Goal: Information Seeking & Learning: Learn about a topic

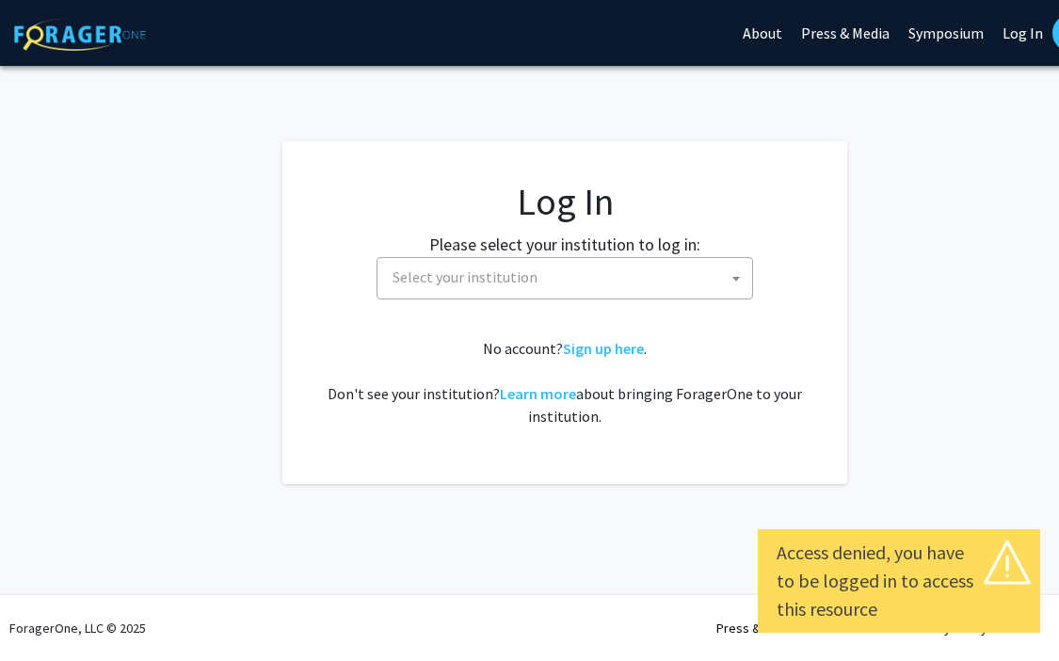
select select
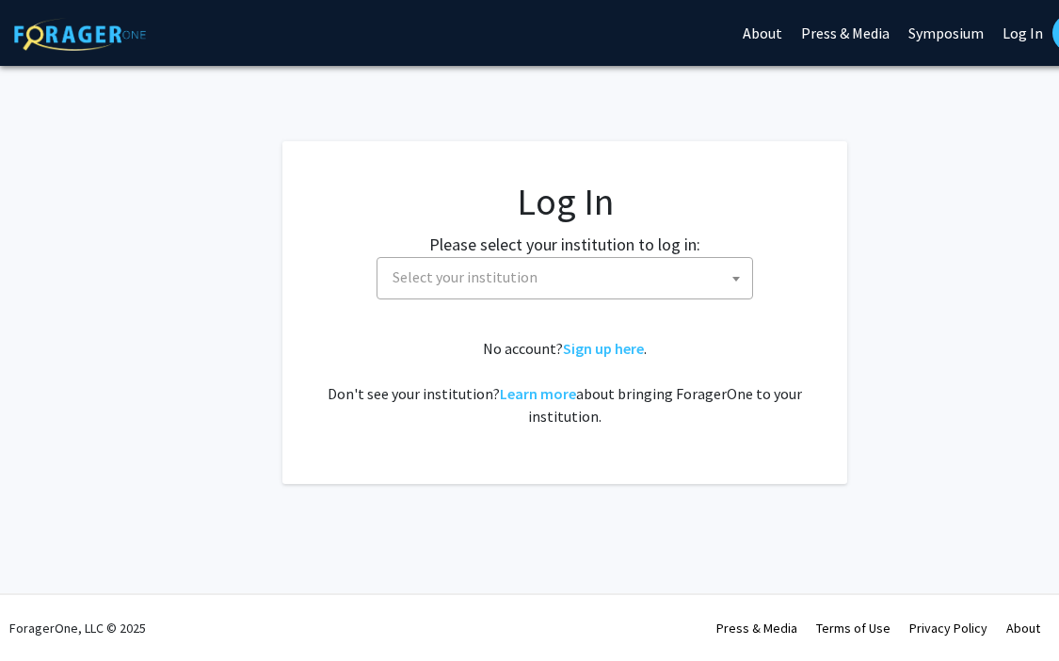
click at [661, 279] on span "Select your institution" at bounding box center [568, 277] width 367 height 39
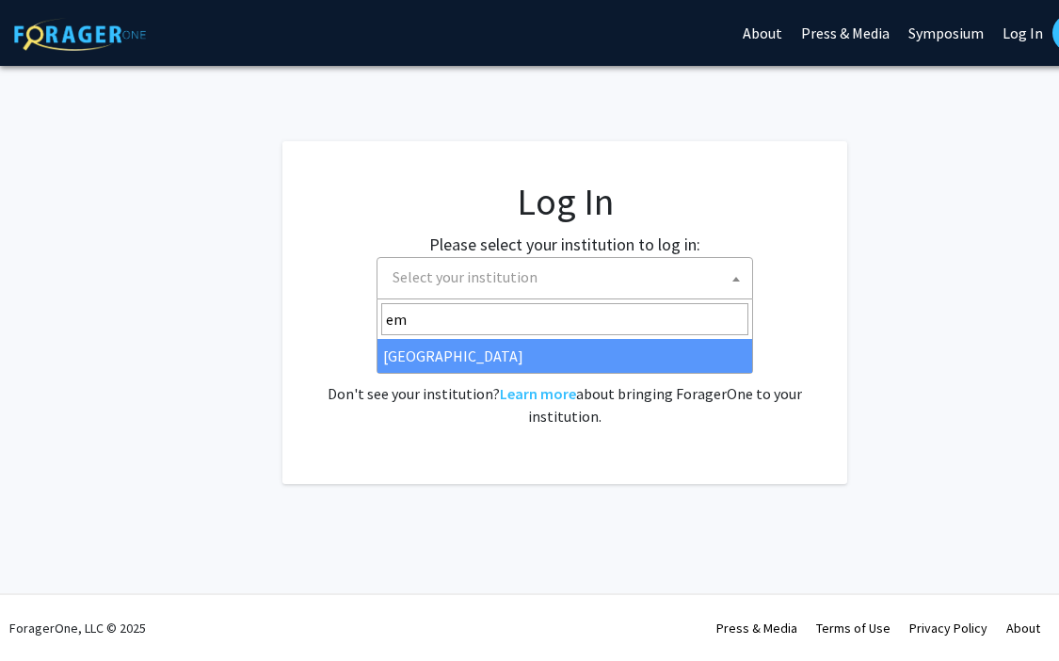
type input "em"
select select "12"
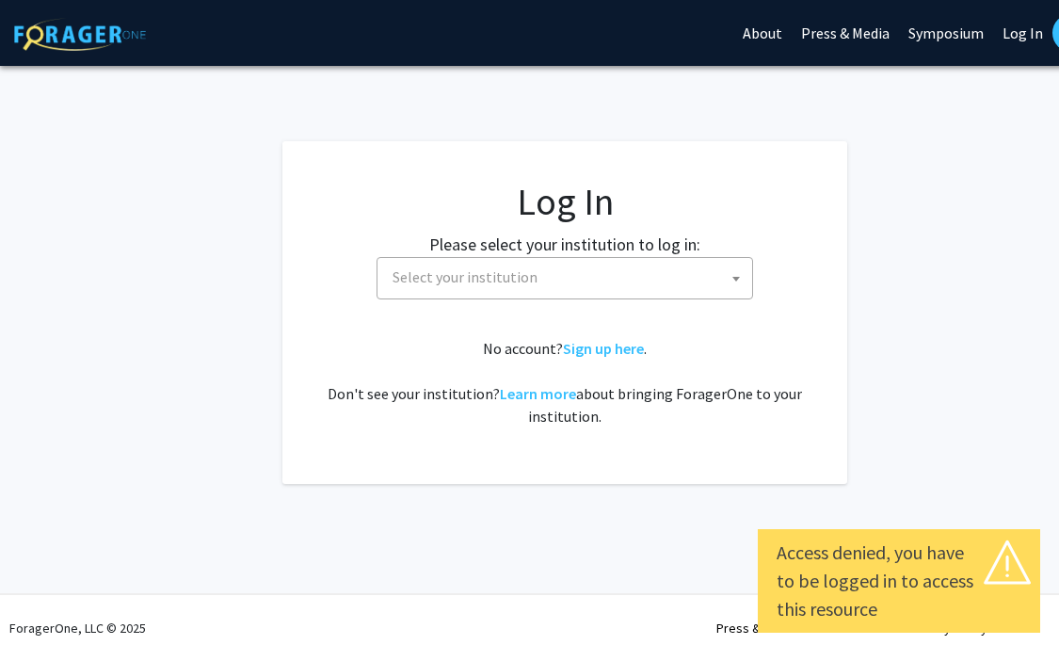
select select
click at [631, 266] on span "Select your institution" at bounding box center [568, 277] width 367 height 39
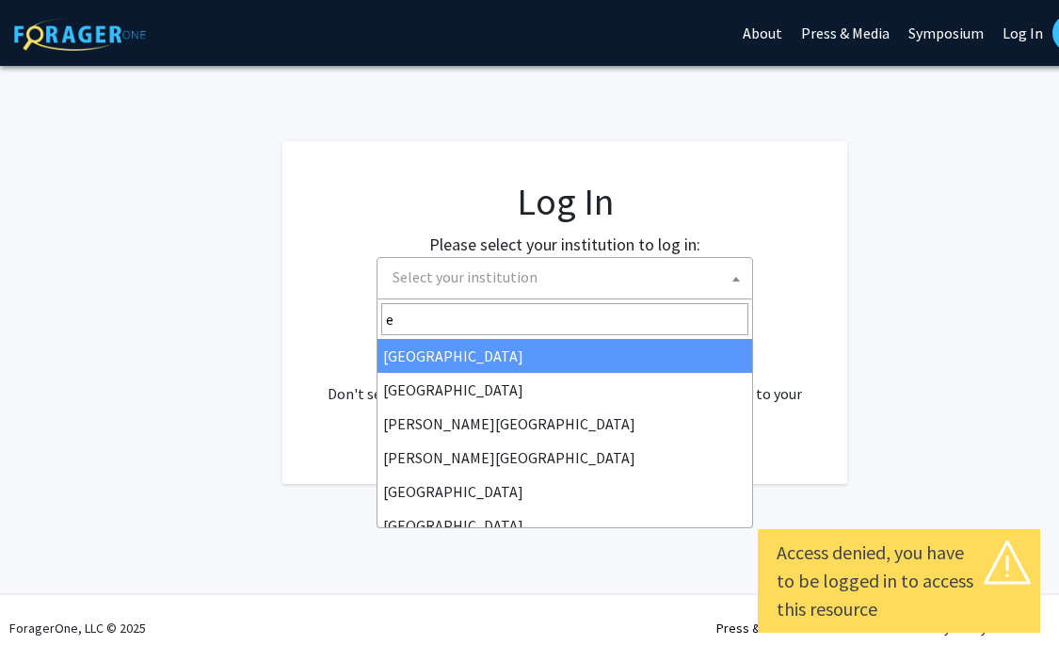
type input "em"
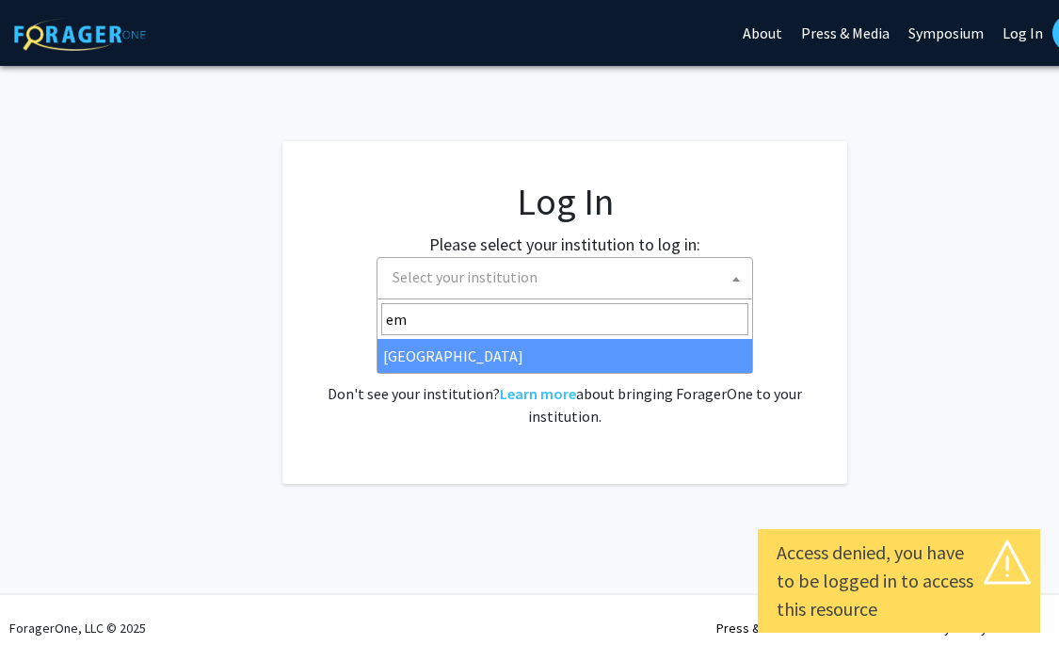
select select "12"
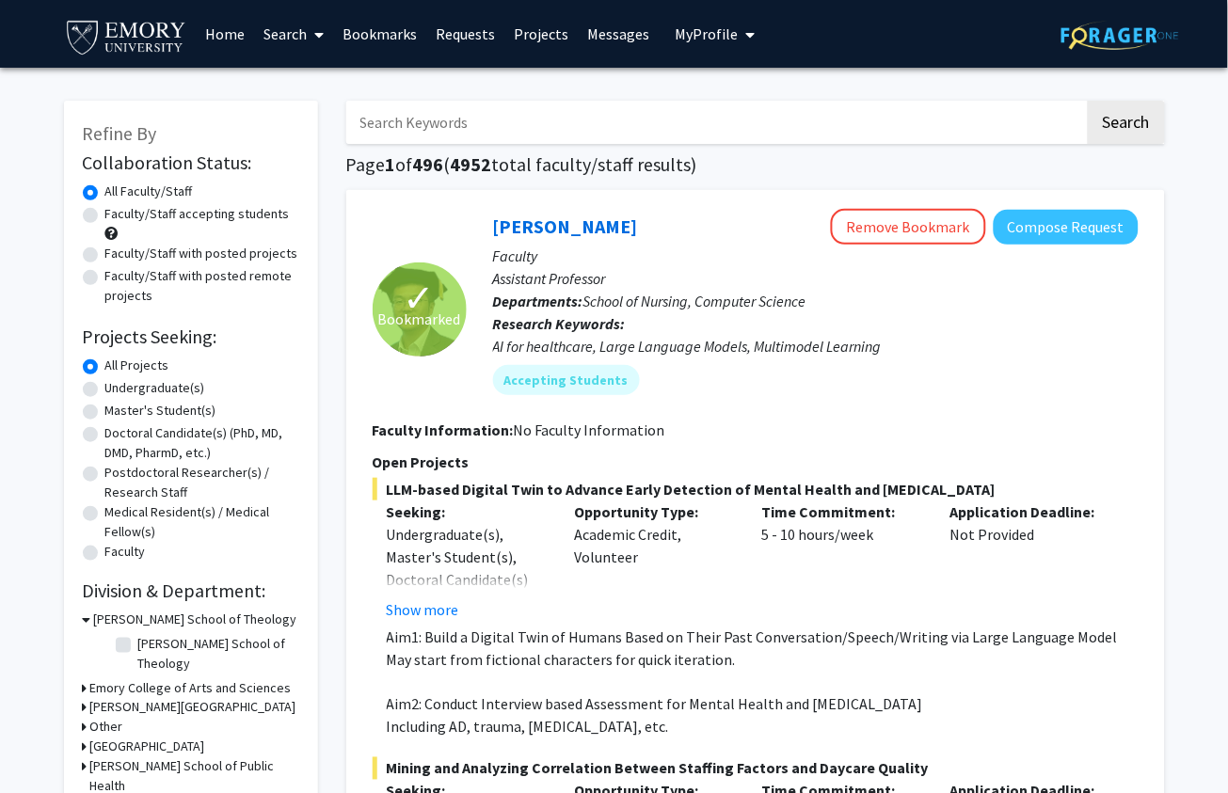
click at [383, 45] on link "Bookmarks" at bounding box center [379, 34] width 93 height 66
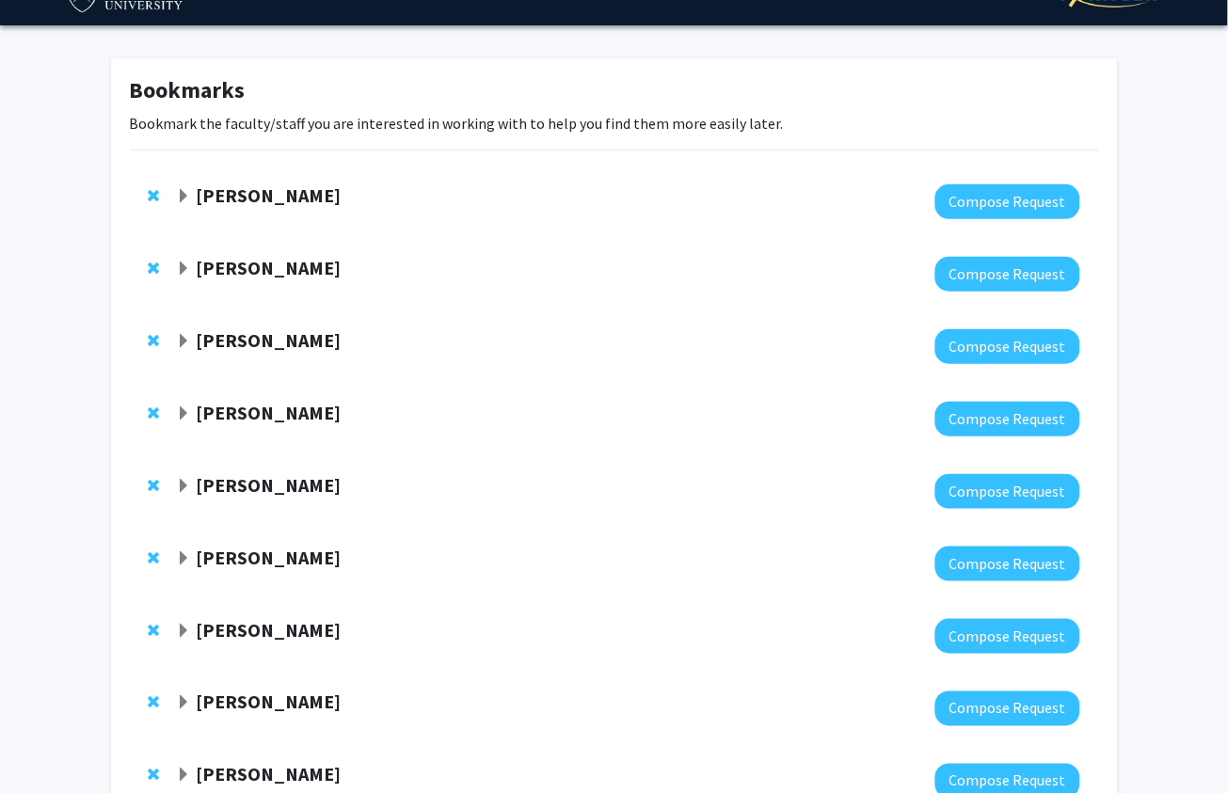
scroll to position [58, 0]
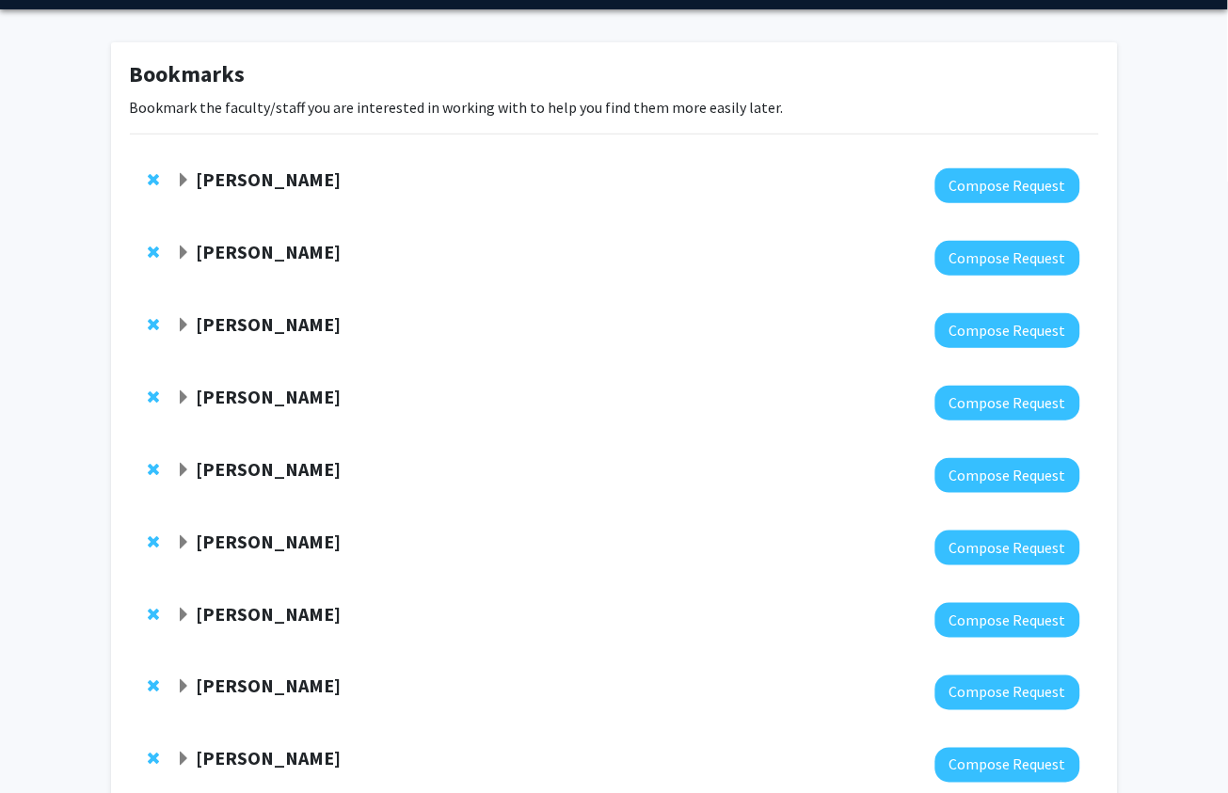
click at [180, 325] on span "Expand Runze Yan Bookmark" at bounding box center [183, 325] width 15 height 15
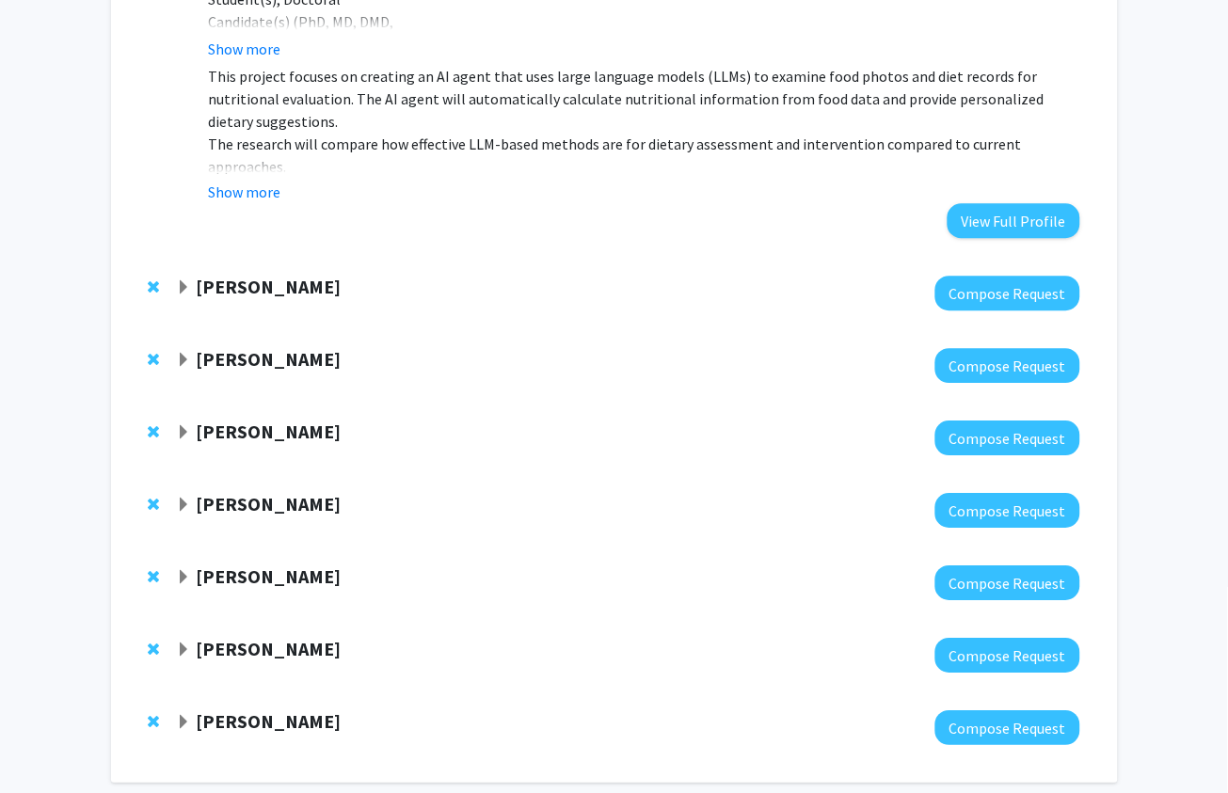
scroll to position [850, 0]
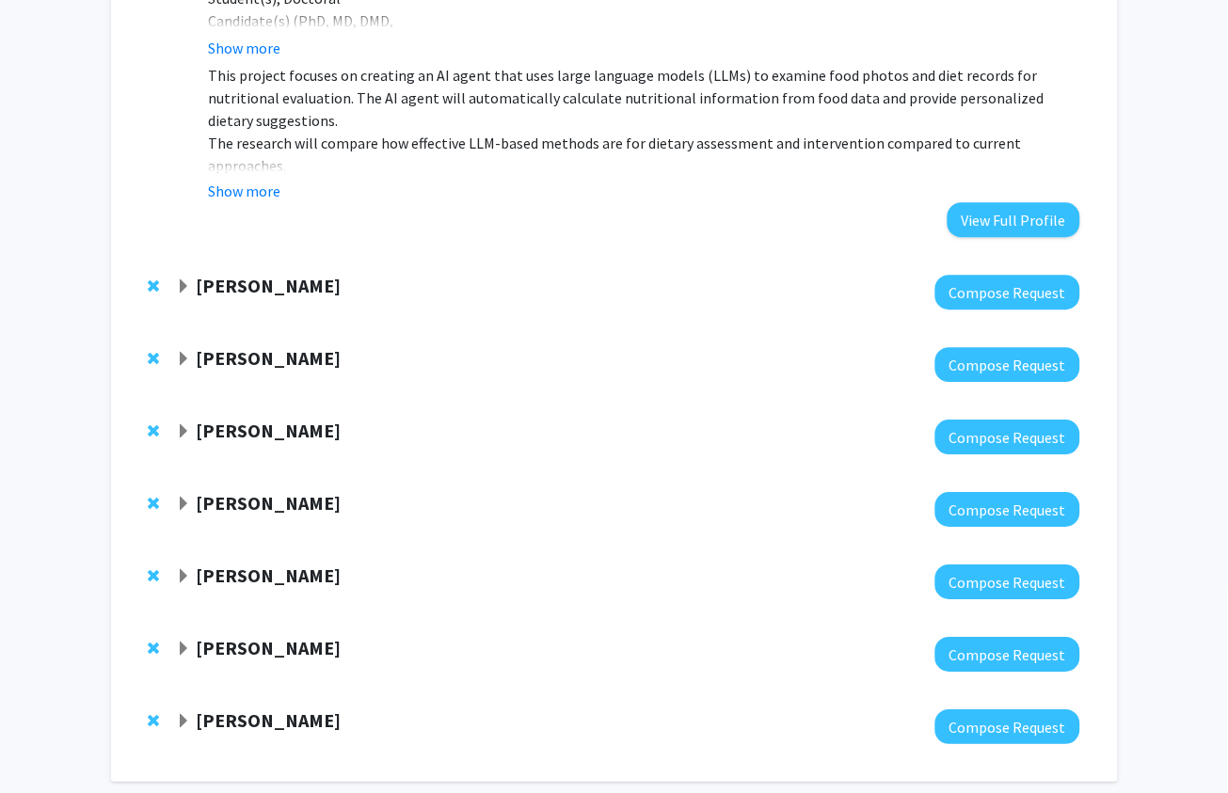
click at [196, 275] on strong "[PERSON_NAME]" at bounding box center [268, 286] width 145 height 24
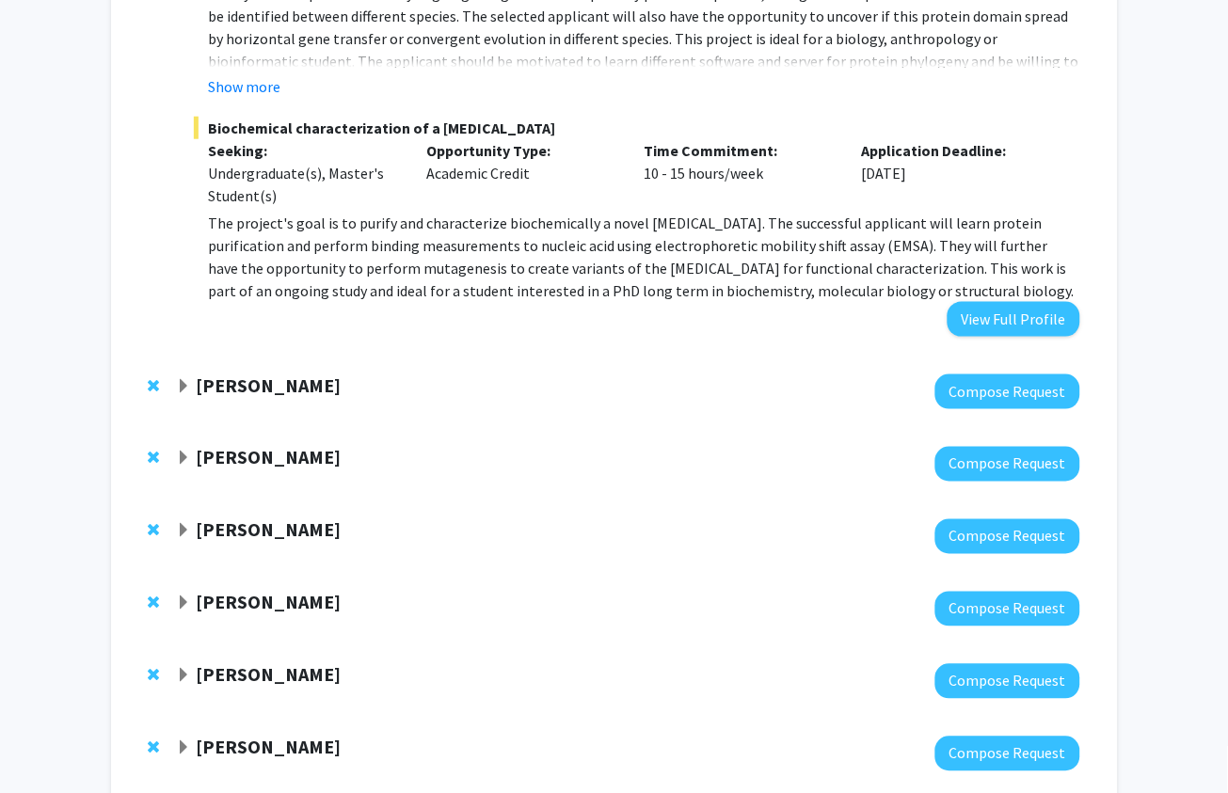
scroll to position [1651, 0]
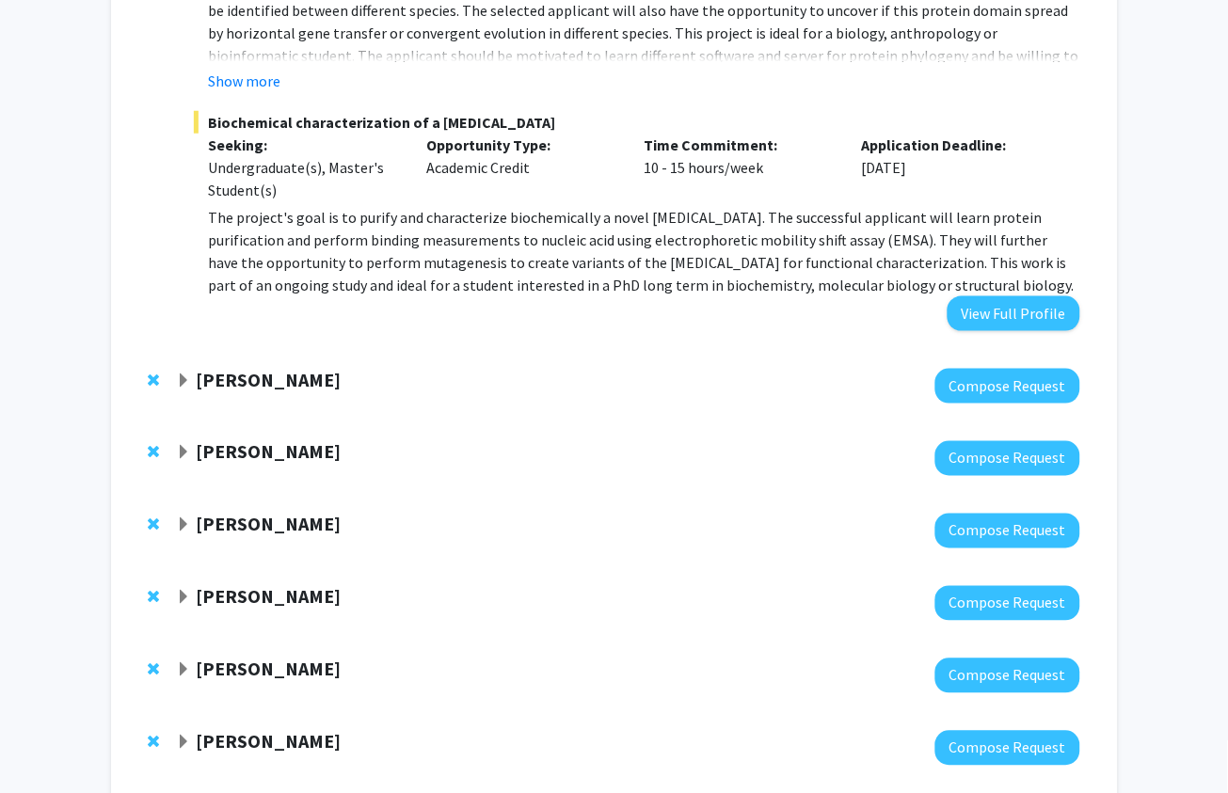
click at [183, 446] on span "Expand Michael Deans Bookmark" at bounding box center [183, 453] width 15 height 15
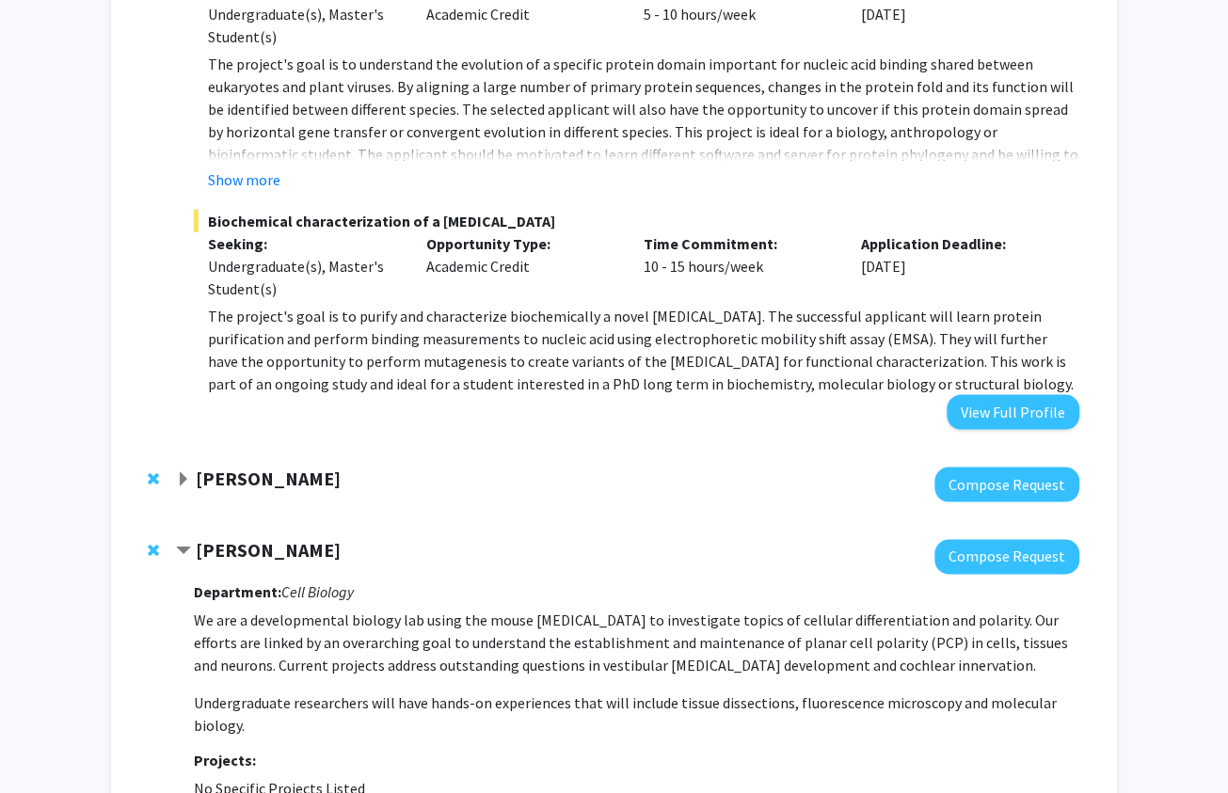
scroll to position [1543, 0]
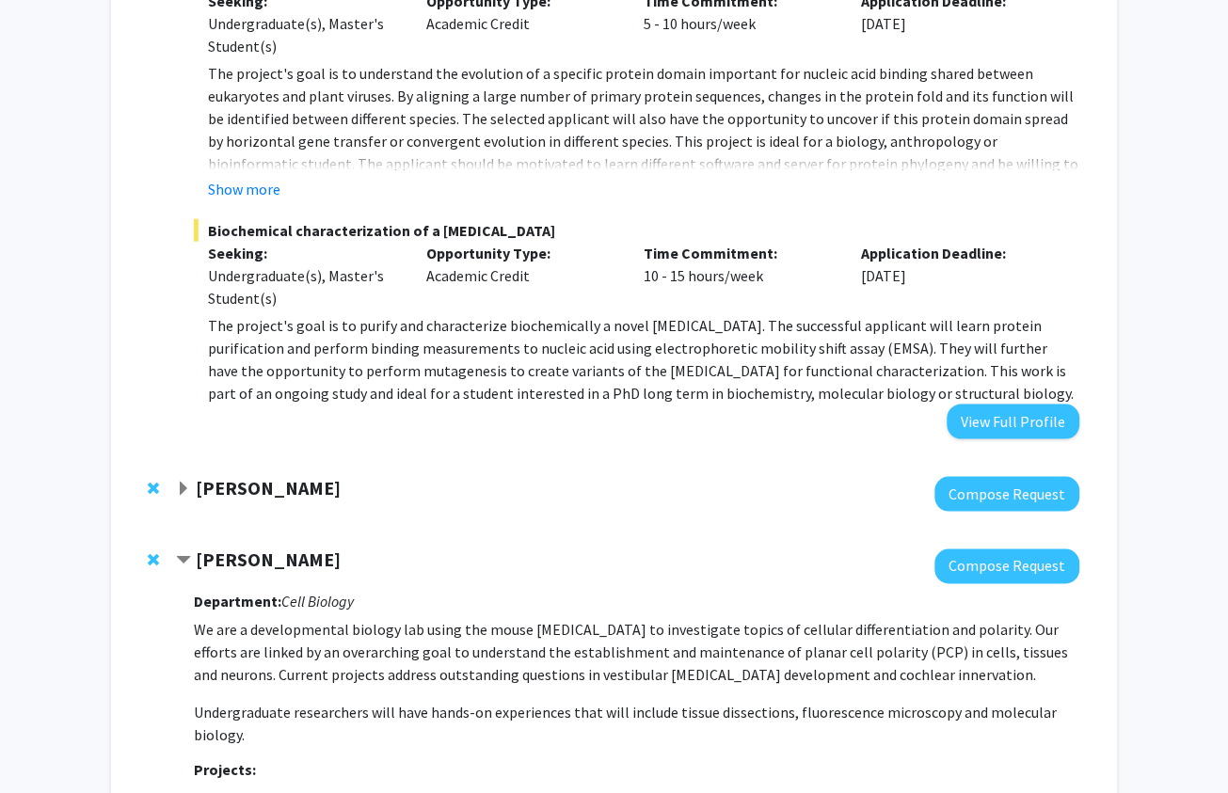
click at [185, 554] on span "Contract Michael Deans Bookmark" at bounding box center [183, 561] width 15 height 15
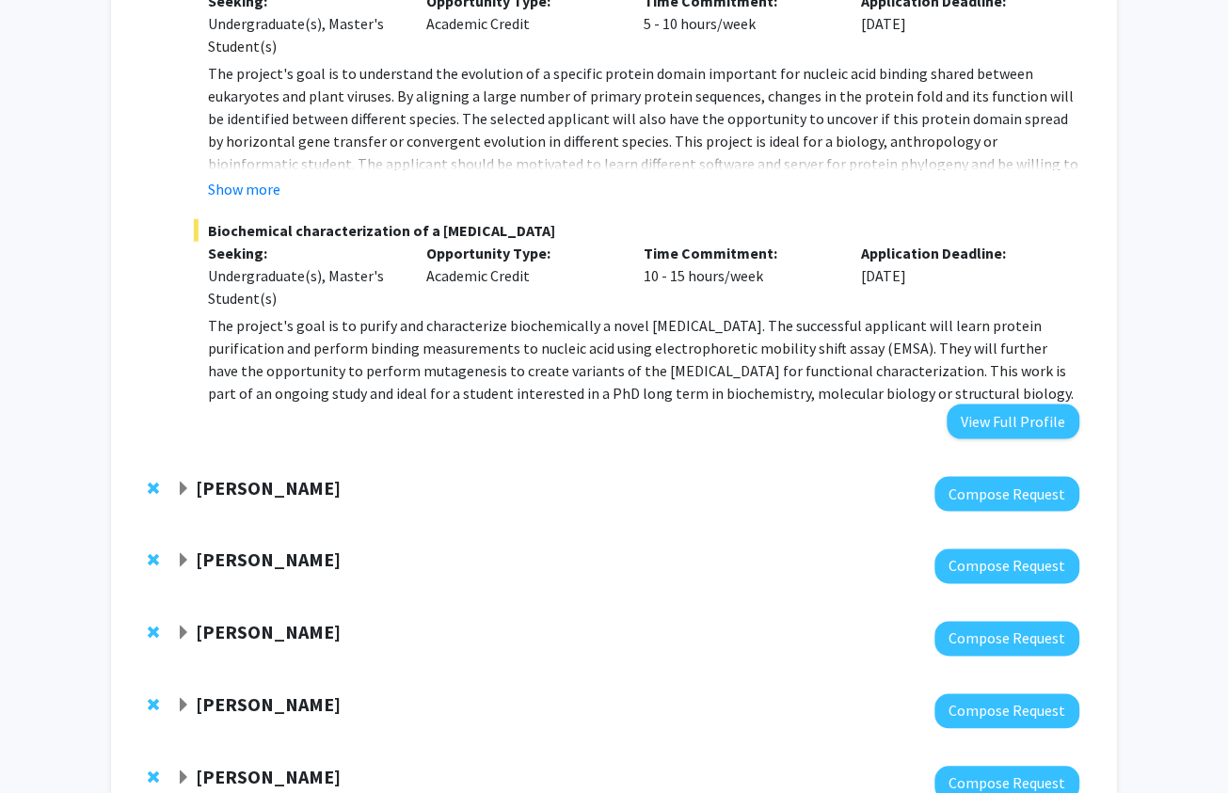
click at [198, 476] on strong "[PERSON_NAME]" at bounding box center [268, 488] width 145 height 24
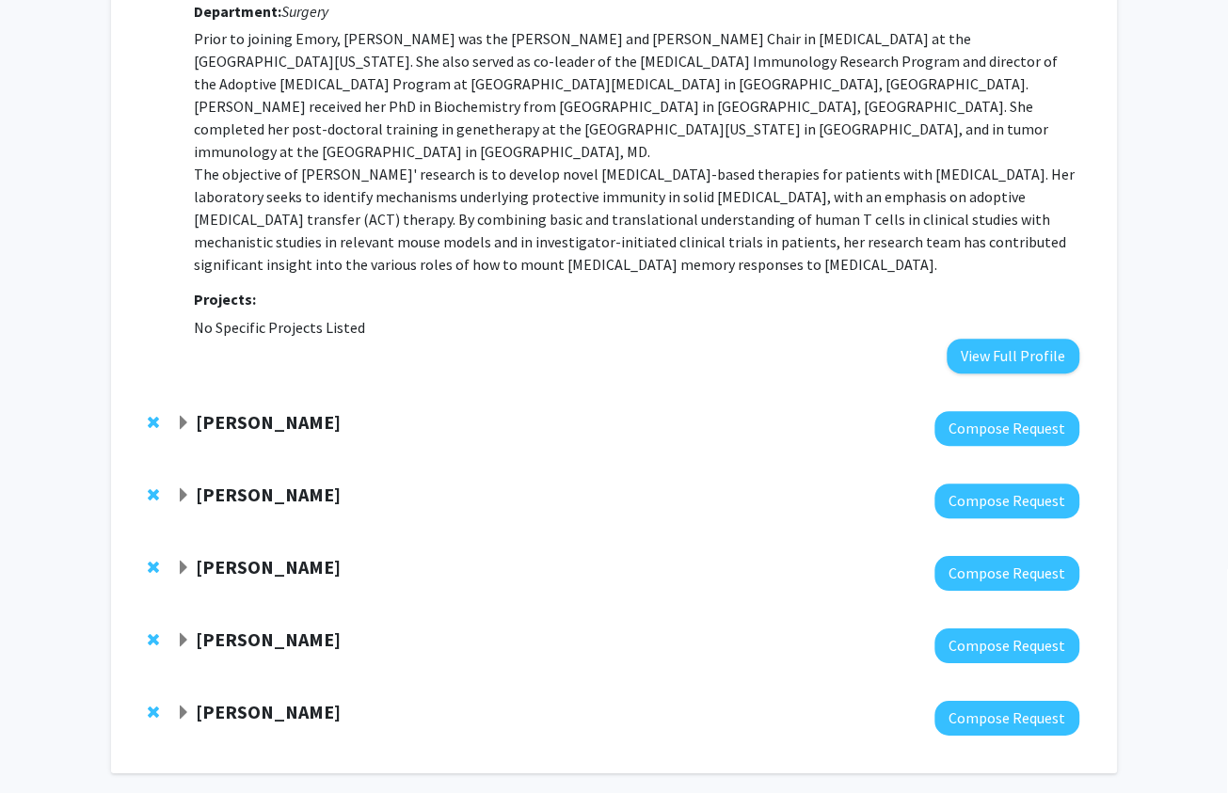
scroll to position [2079, 0]
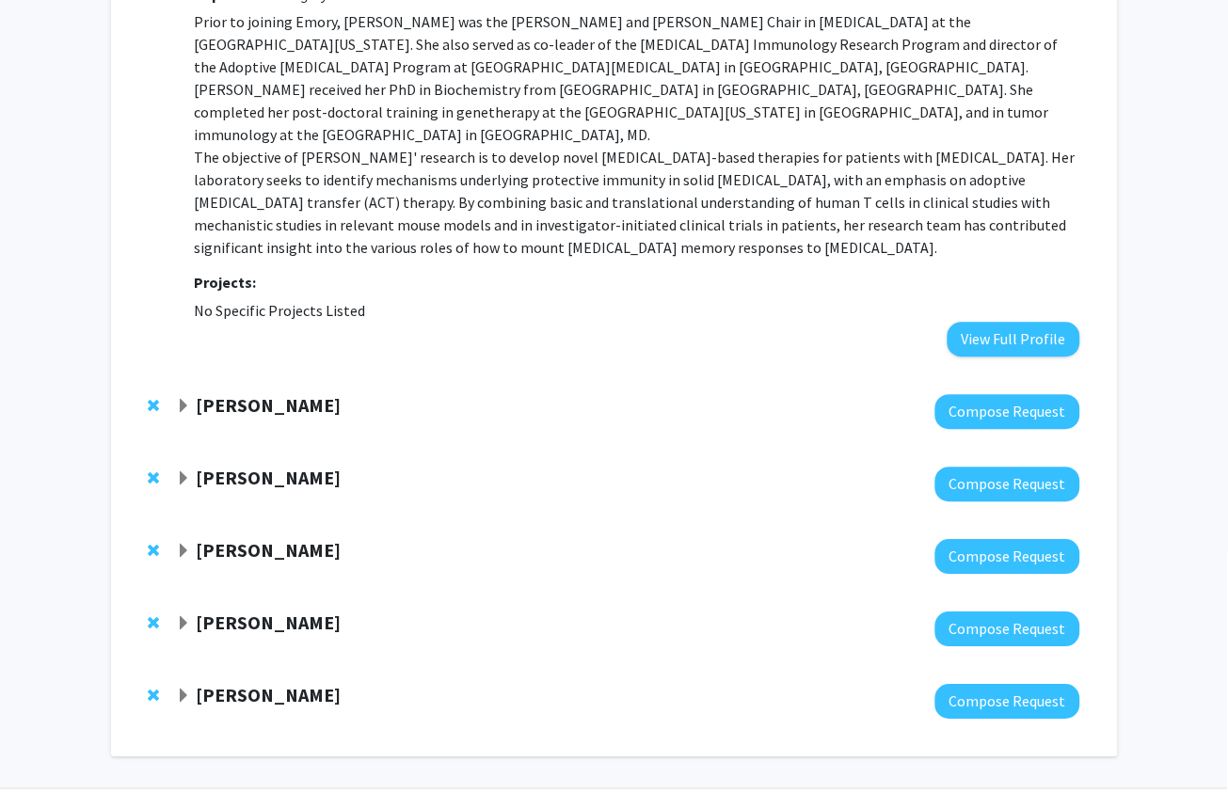
click at [174, 449] on div "[PERSON_NAME] Compose Request" at bounding box center [614, 485] width 969 height 72
click at [183, 472] on span "Expand Kaveeta Kaw Bookmark" at bounding box center [183, 479] width 15 height 15
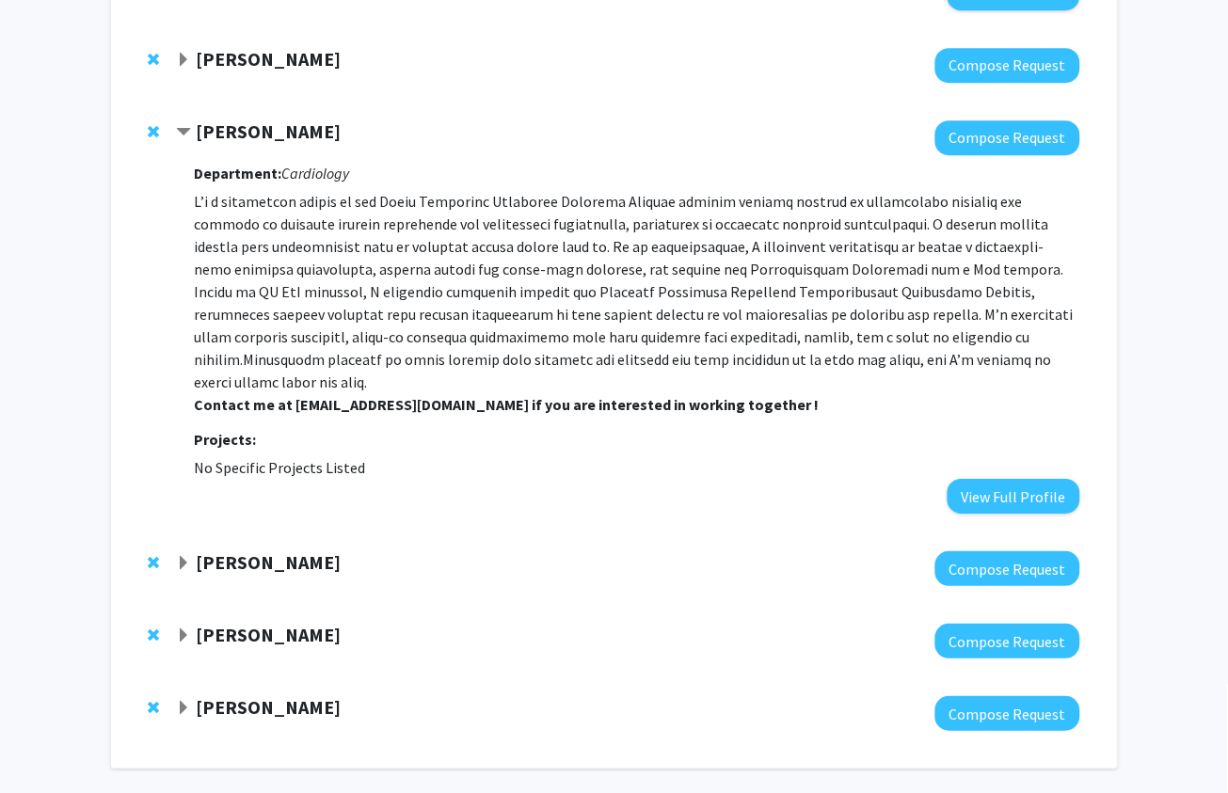
scroll to position [2425, 0]
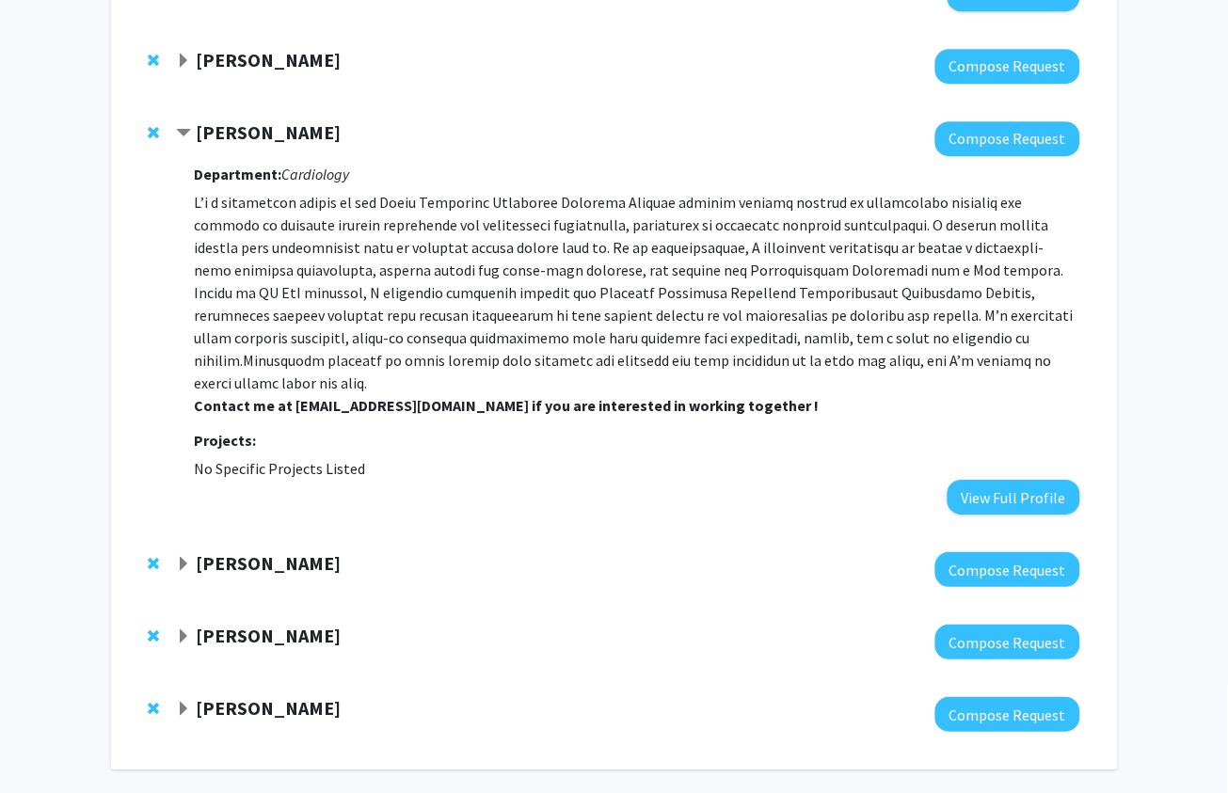
click at [180, 557] on span "Expand Joshua Jeong Bookmark" at bounding box center [183, 564] width 15 height 15
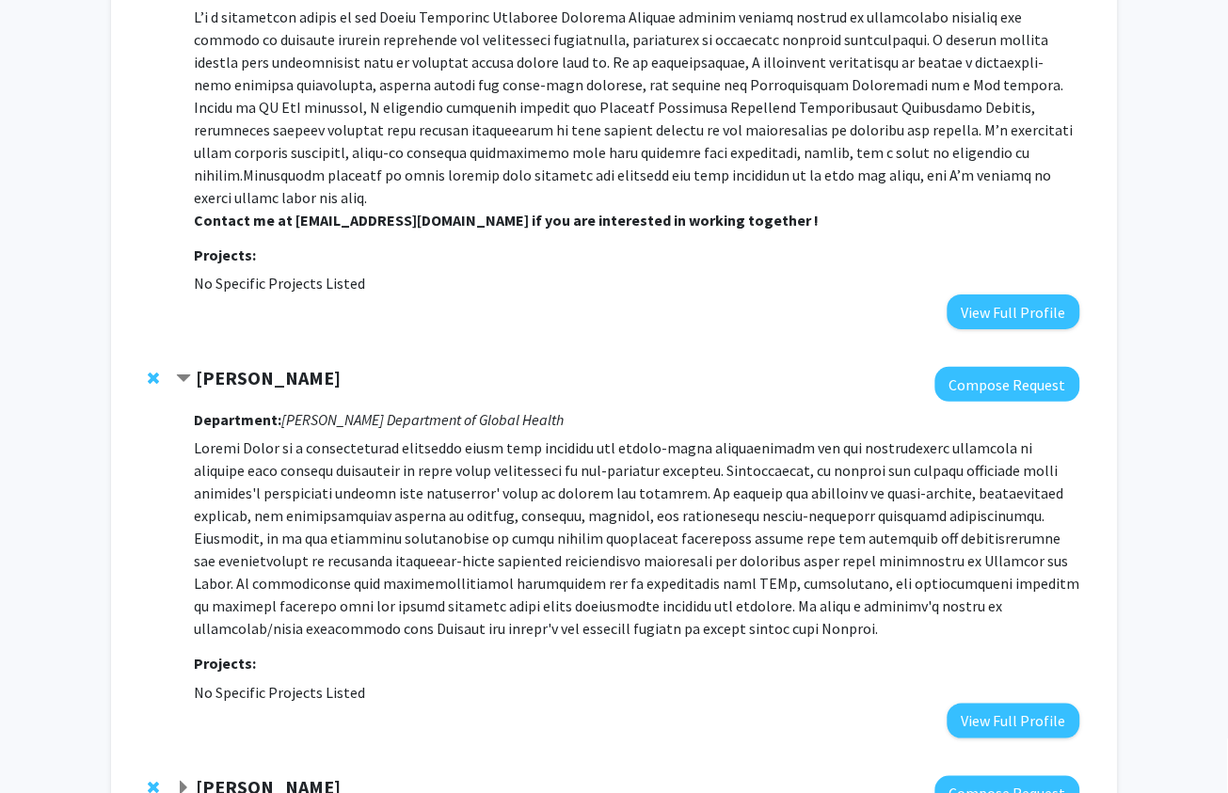
scroll to position [2719, 0]
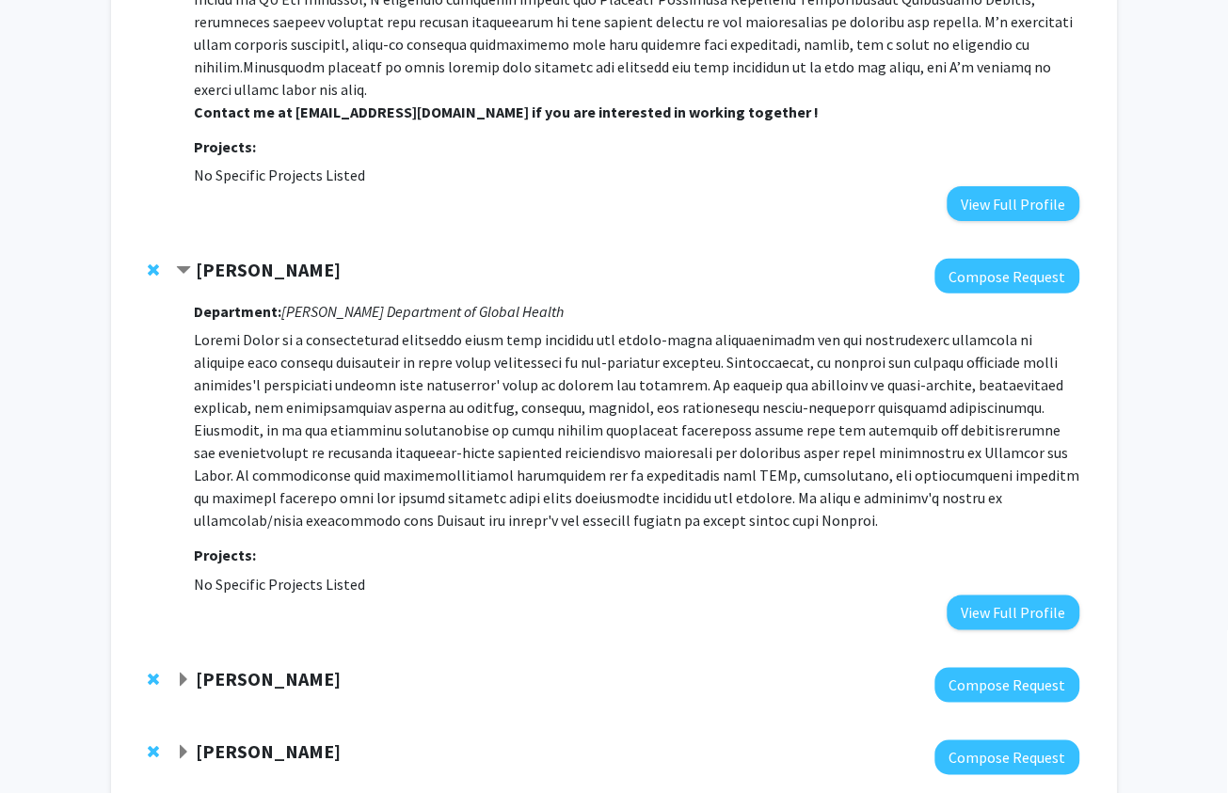
click at [180, 660] on span "Expand Kathryn Oliver Bookmark" at bounding box center [183, 680] width 15 height 15
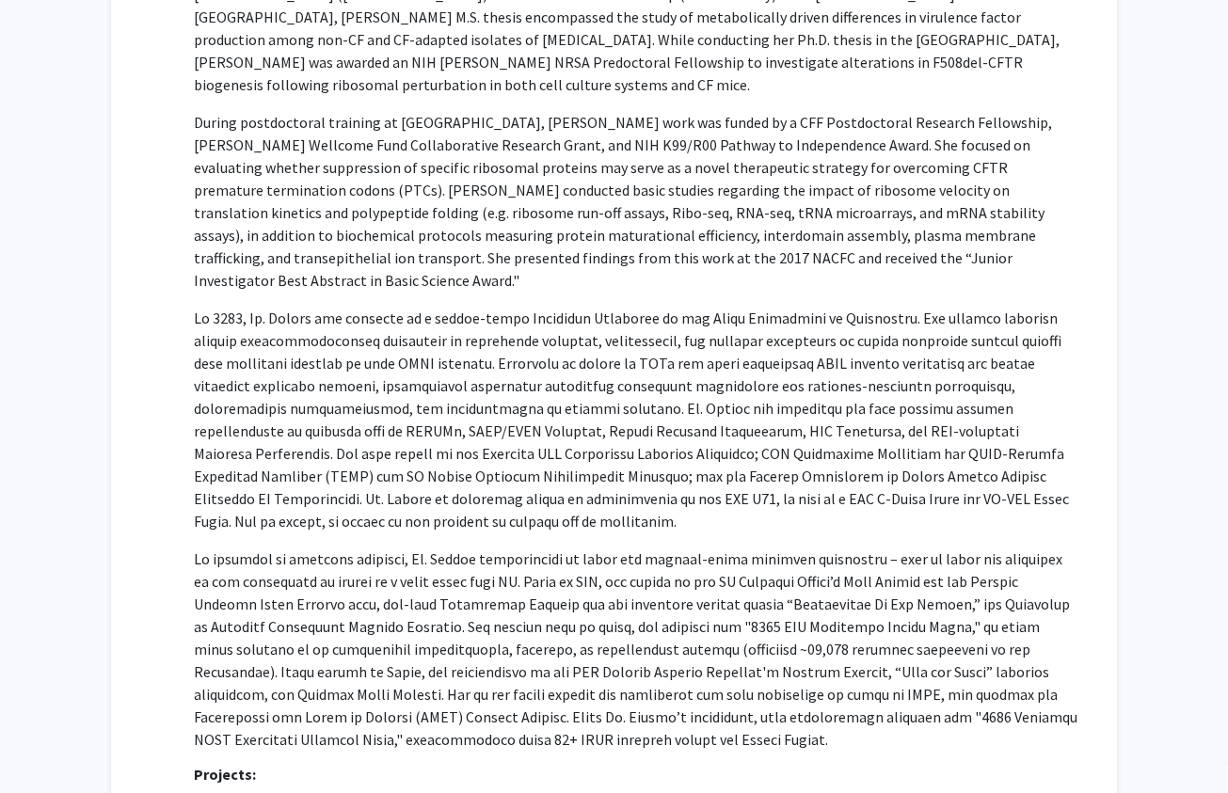
scroll to position [3547, 0]
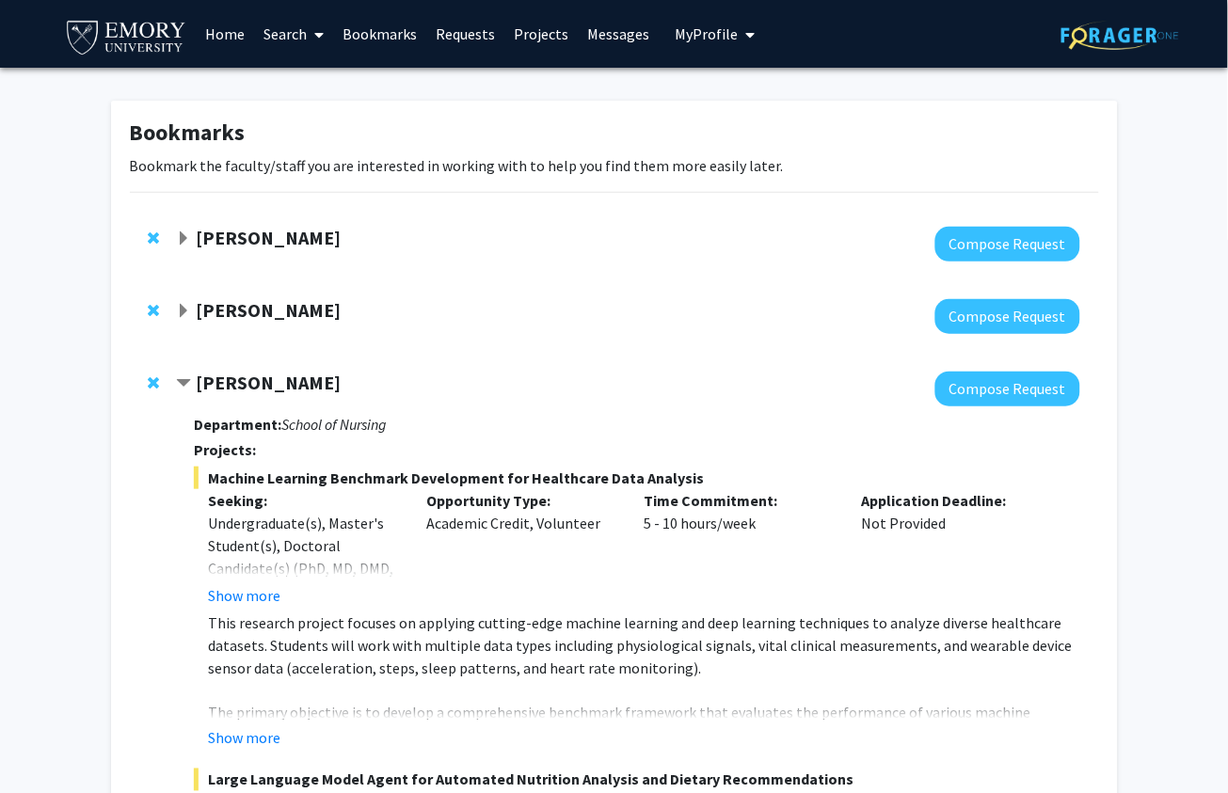
scroll to position [0, 0]
click at [184, 239] on span "Expand JIaying Lu Bookmark" at bounding box center [183, 238] width 15 height 15
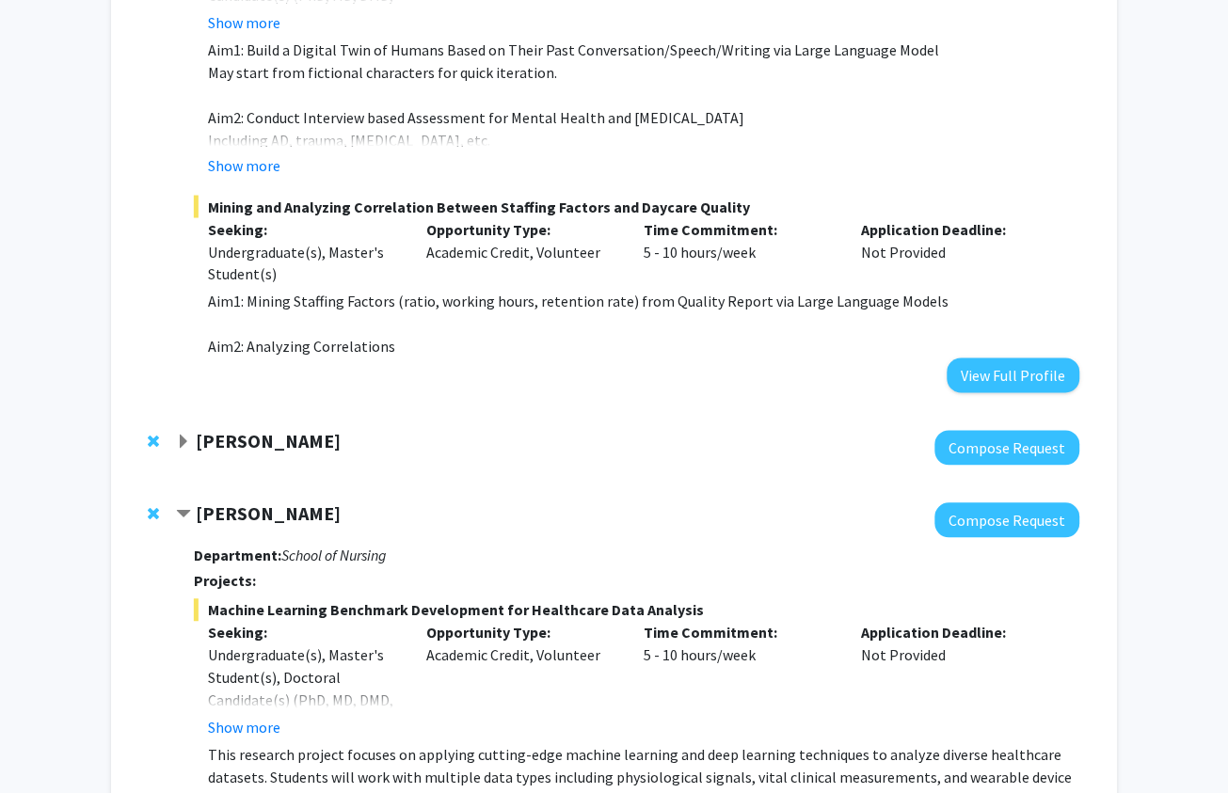
scroll to position [441, 0]
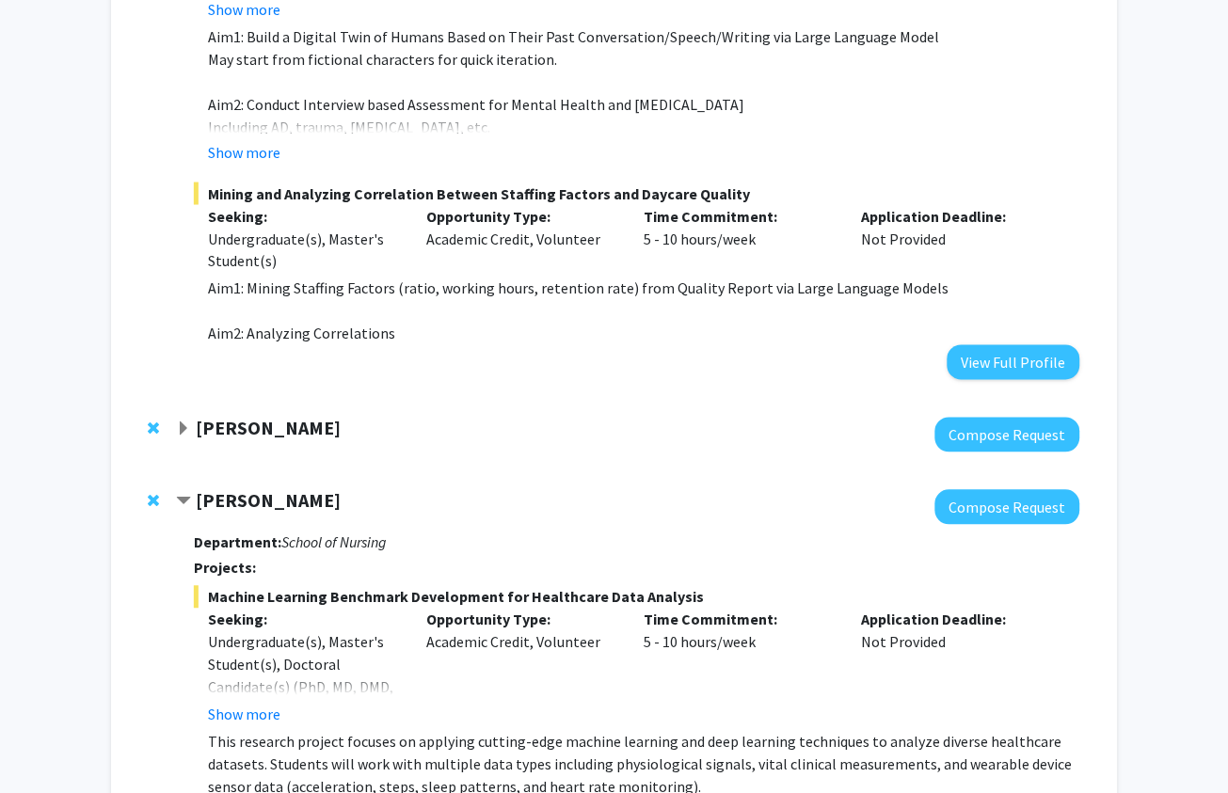
click at [187, 423] on span "Expand Daniela Buccella Bookmark" at bounding box center [183, 430] width 15 height 15
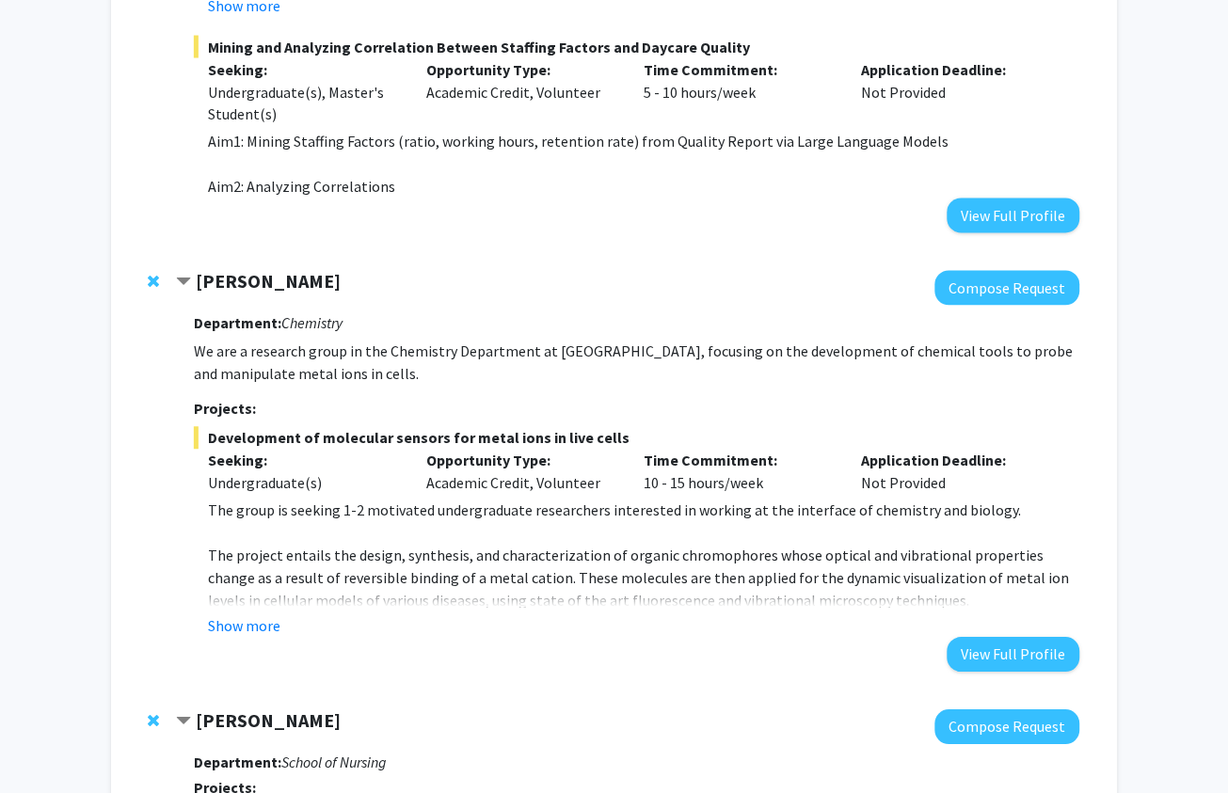
scroll to position [592, 0]
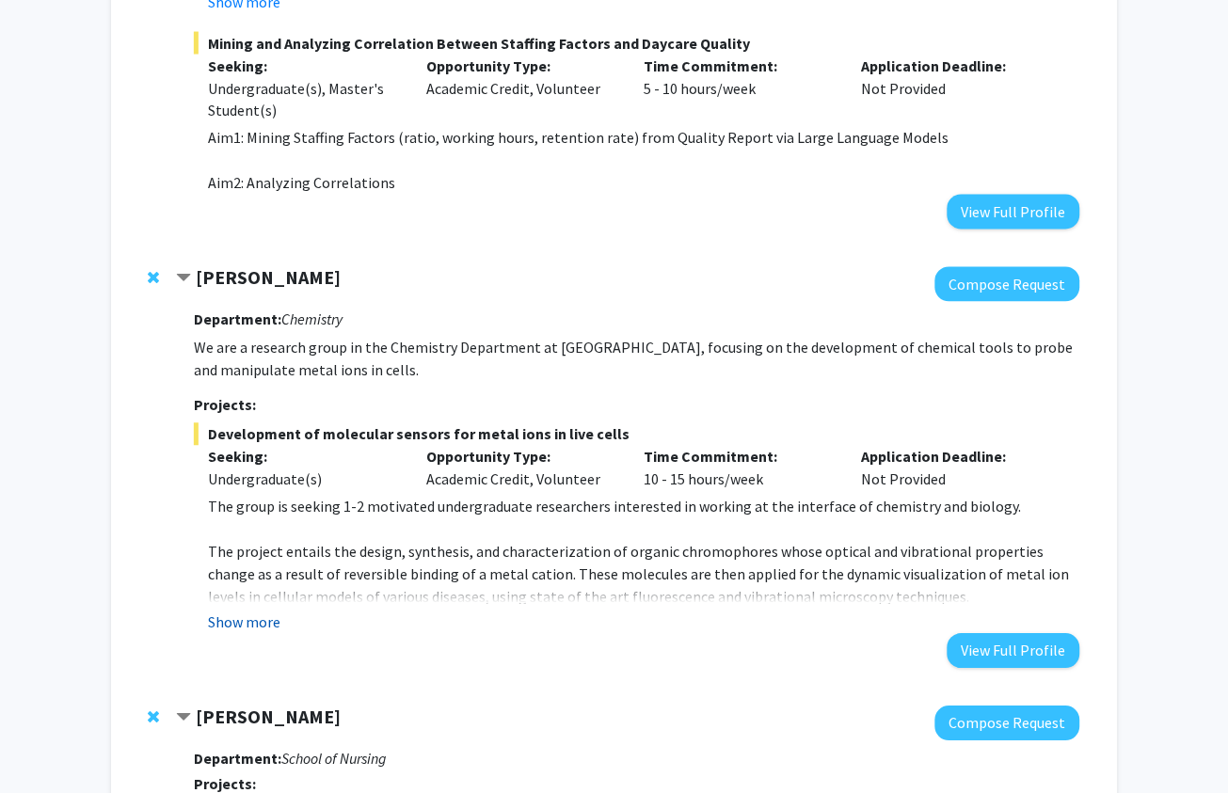
click at [222, 615] on button "Show more" at bounding box center [244, 623] width 72 height 23
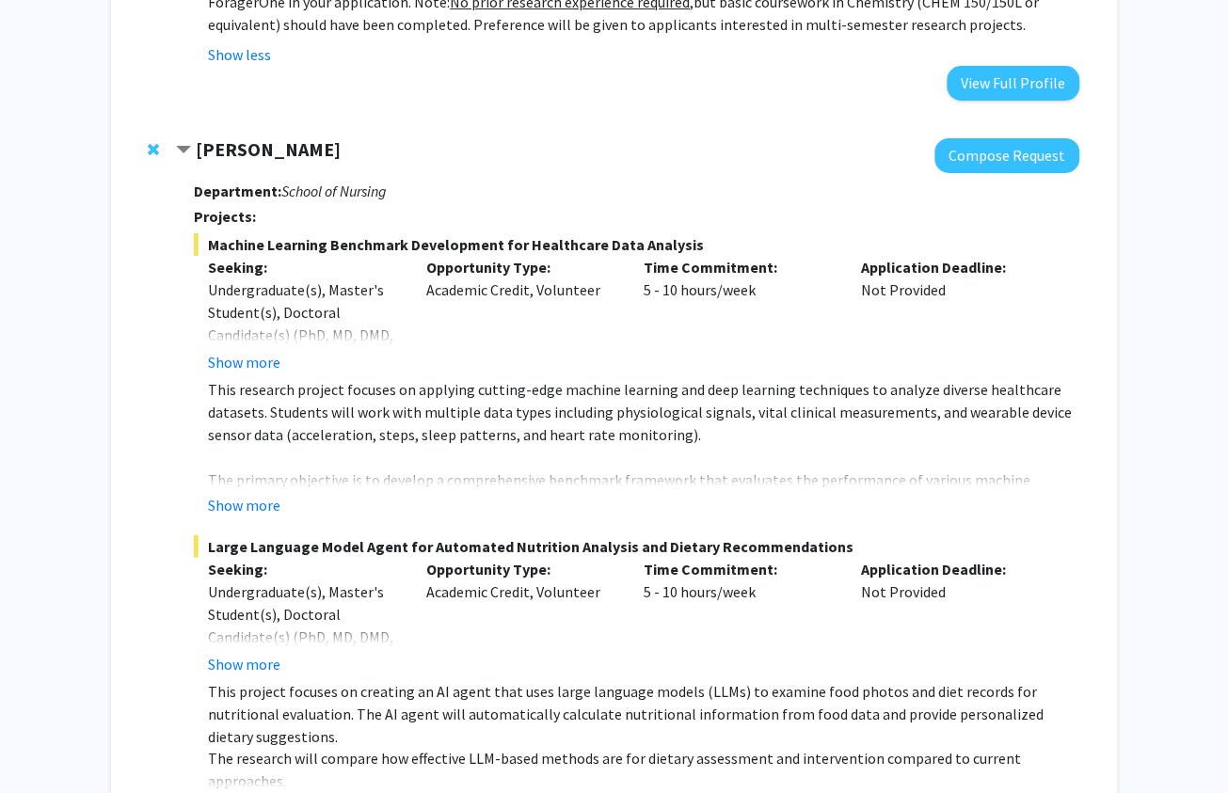
scroll to position [1349, 0]
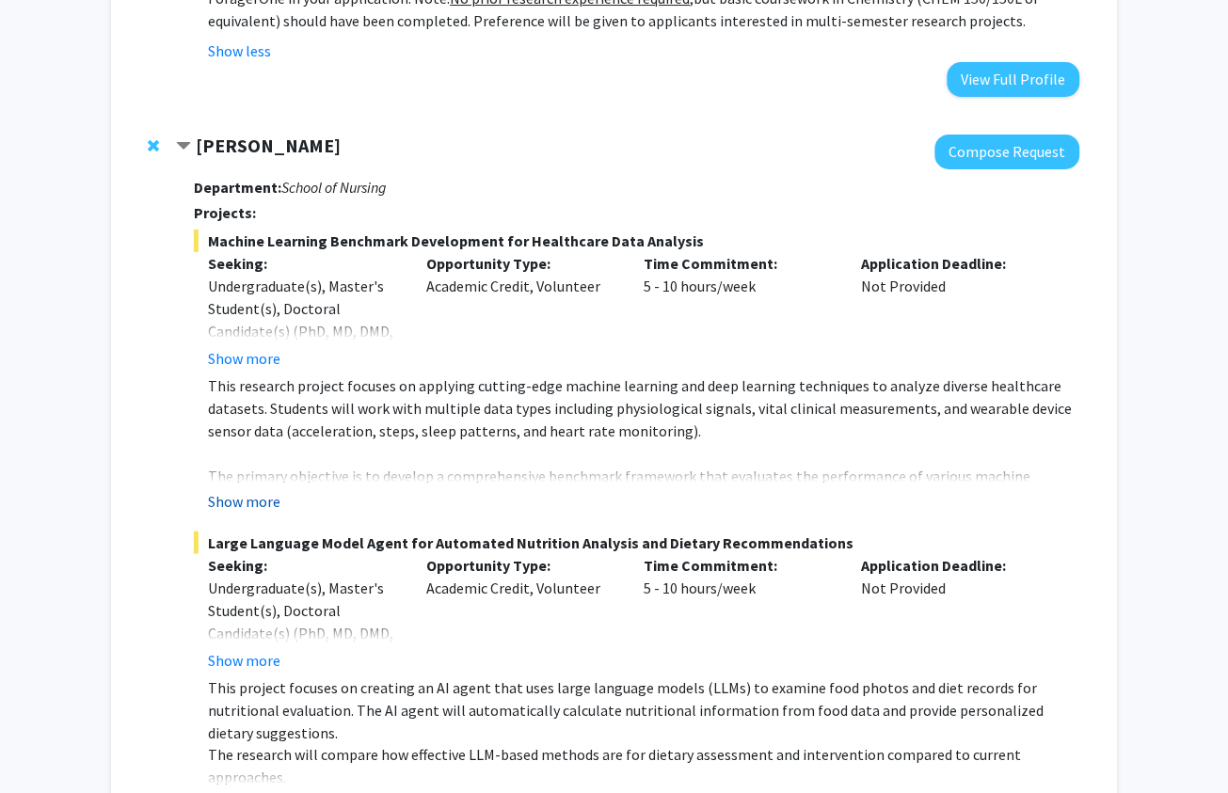
click at [233, 490] on button "Show more" at bounding box center [244, 501] width 72 height 23
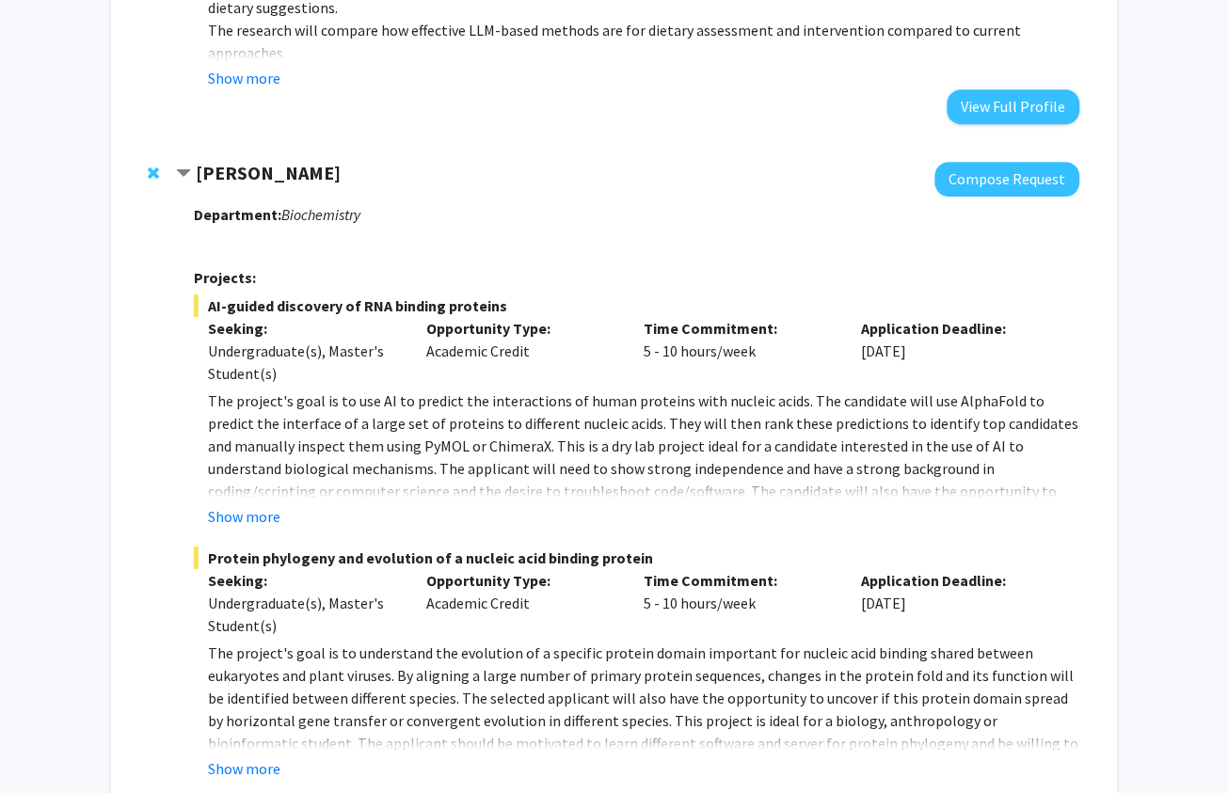
scroll to position [2444, 0]
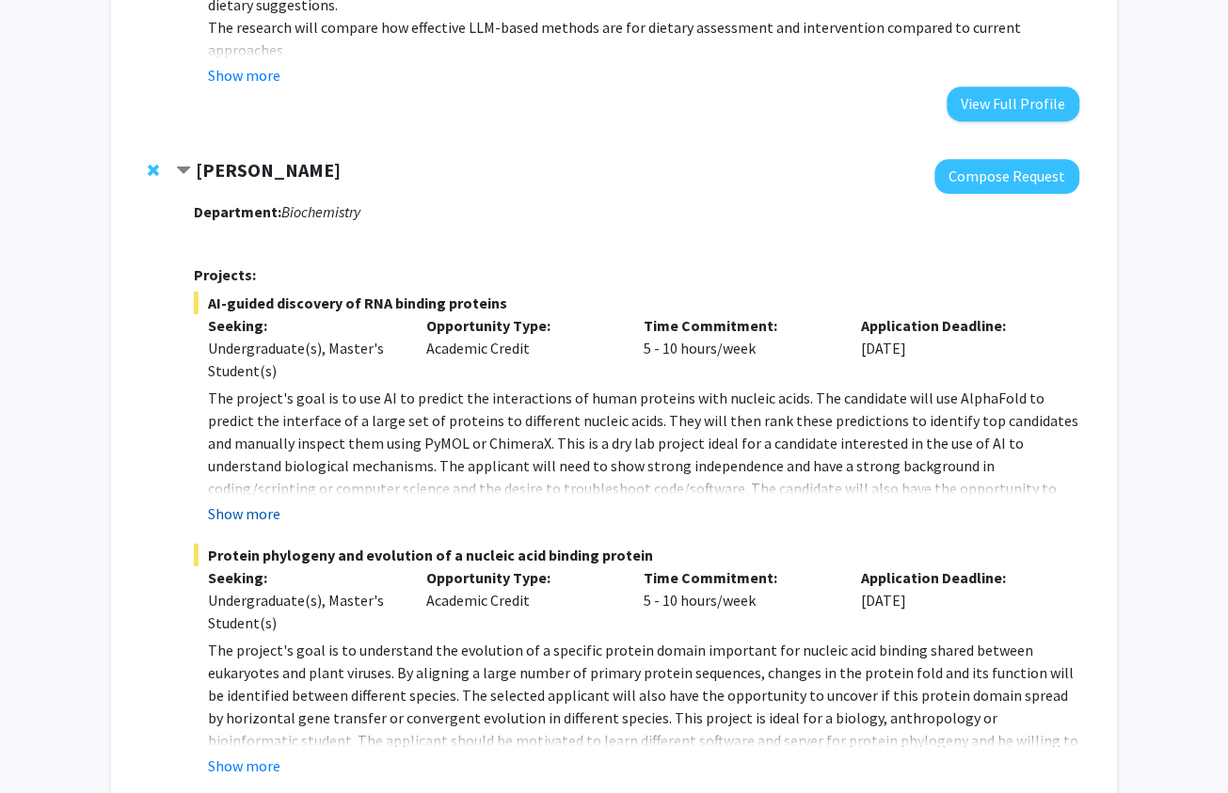
click at [233, 502] on button "Show more" at bounding box center [244, 513] width 72 height 23
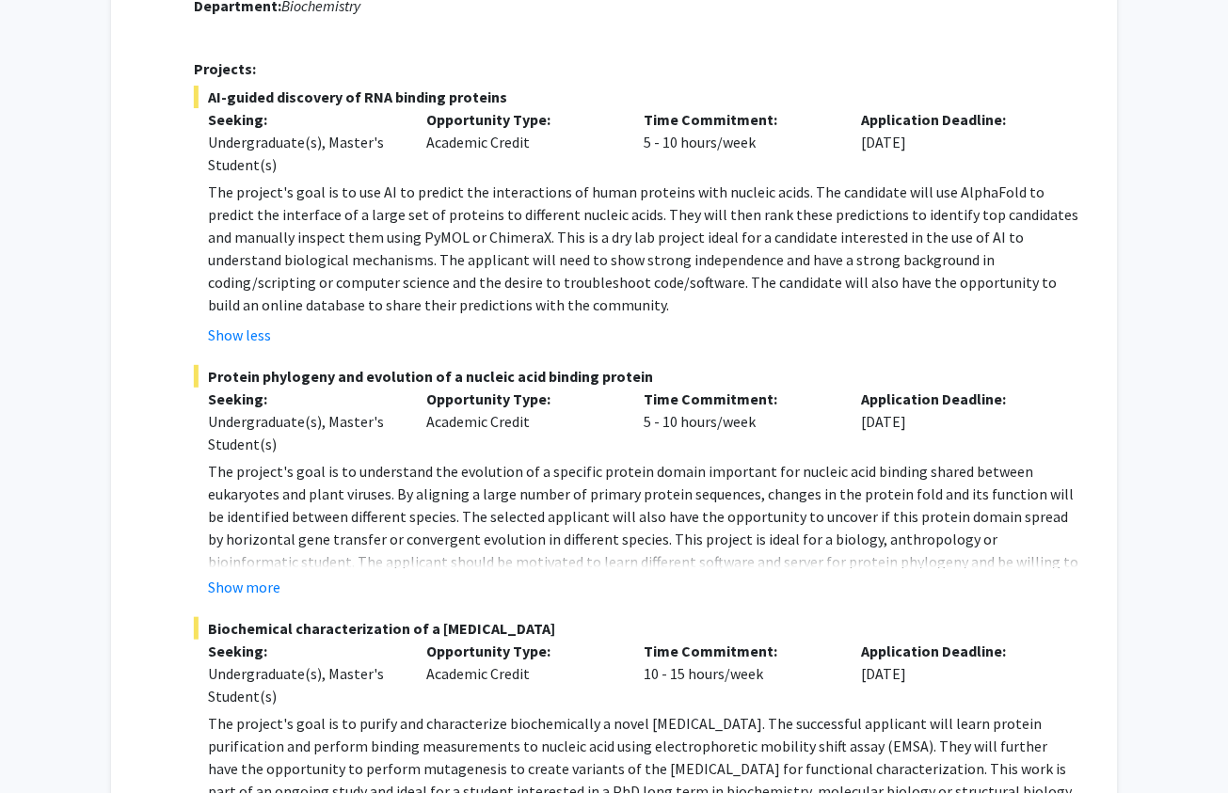
scroll to position [2656, 0]
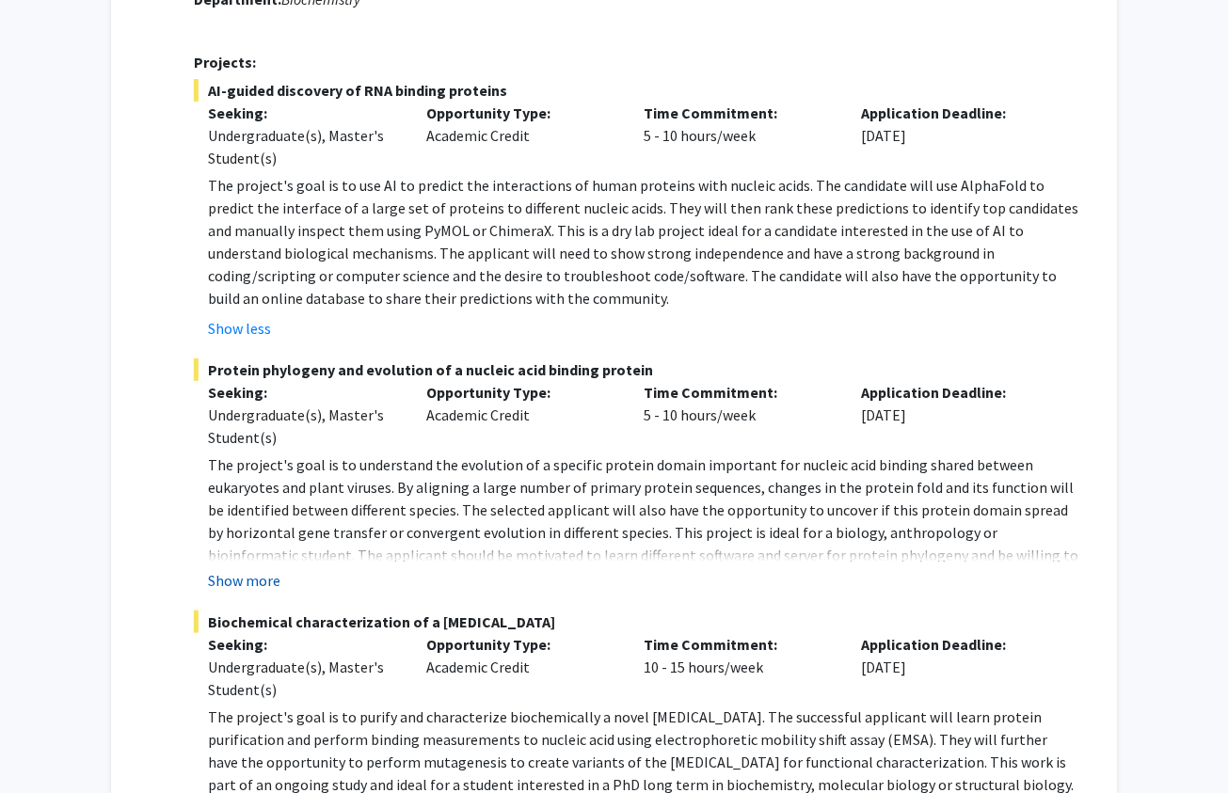
click at [253, 569] on button "Show more" at bounding box center [244, 580] width 72 height 23
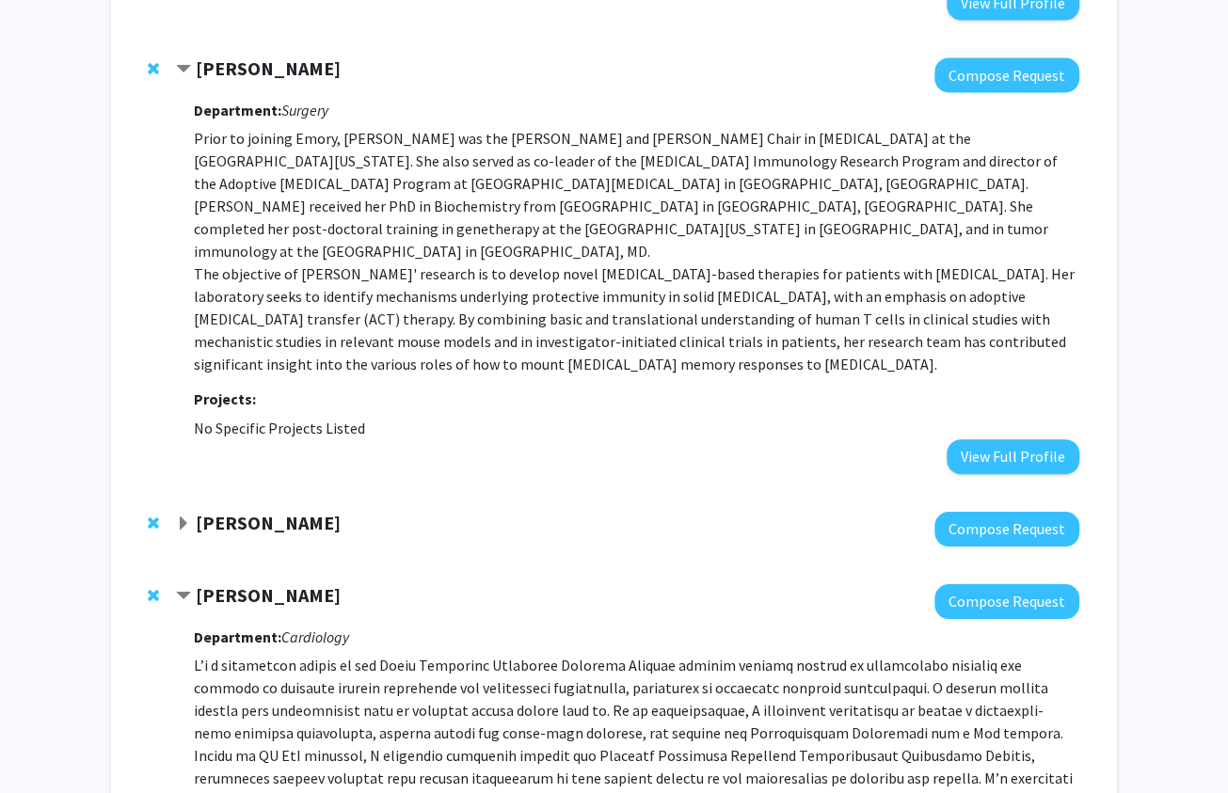
scroll to position [3511, 0]
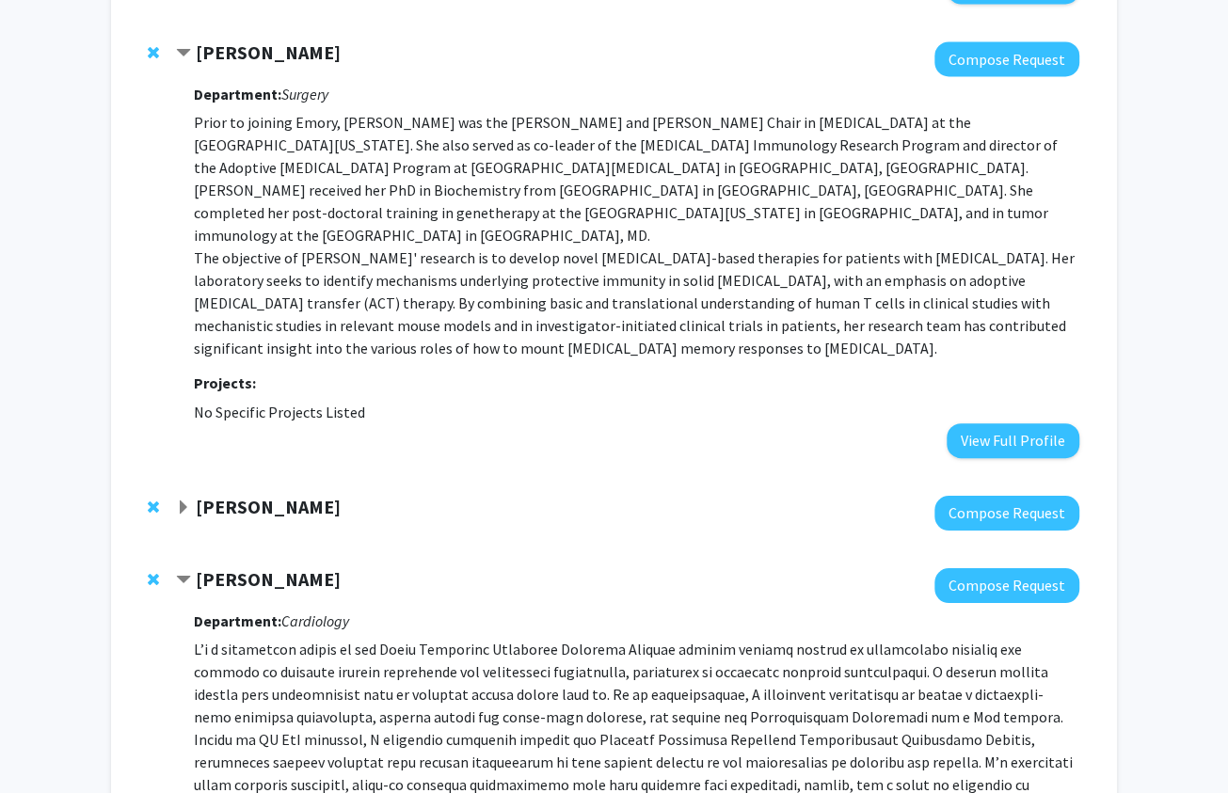
click at [183, 501] on span "Expand Michael Deans Bookmark" at bounding box center [183, 508] width 15 height 15
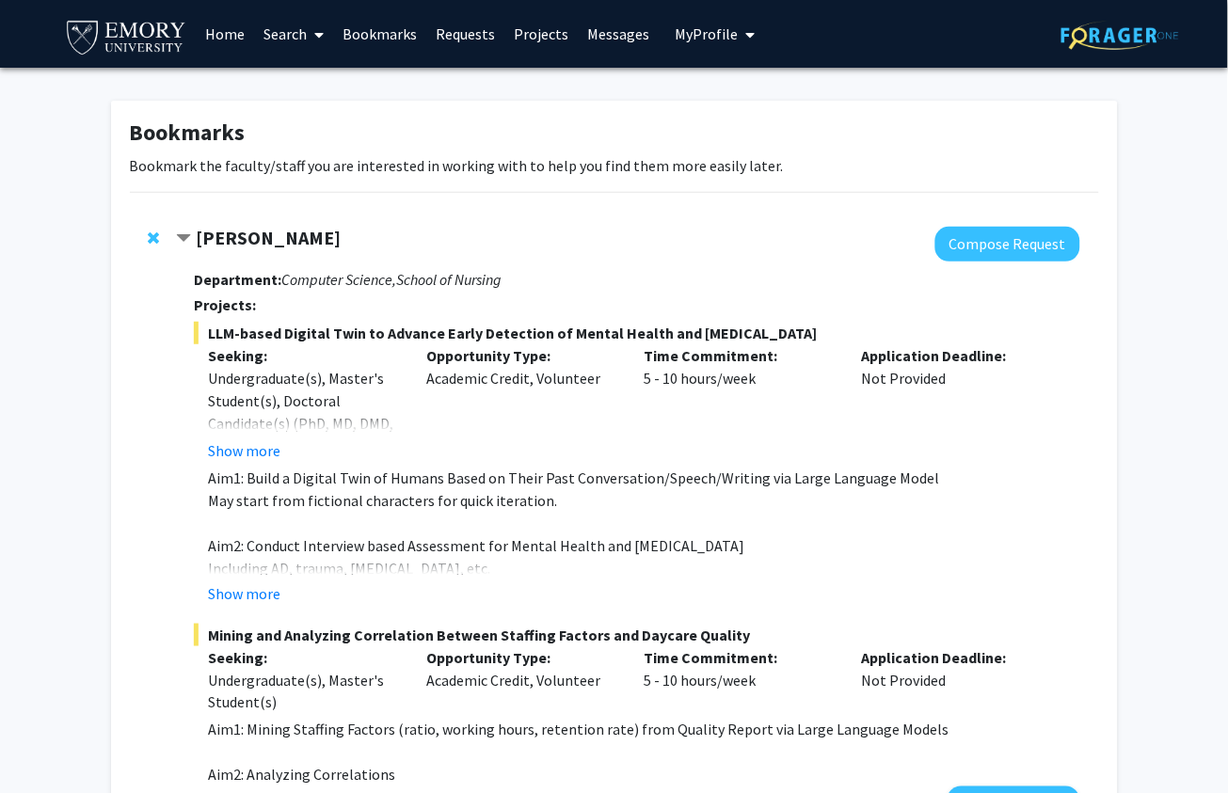
scroll to position [0, 0]
click at [220, 37] on link "Home" at bounding box center [225, 34] width 58 height 66
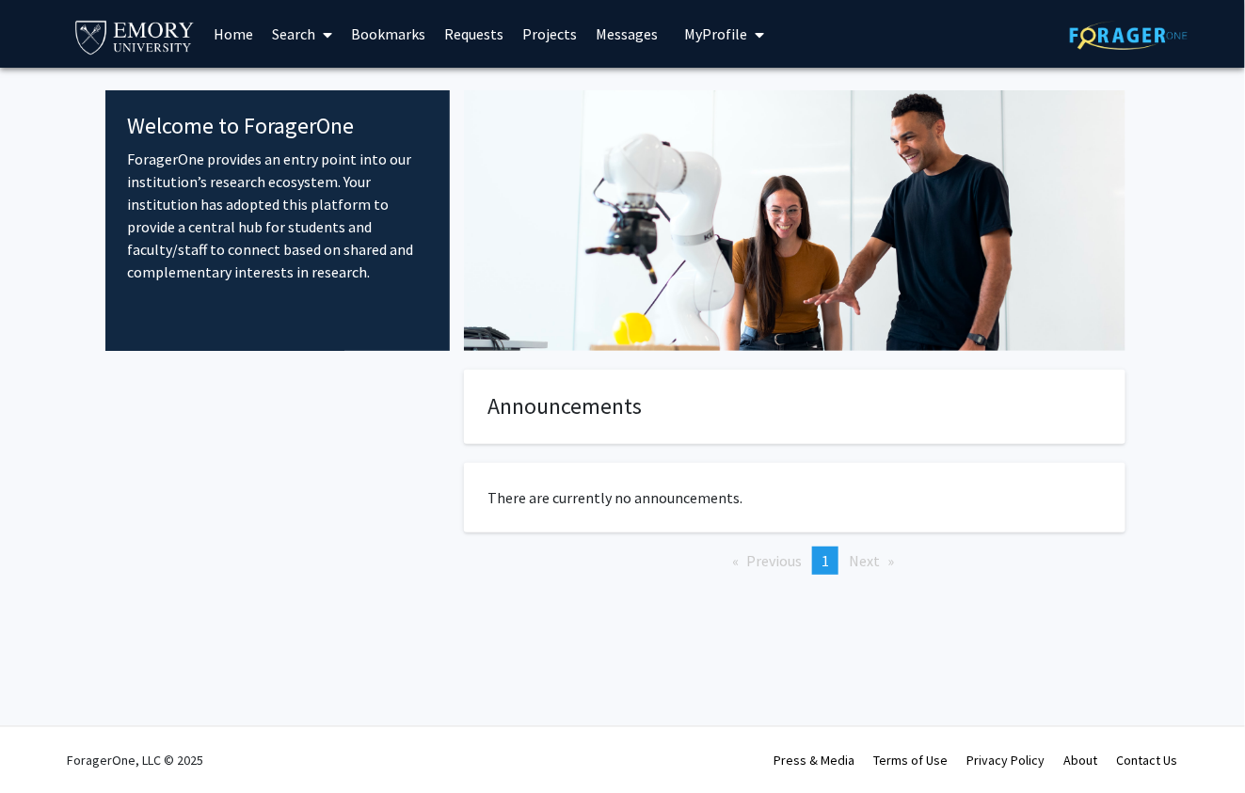
click at [272, 42] on link "Search" at bounding box center [302, 34] width 79 height 66
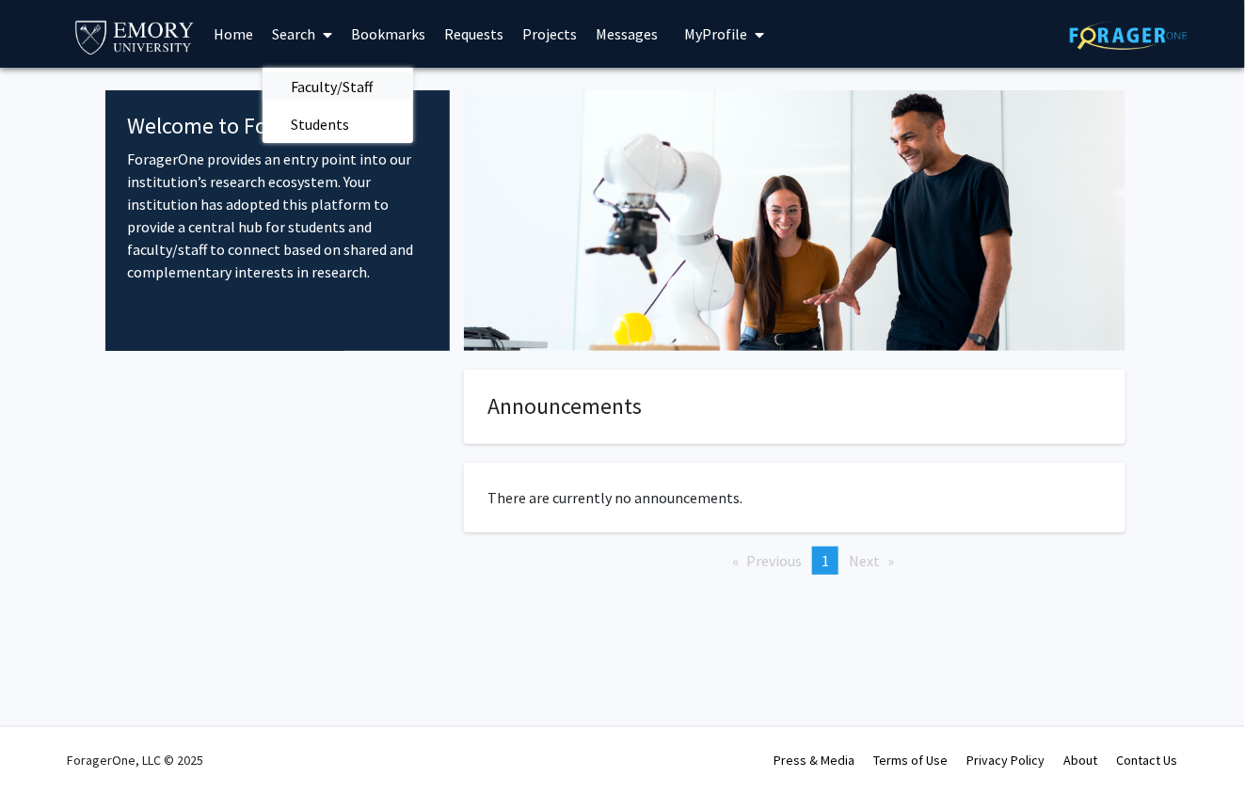
click at [303, 95] on span "Faculty/Staff" at bounding box center [332, 87] width 138 height 38
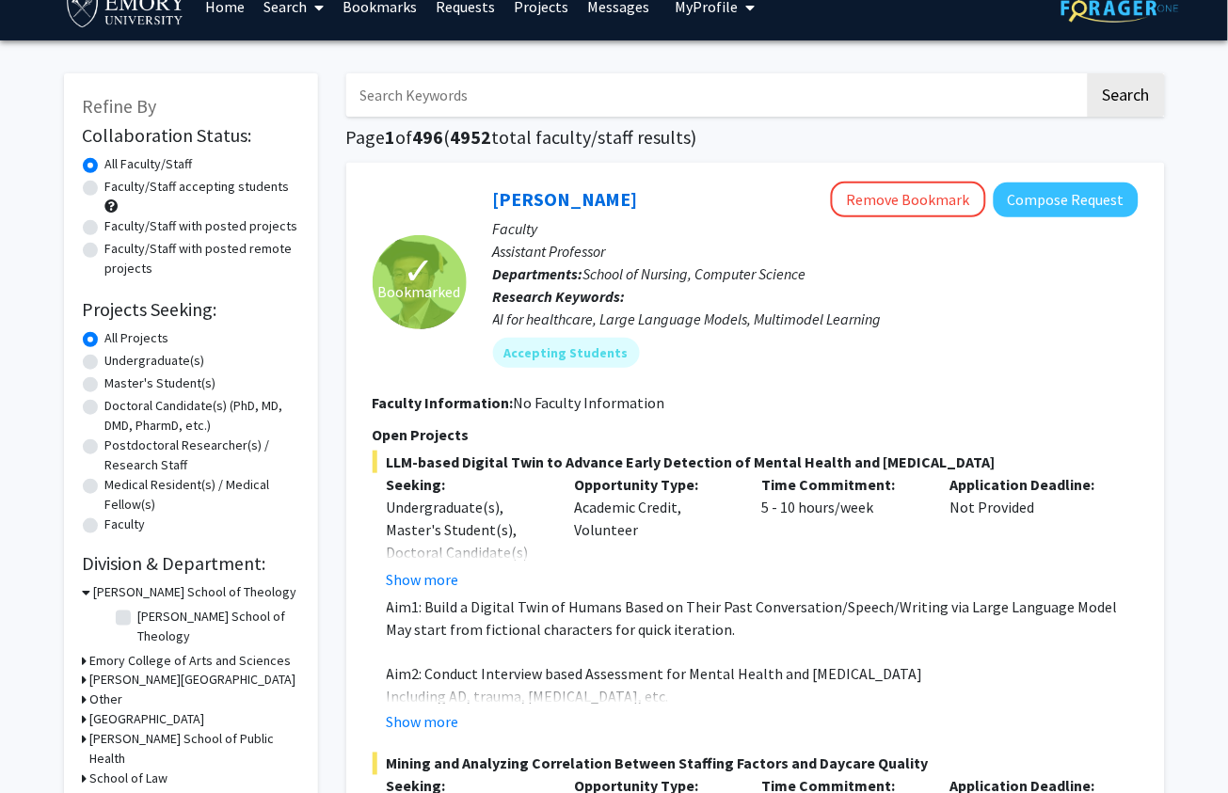
scroll to position [32, 0]
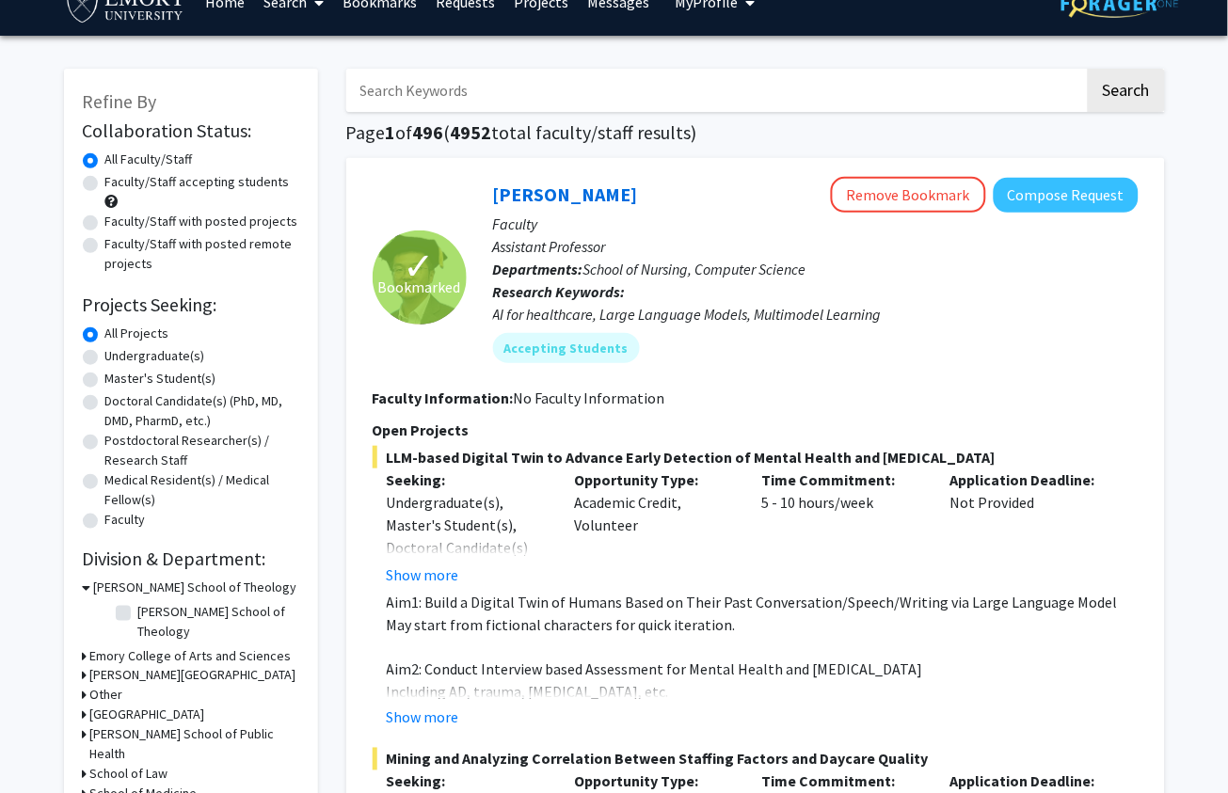
click at [105, 218] on label "Faculty/Staff with posted projects" at bounding box center [201, 222] width 193 height 20
click at [105, 218] on input "Faculty/Staff with posted projects" at bounding box center [111, 218] width 12 height 12
radio input "true"
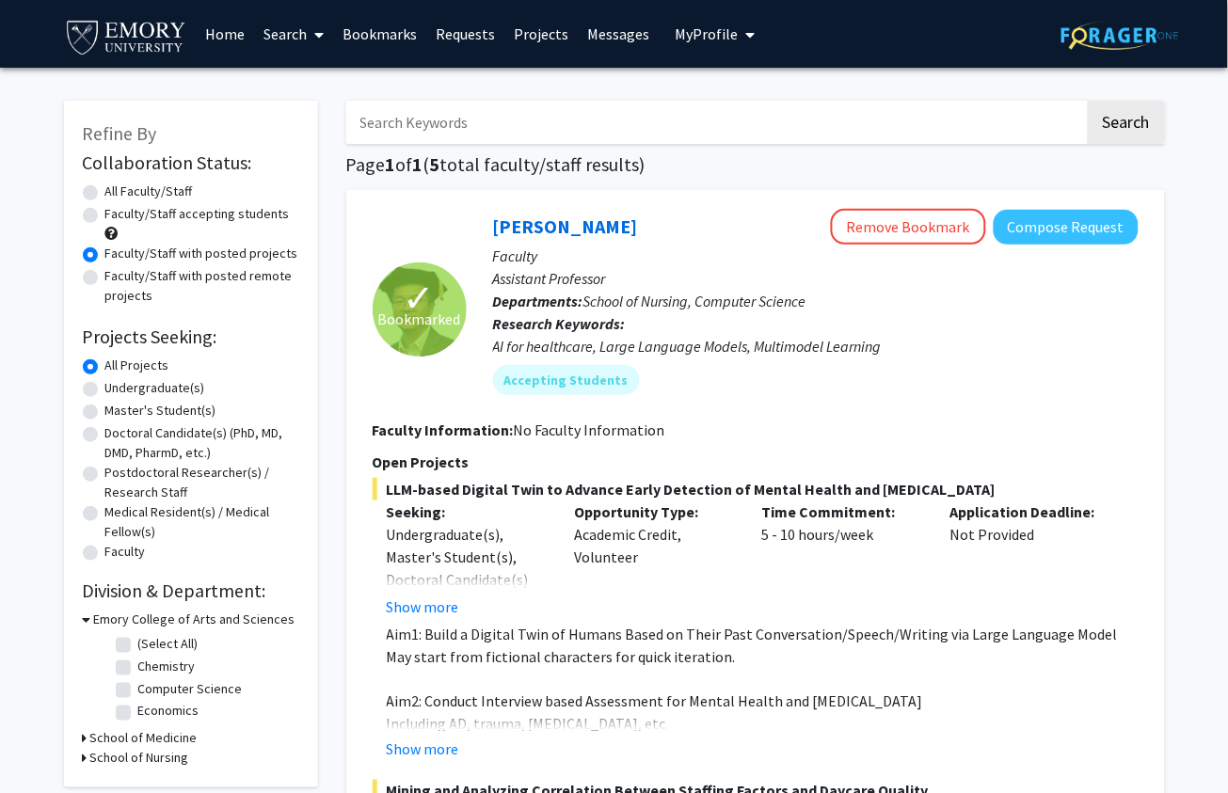
click at [105, 278] on label "Faculty/Staff with posted remote projects" at bounding box center [202, 286] width 194 height 40
click at [105, 278] on input "Faculty/Staff with posted remote projects" at bounding box center [111, 272] width 12 height 12
radio input "true"
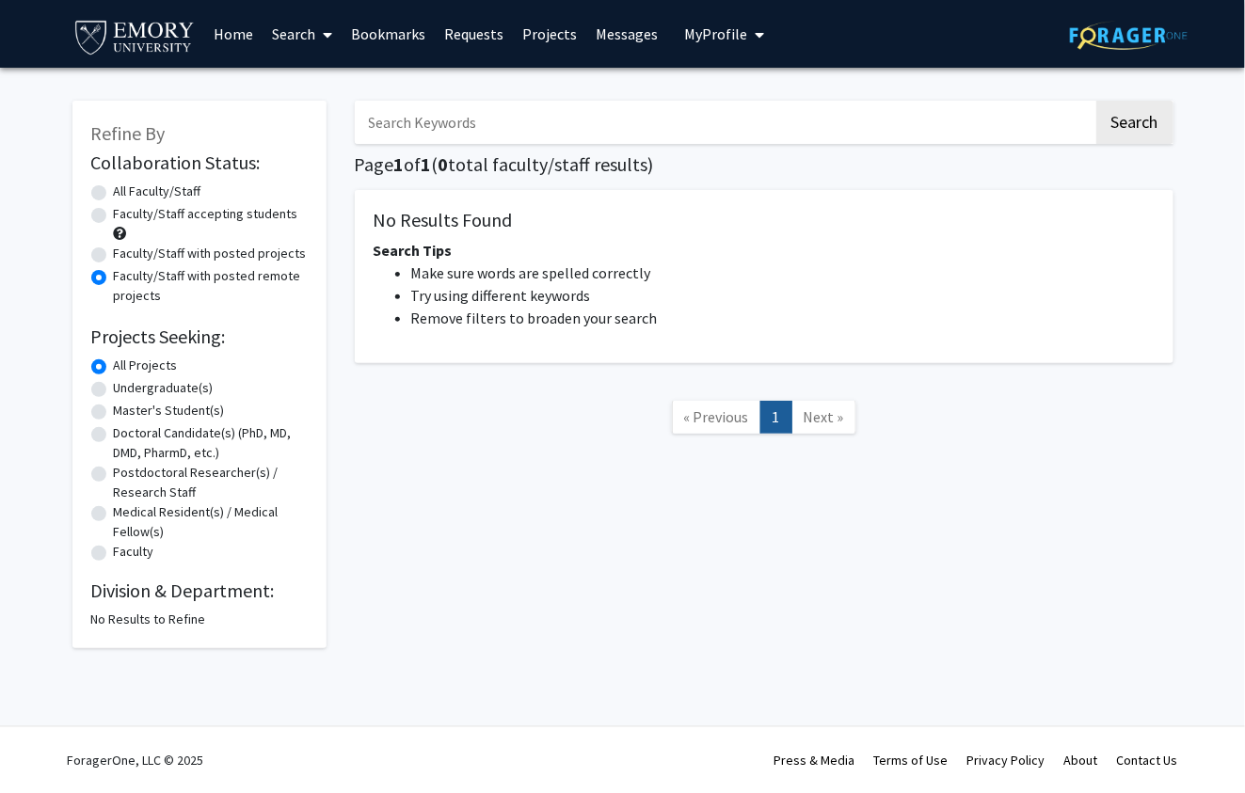
click at [114, 193] on label "All Faculty/Staff" at bounding box center [158, 192] width 88 height 20
click at [114, 193] on input "All Faculty/Staff" at bounding box center [120, 188] width 12 height 12
radio input "true"
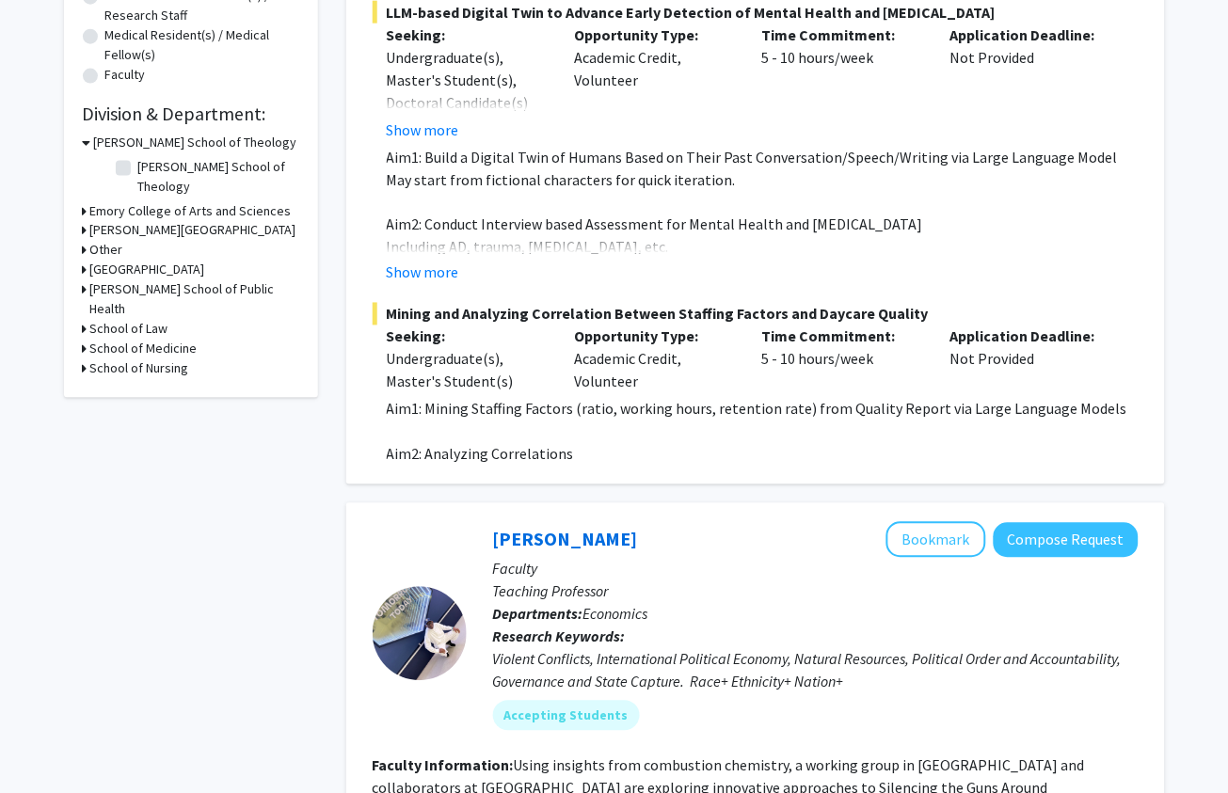
scroll to position [473, 0]
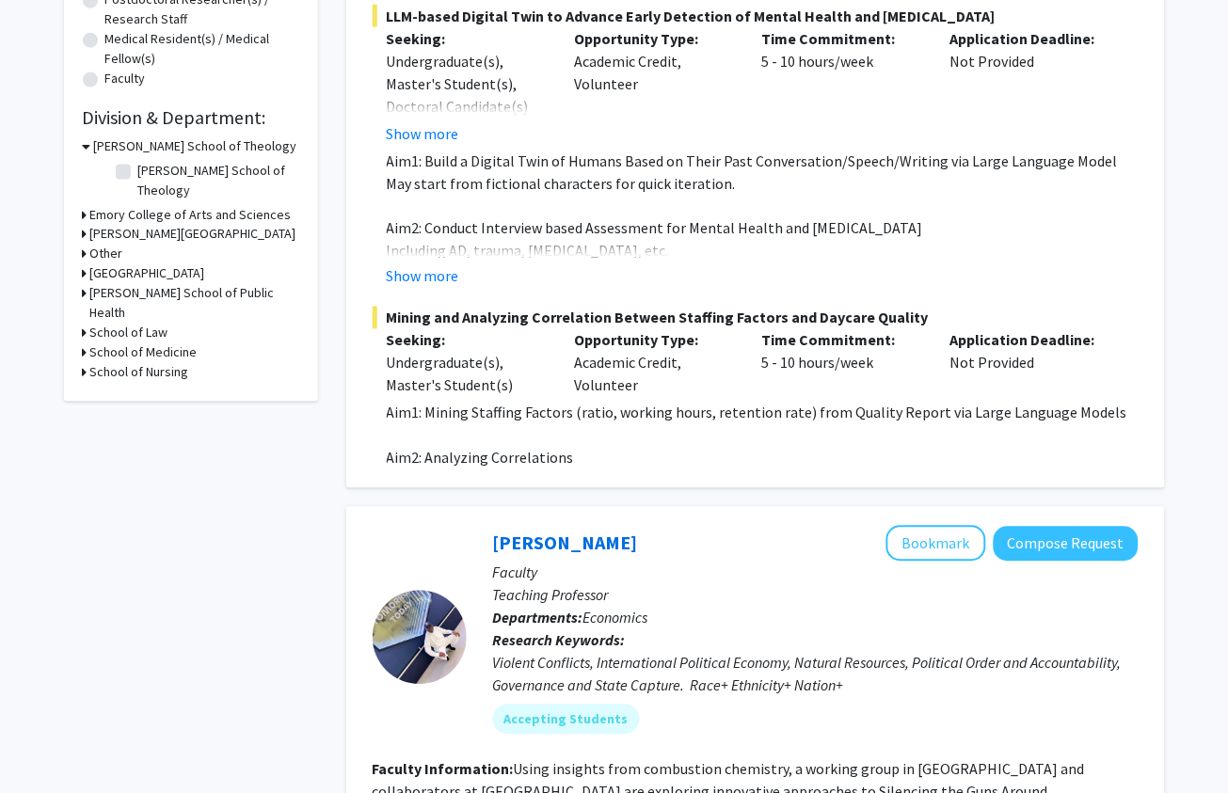
click at [87, 343] on div "School of Medicine" at bounding box center [191, 353] width 216 height 20
click at [85, 343] on icon at bounding box center [85, 353] width 5 height 20
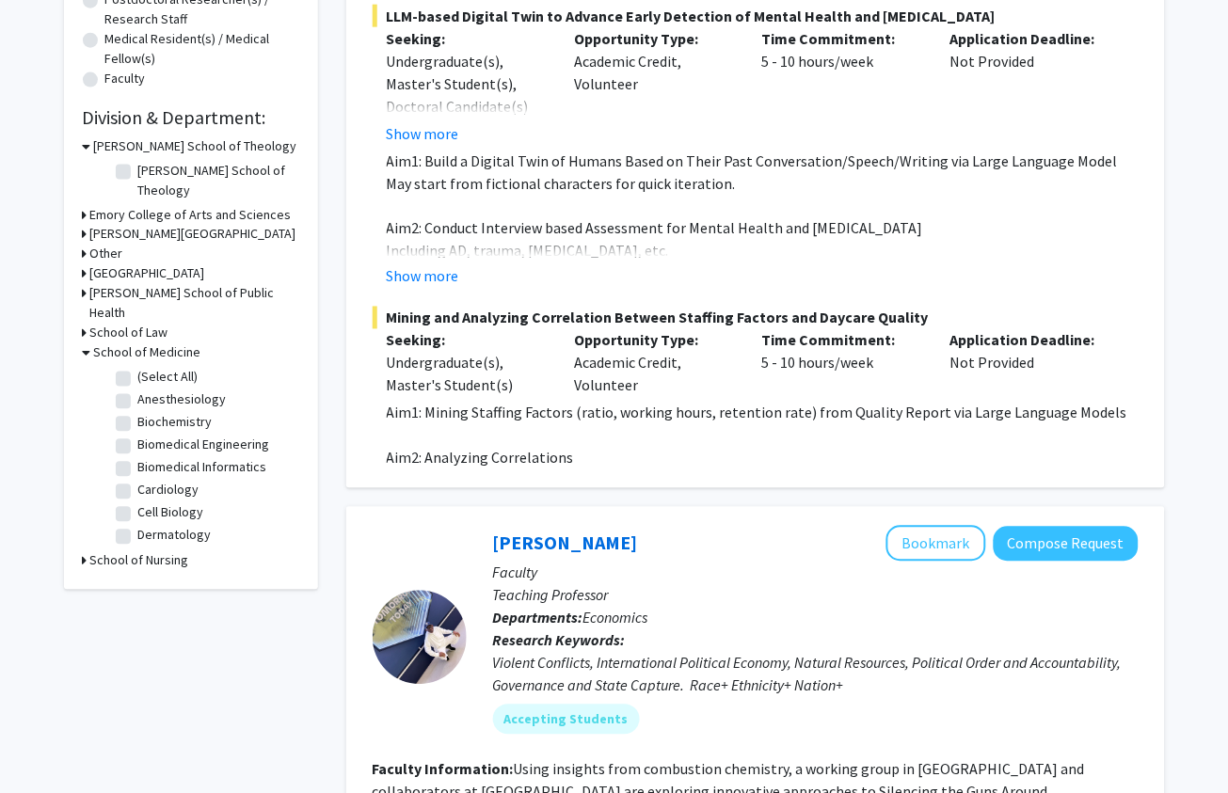
click at [138, 368] on label "(Select All)" at bounding box center [168, 378] width 60 height 20
click at [138, 368] on input "(Select All)" at bounding box center [144, 374] width 12 height 12
checkbox input "true"
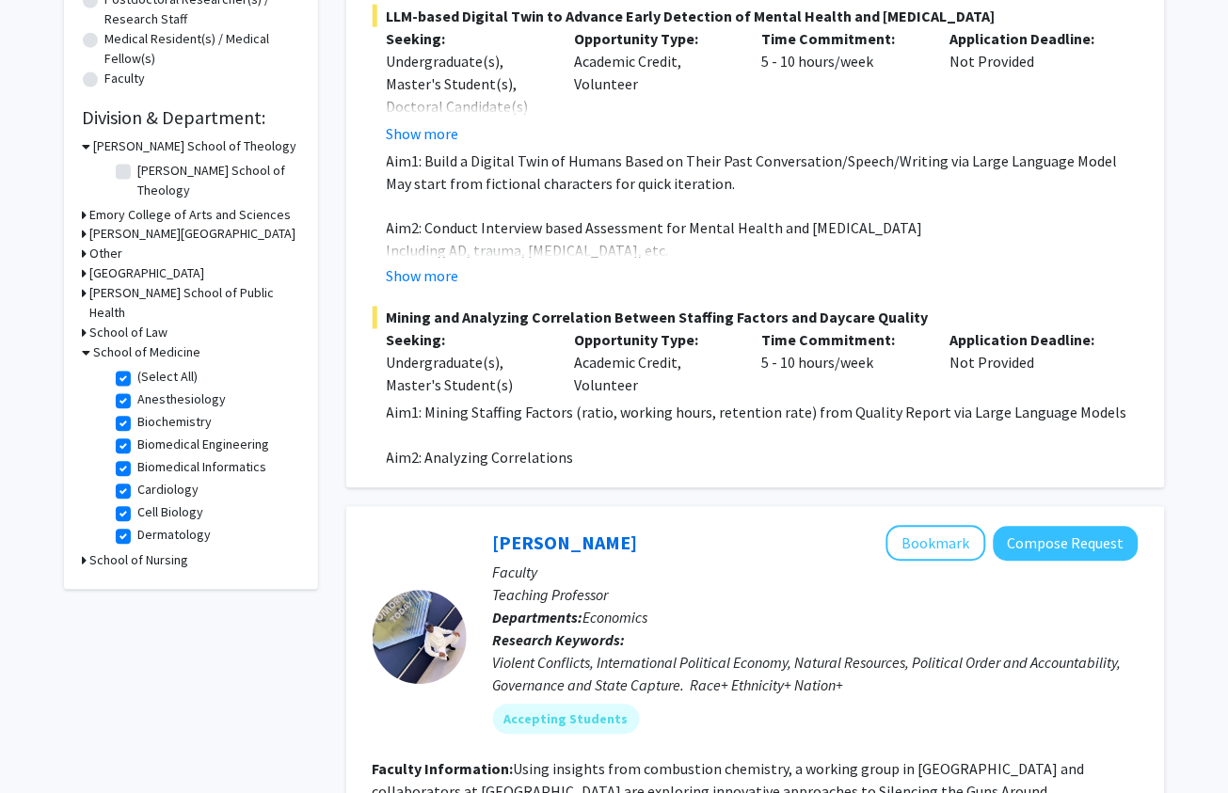
checkbox input "true"
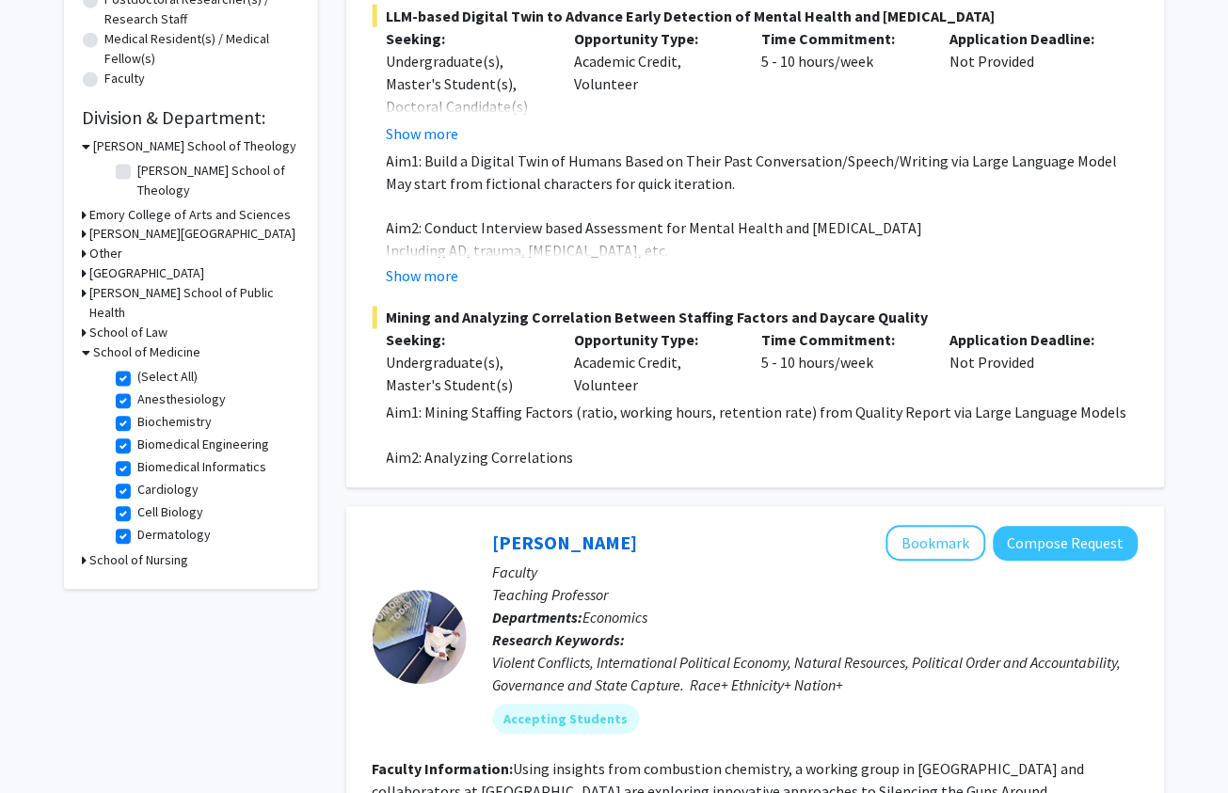
checkbox input "true"
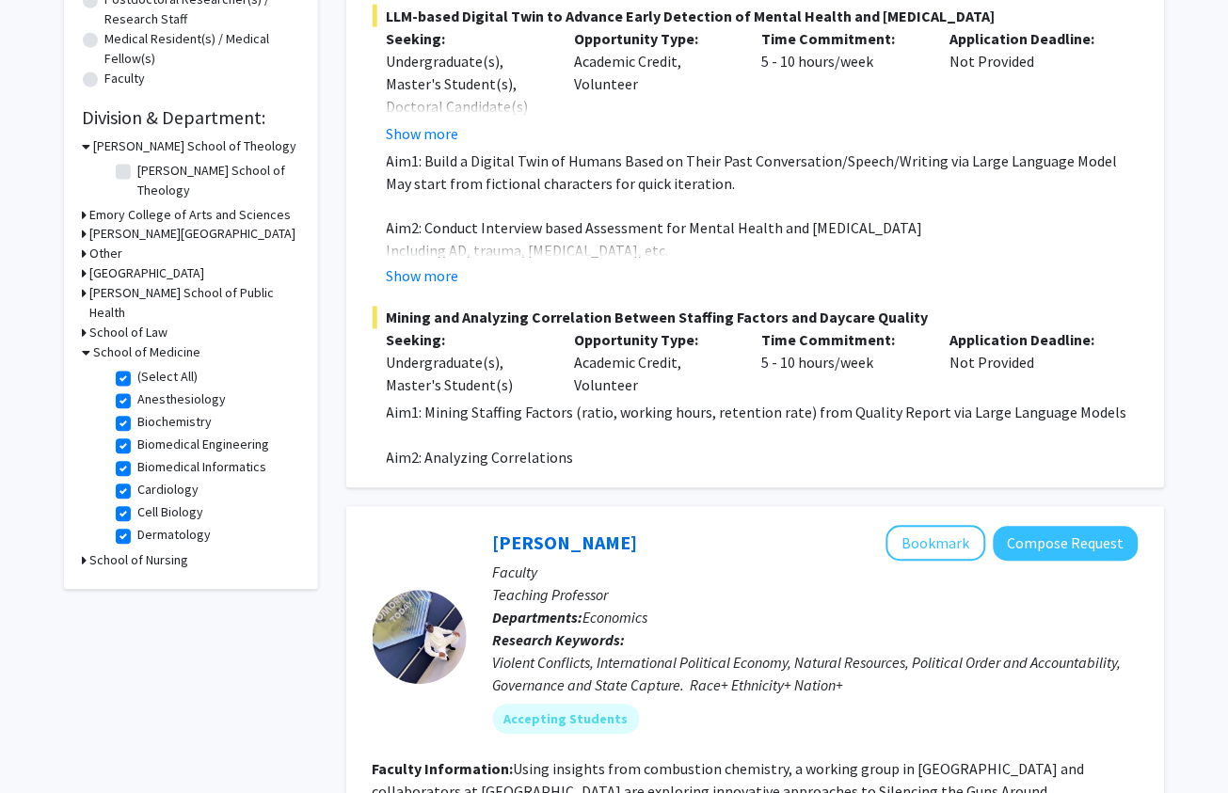
checkbox input "true"
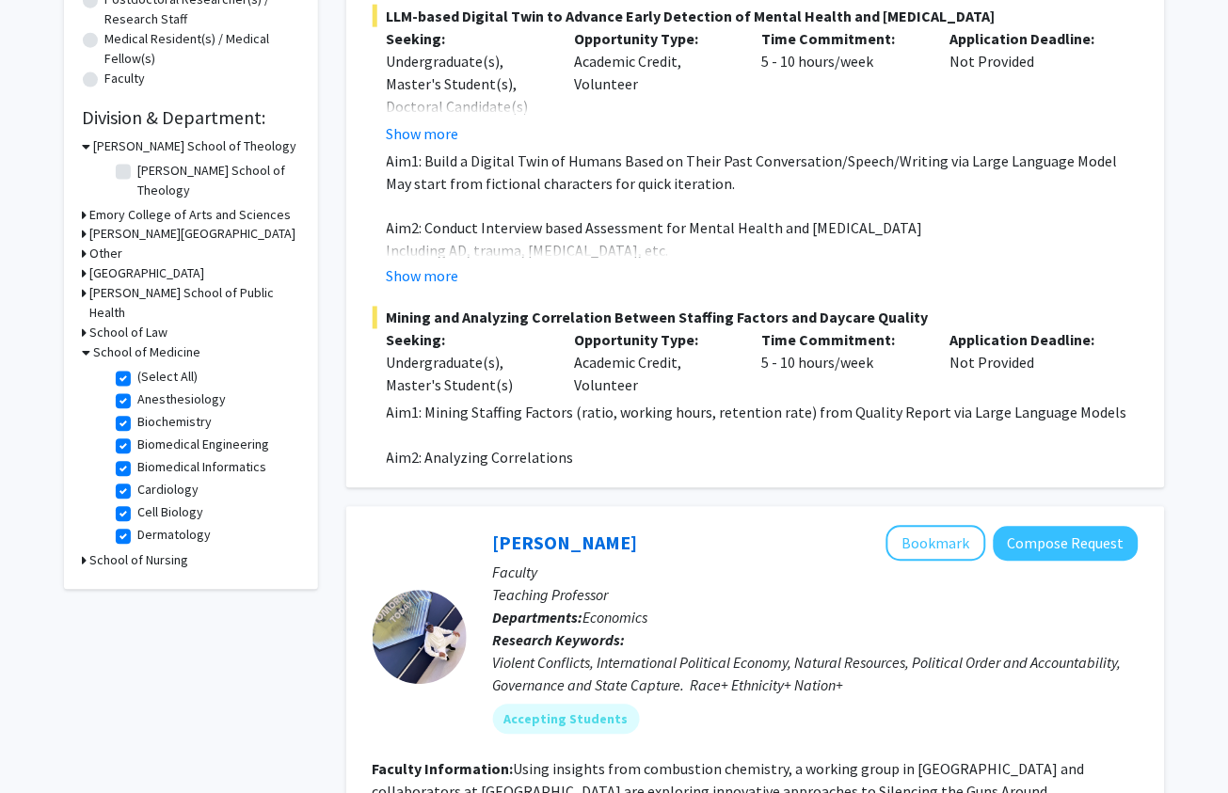
checkbox input "true"
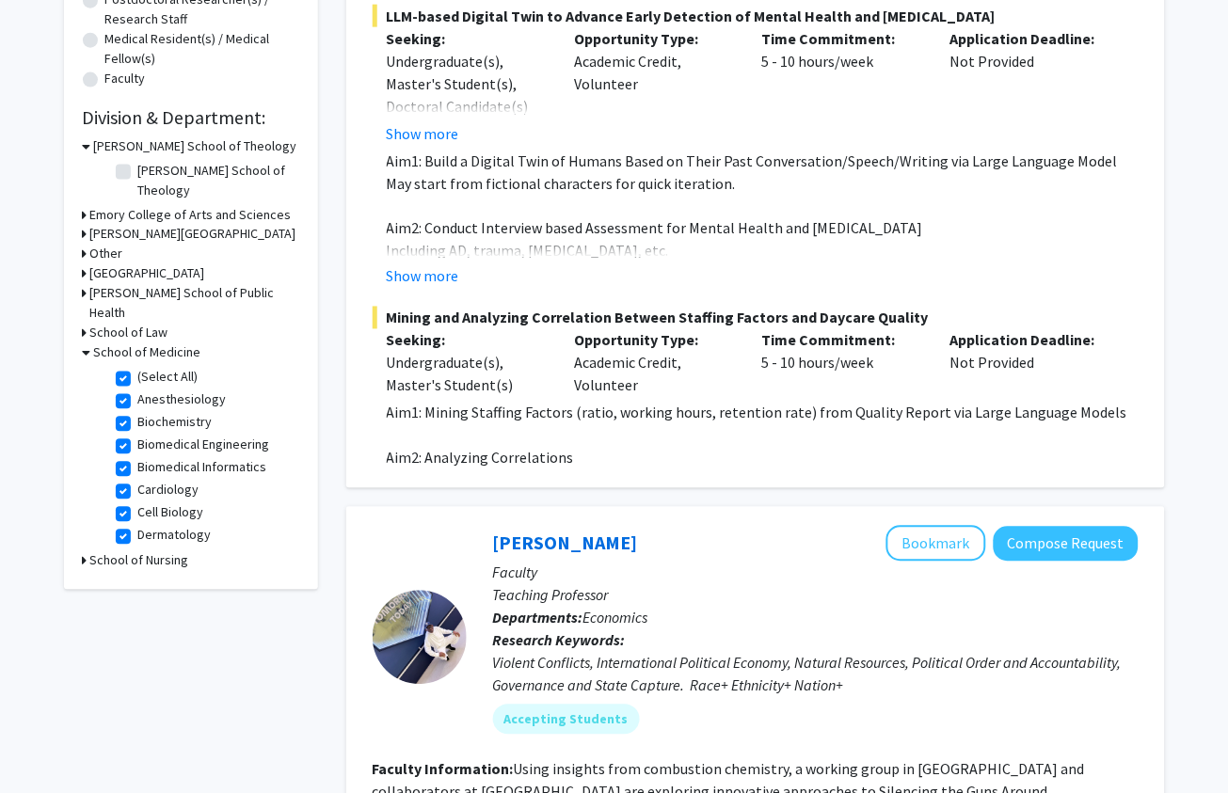
checkbox input "true"
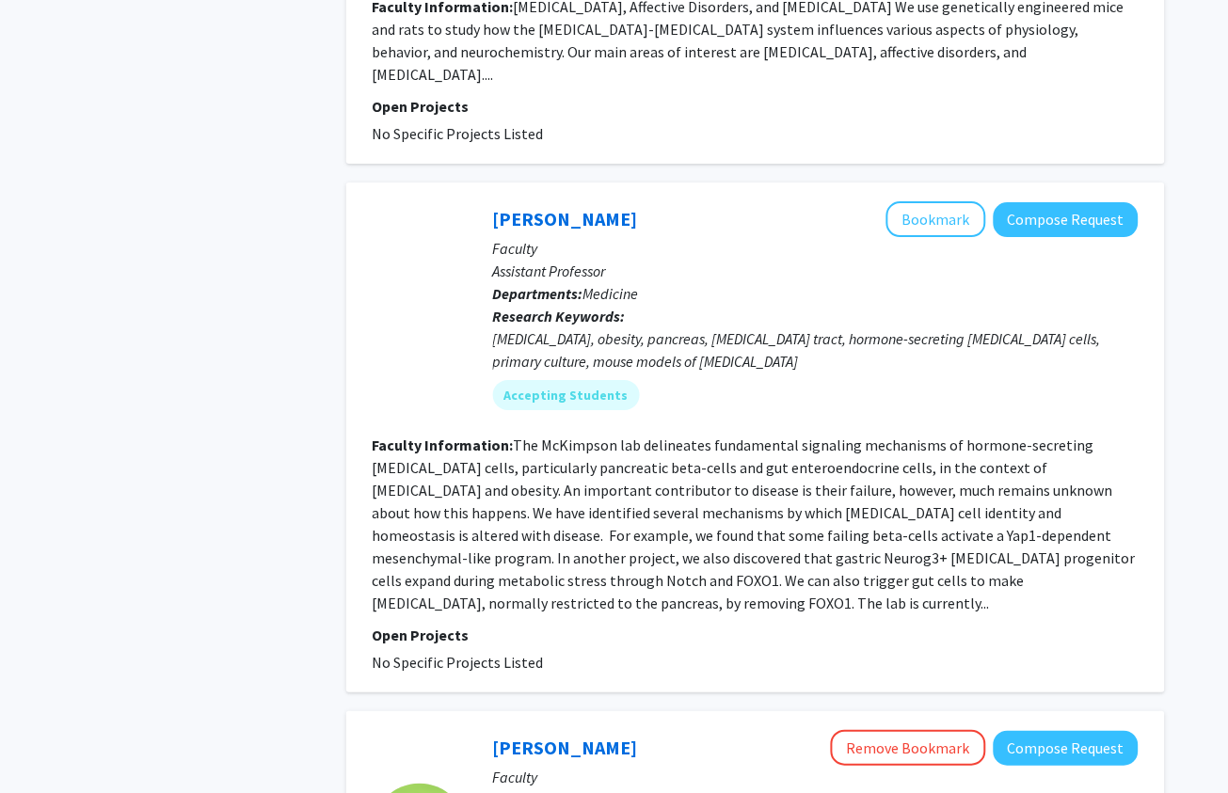
scroll to position [2517, 0]
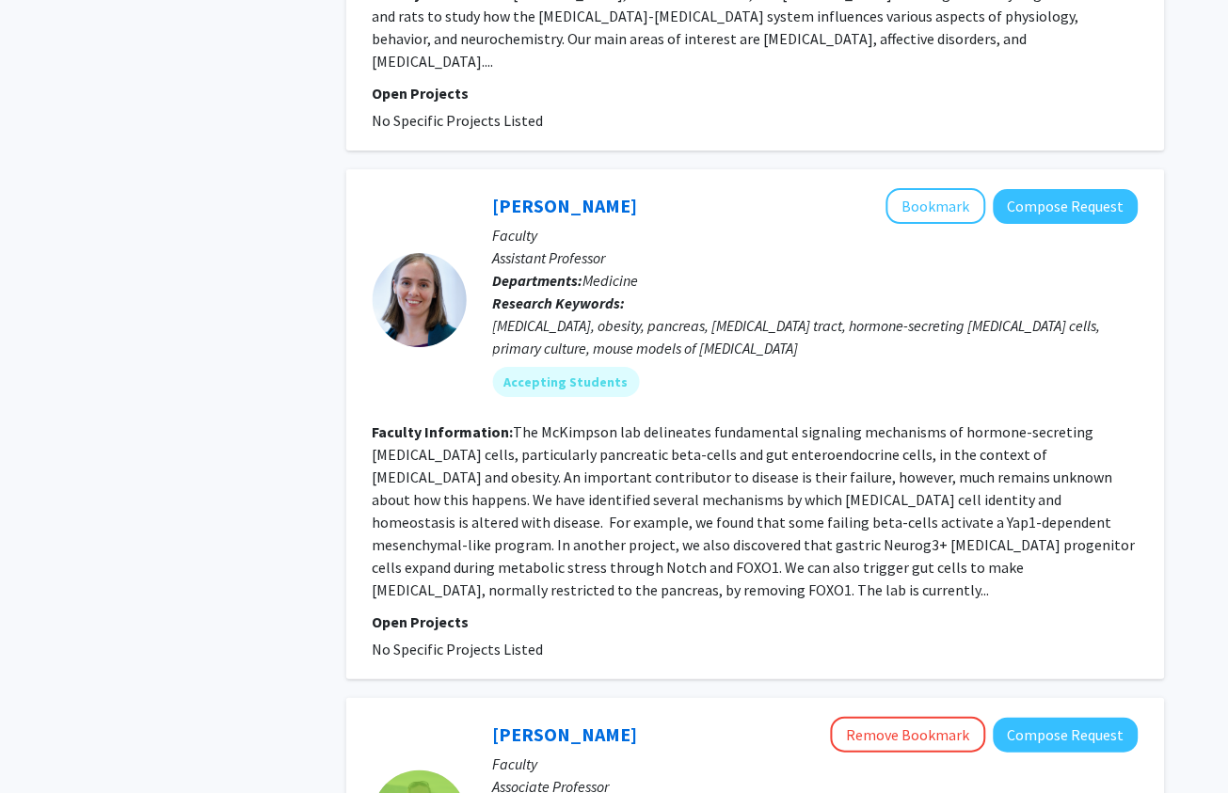
click at [736, 486] on fg-read-more "The McKimpson lab delineates fundamental signaling mechanisms of hormone-secret…" at bounding box center [754, 511] width 763 height 177
click at [412, 263] on div at bounding box center [420, 300] width 94 height 94
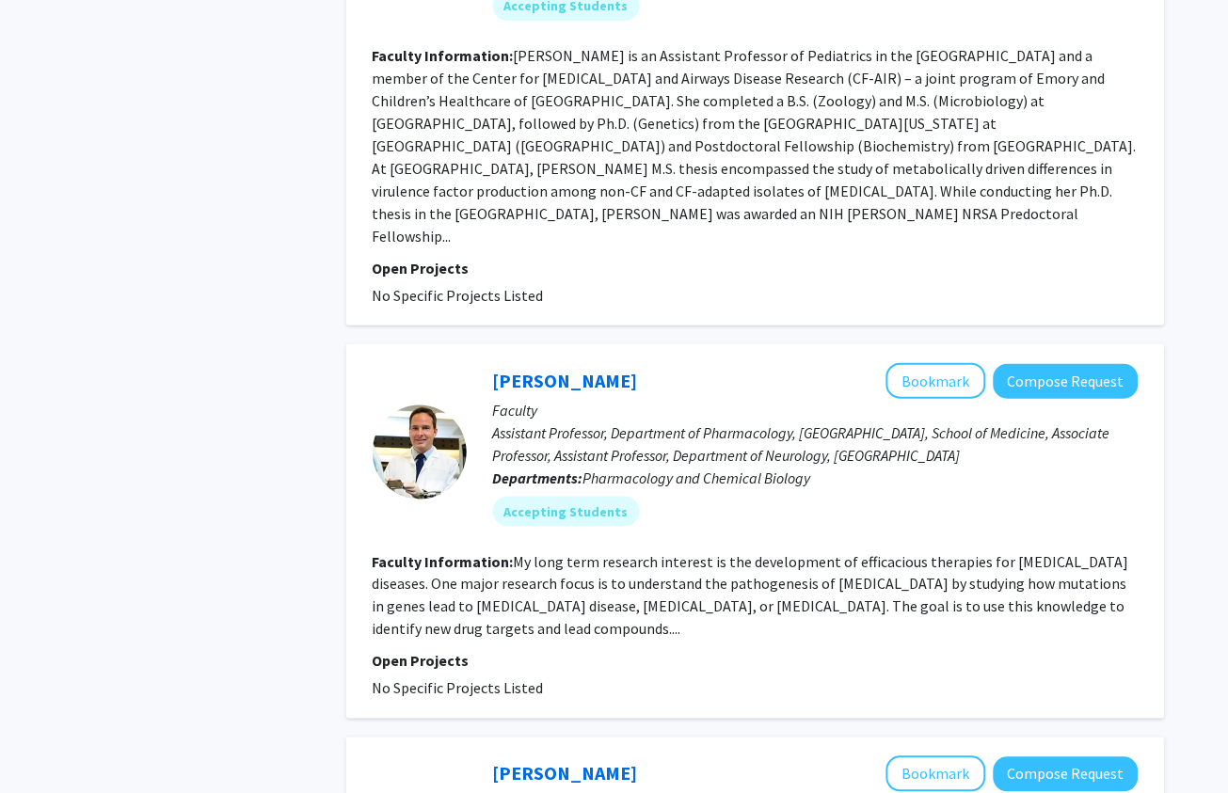
scroll to position [4298, 0]
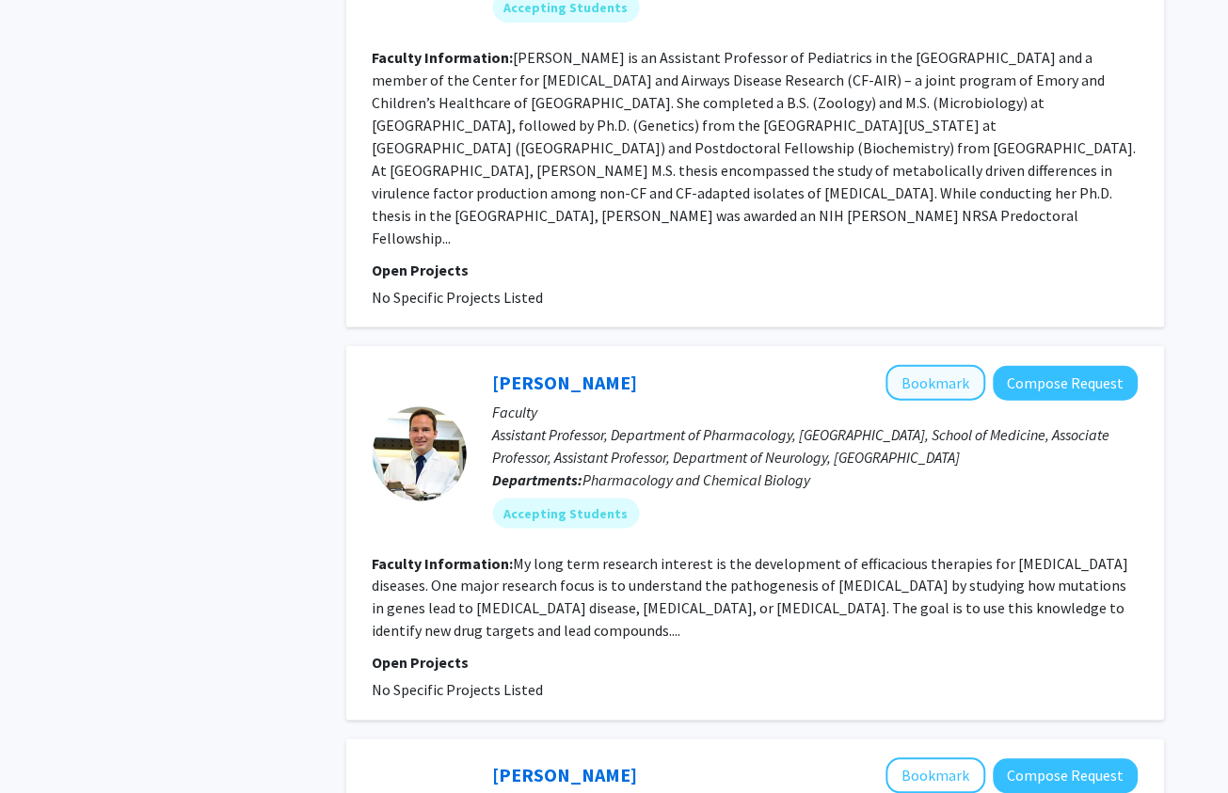
click at [951, 365] on button "Bookmark" at bounding box center [936, 383] width 100 height 36
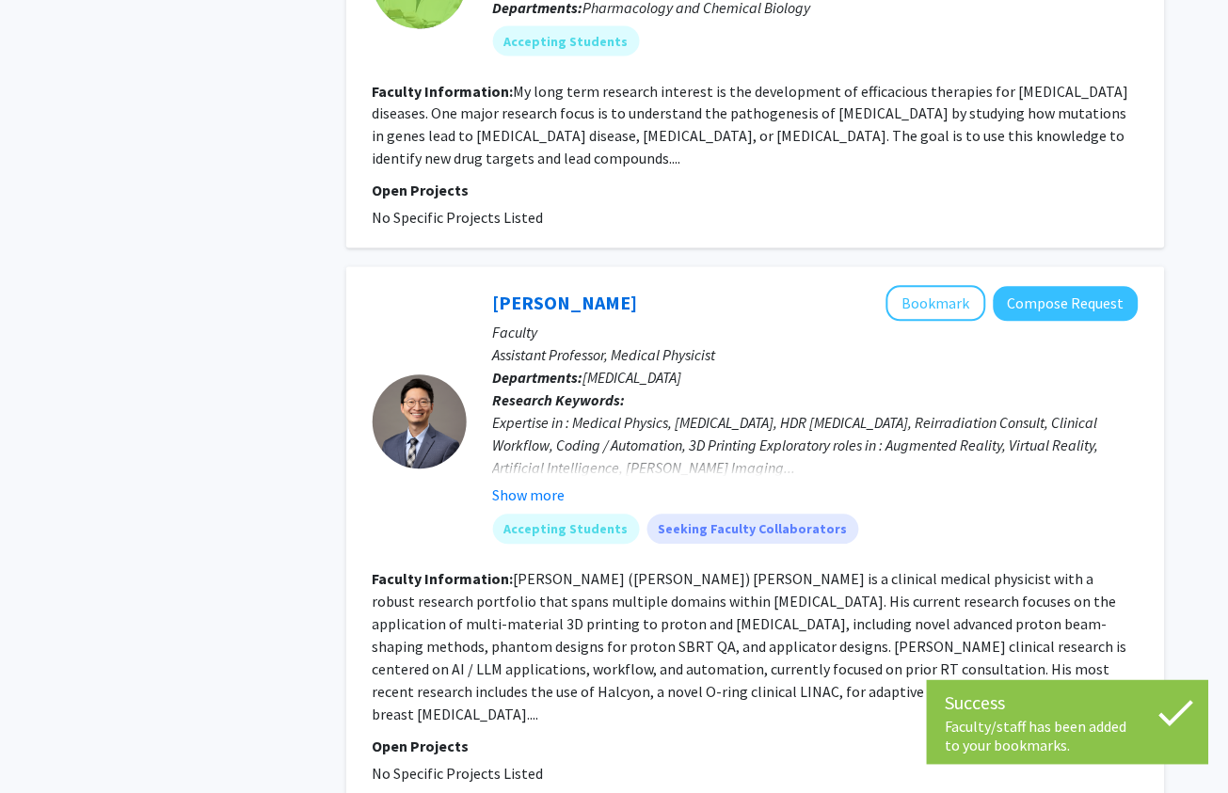
scroll to position [4769, 0]
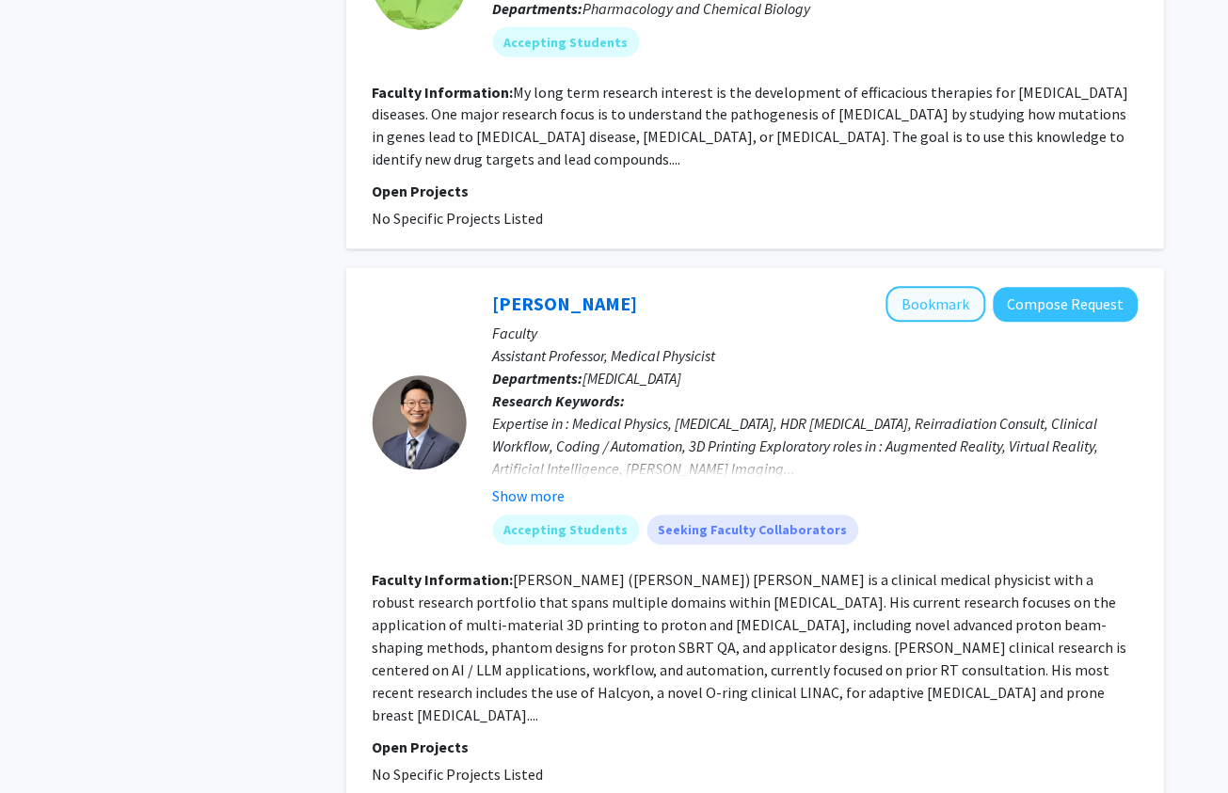
click at [938, 287] on button "Bookmark" at bounding box center [936, 305] width 100 height 36
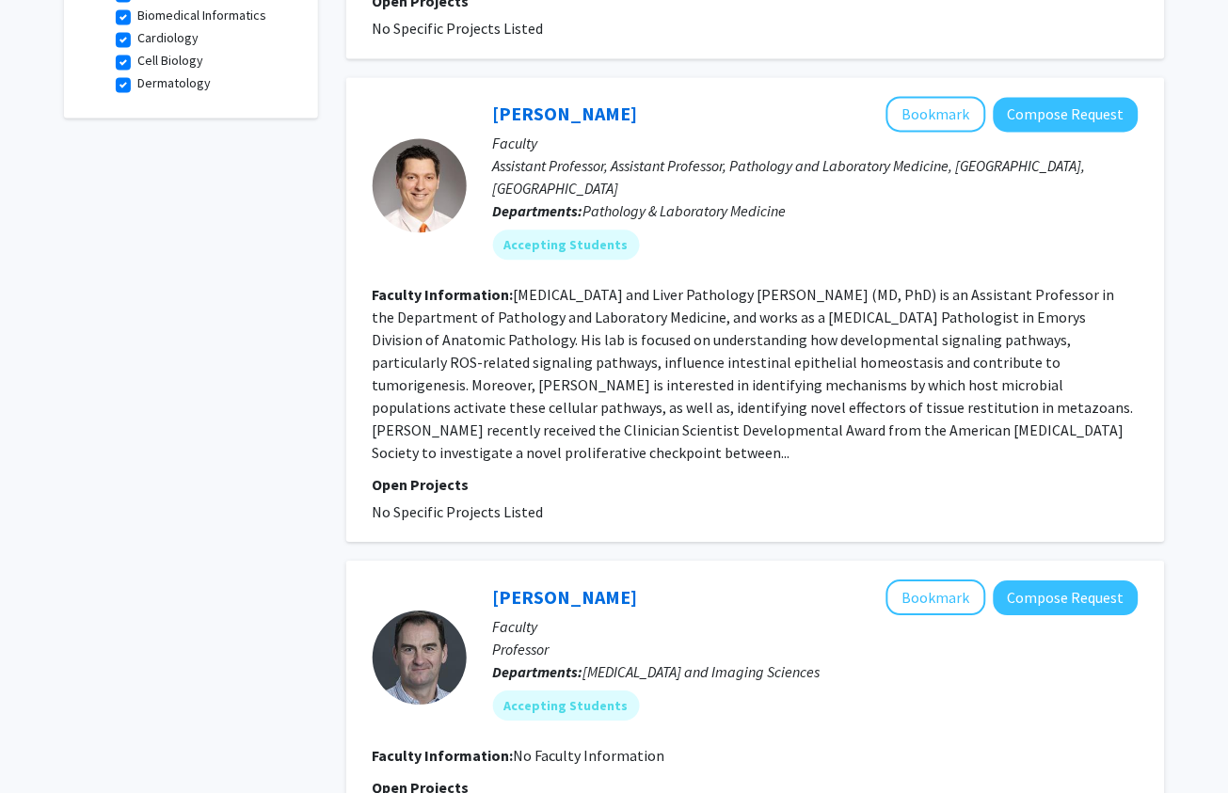
scroll to position [723, 0]
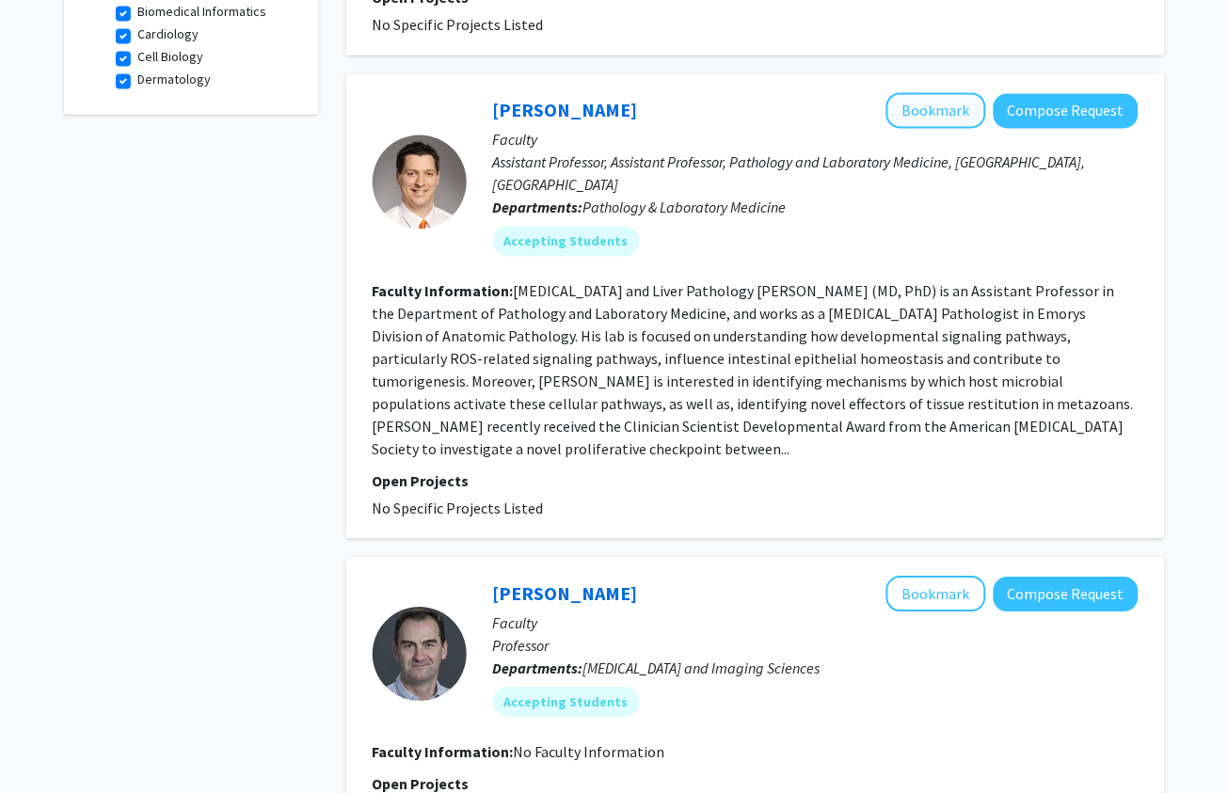
click at [933, 104] on button "Bookmark" at bounding box center [936, 110] width 100 height 36
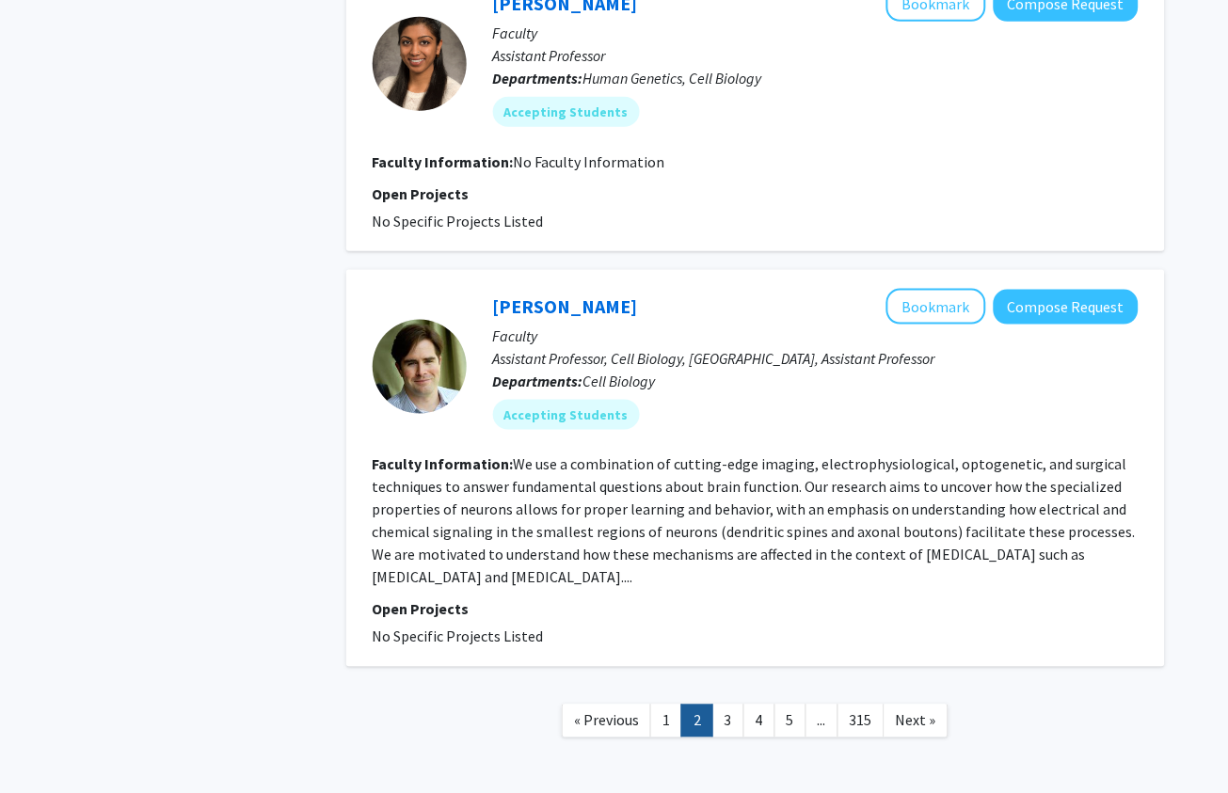
scroll to position [3052, 0]
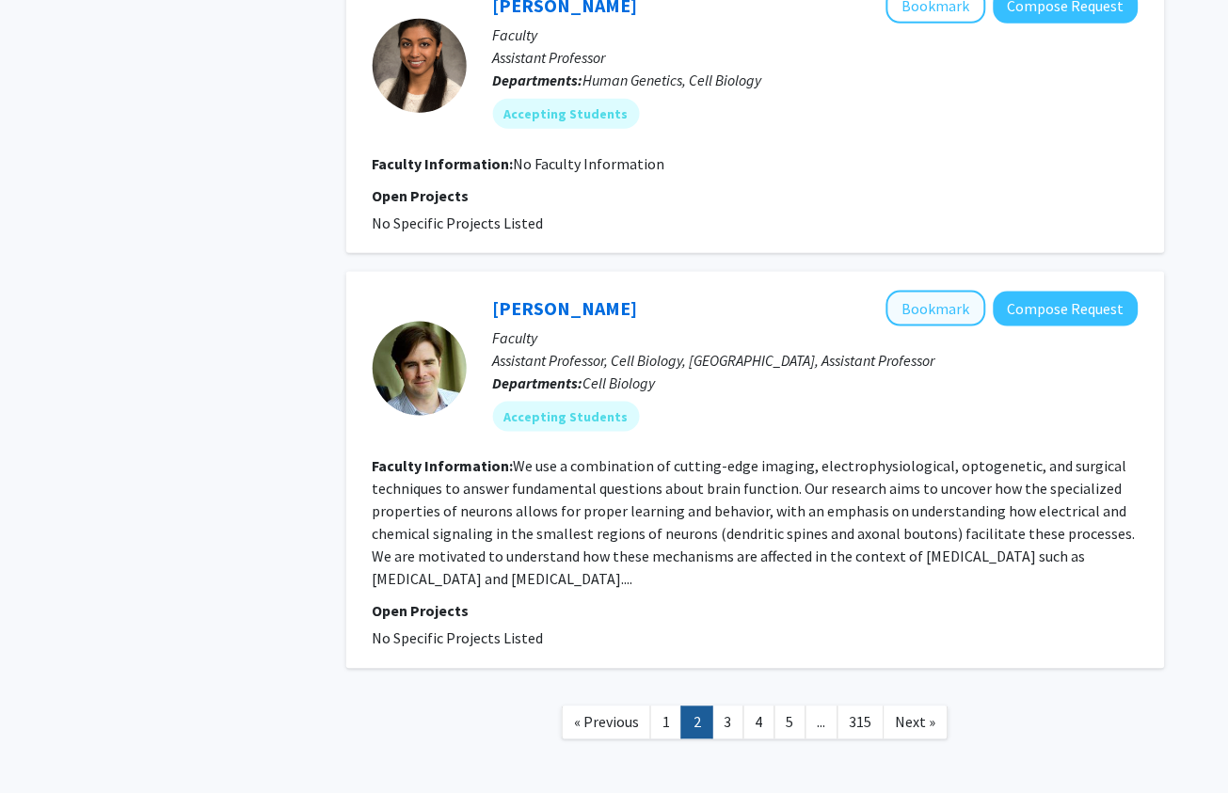
click at [915, 291] on button "Bookmark" at bounding box center [936, 309] width 100 height 36
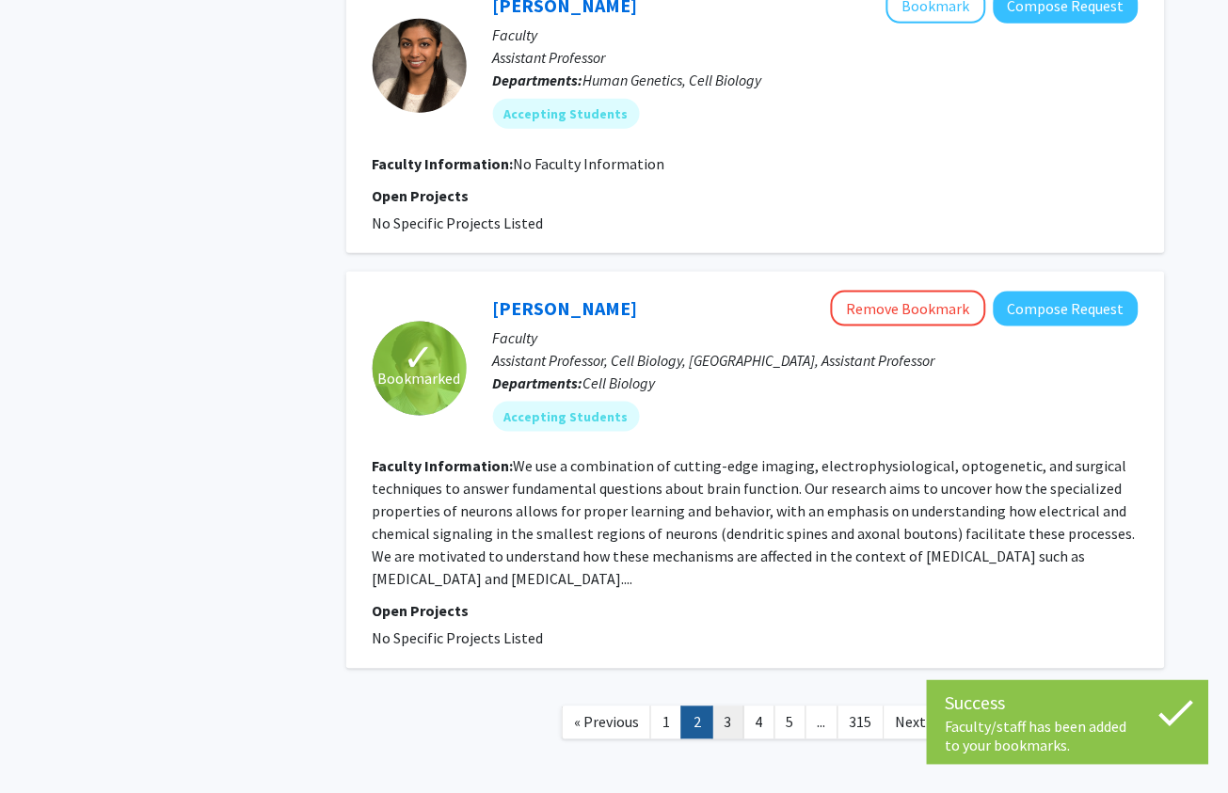
click at [726, 660] on link "3" at bounding box center [728, 723] width 32 height 33
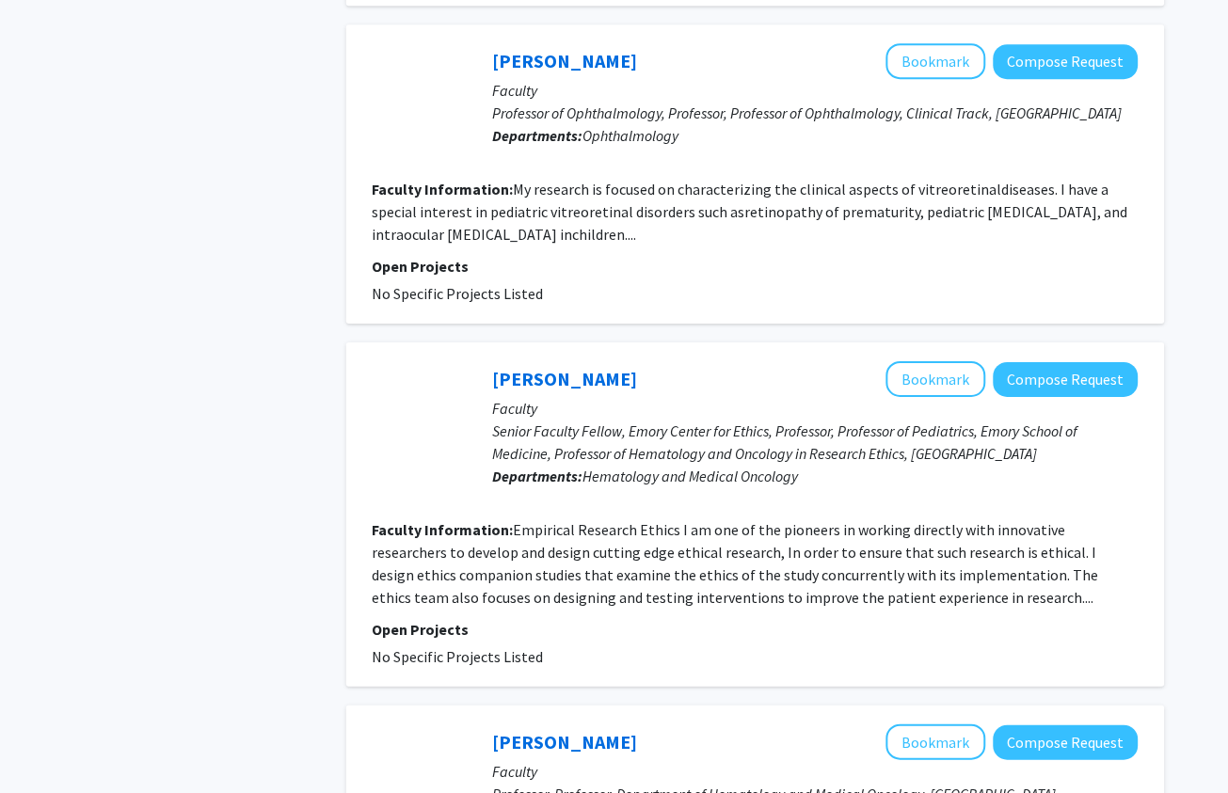
scroll to position [1087, 0]
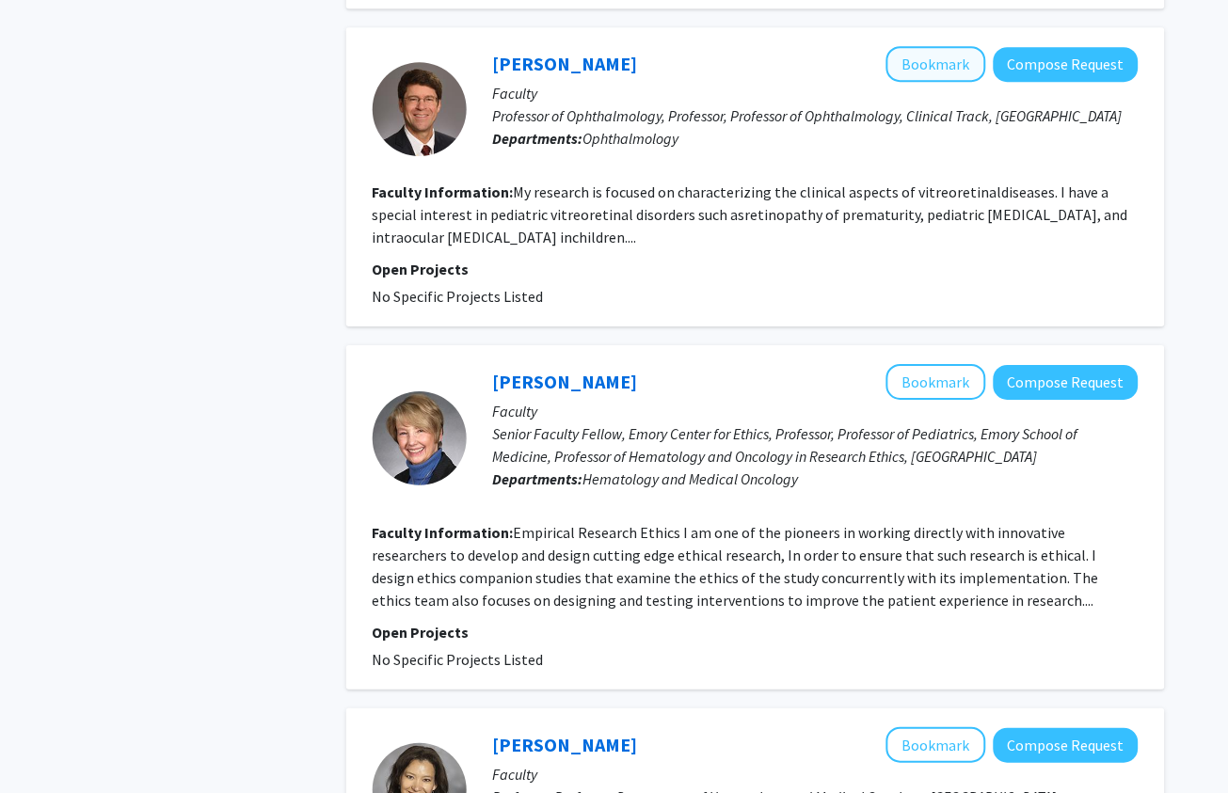
click at [946, 60] on button "Bookmark" at bounding box center [936, 64] width 100 height 36
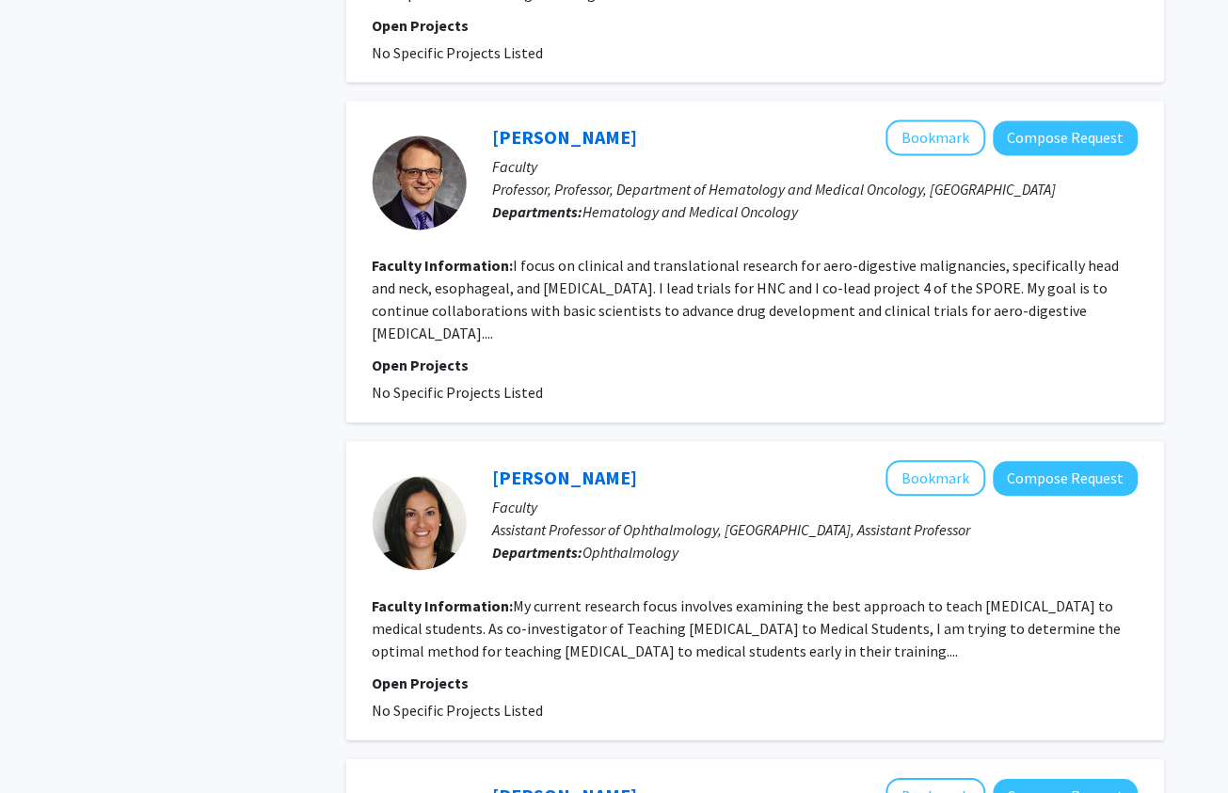
scroll to position [1991, 0]
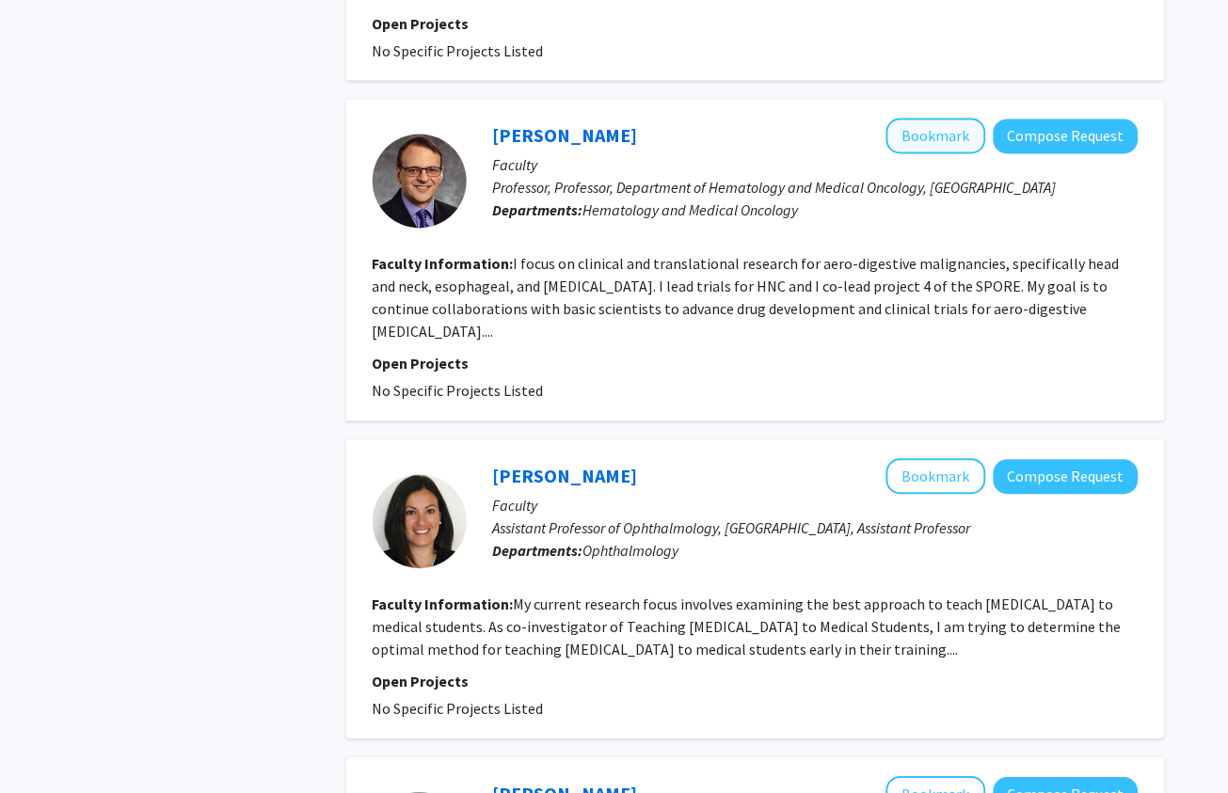
click at [969, 154] on button "Bookmark" at bounding box center [936, 137] width 100 height 36
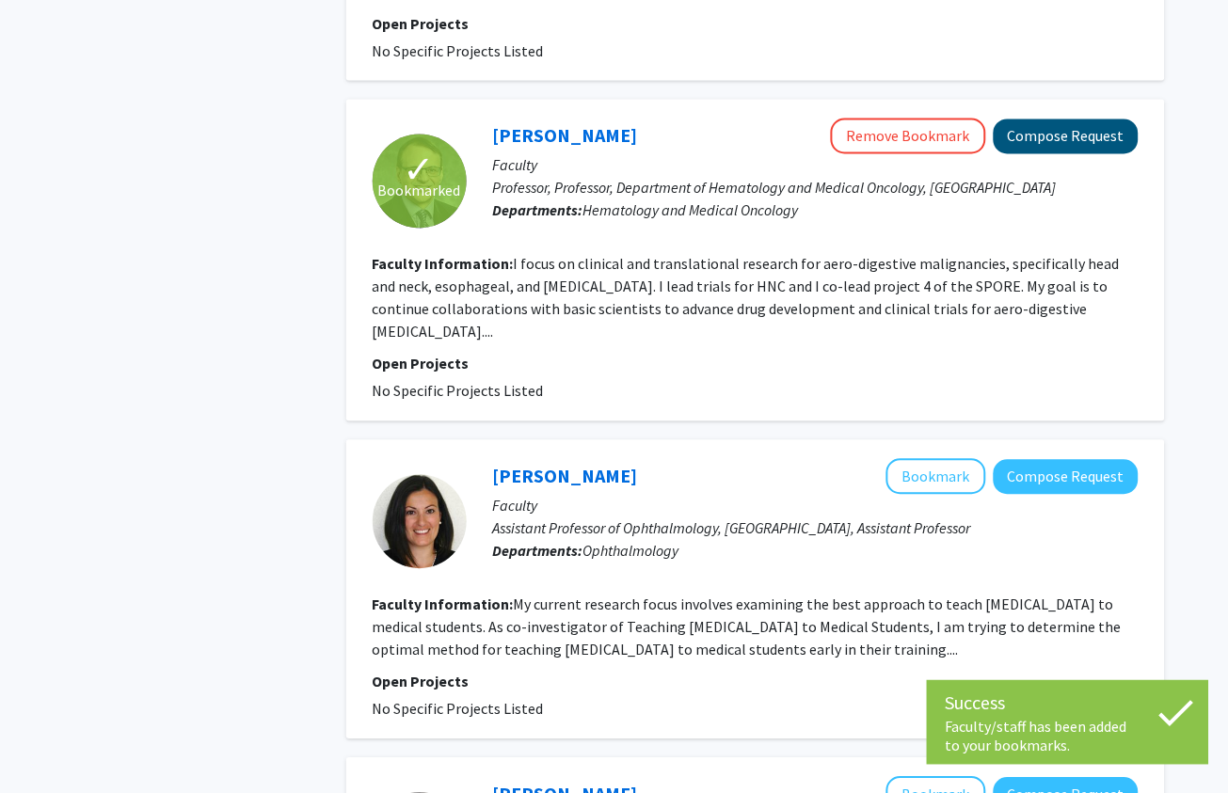
click at [1044, 146] on button "Compose Request" at bounding box center [1066, 137] width 145 height 35
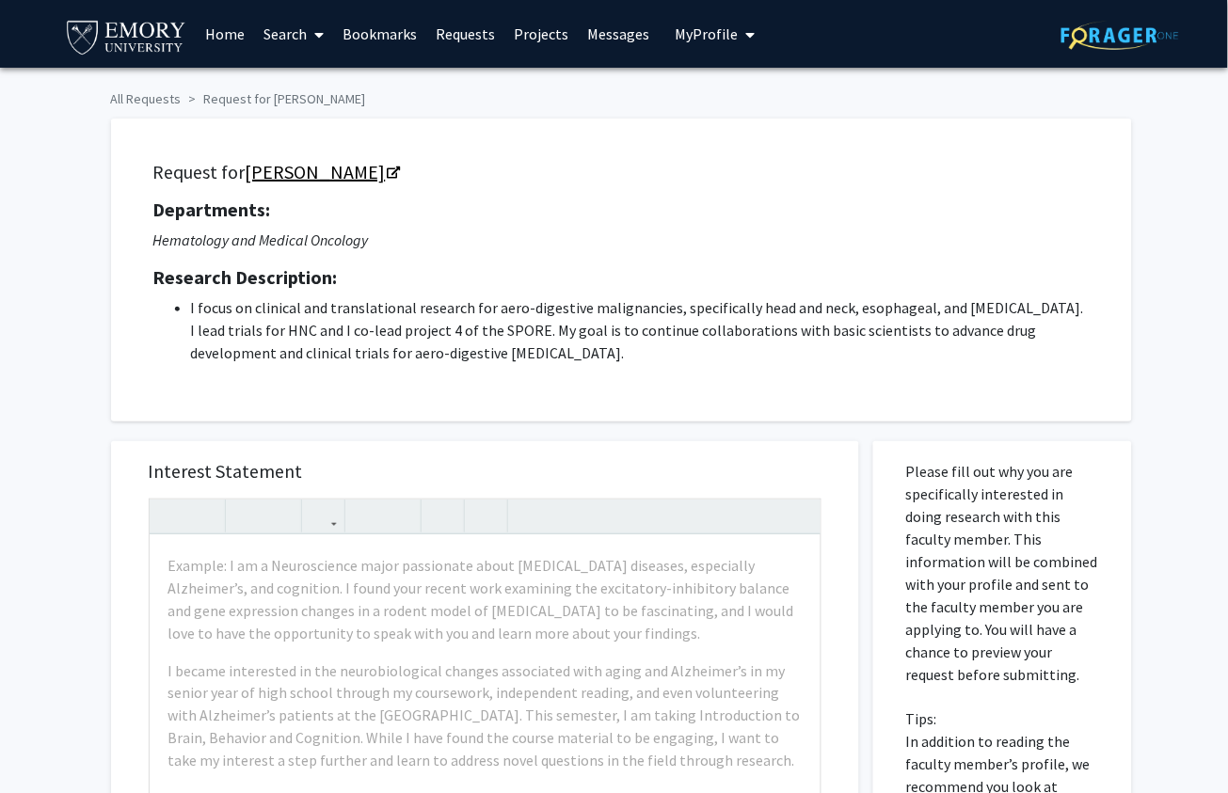
click at [318, 174] on link "[PERSON_NAME]" at bounding box center [322, 172] width 153 height 24
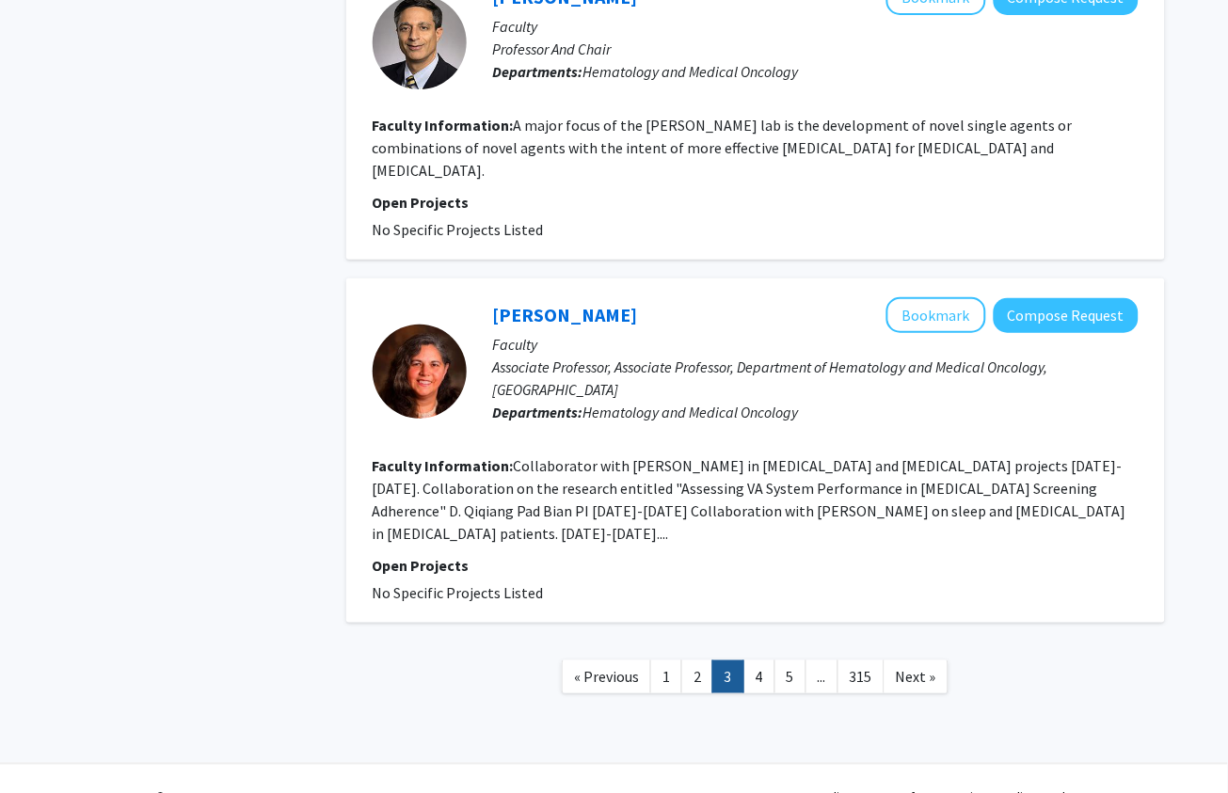
scroll to position [2788, 0]
click at [944, 312] on button "Bookmark" at bounding box center [936, 316] width 100 height 36
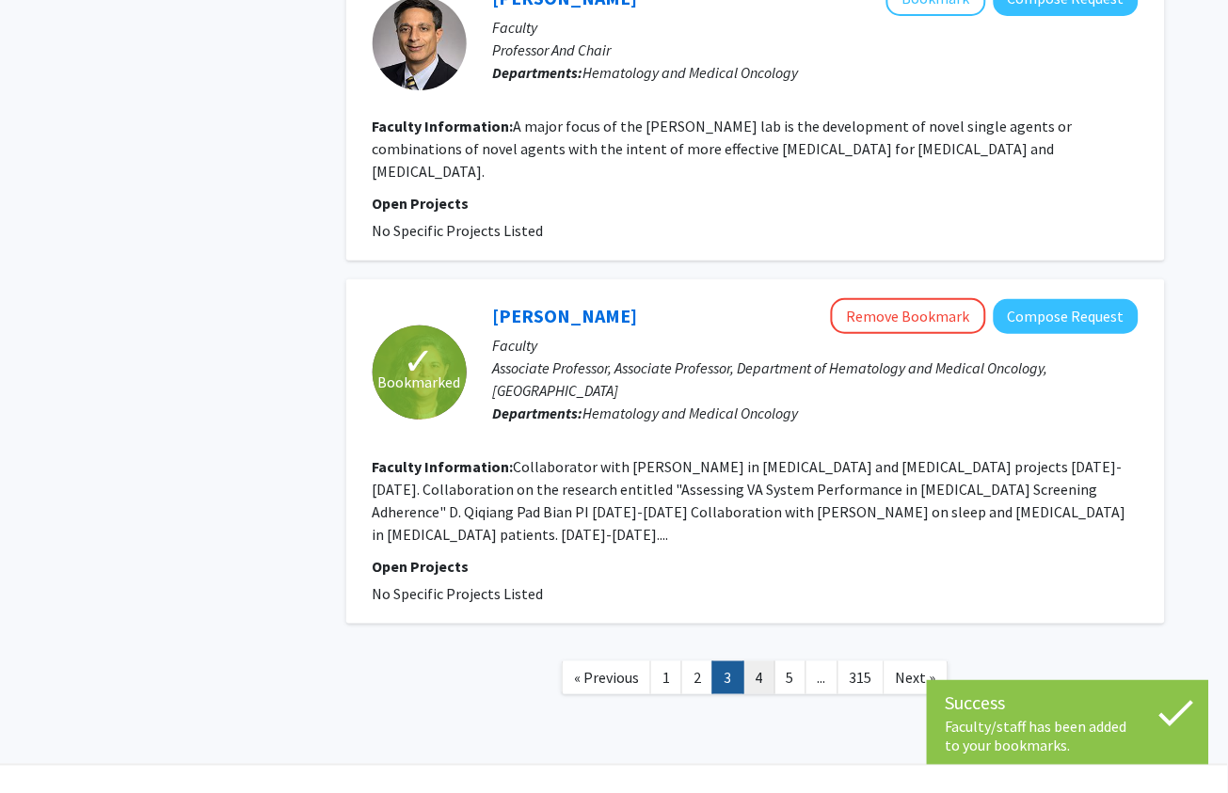
click at [759, 660] on link "4" at bounding box center [759, 678] width 32 height 33
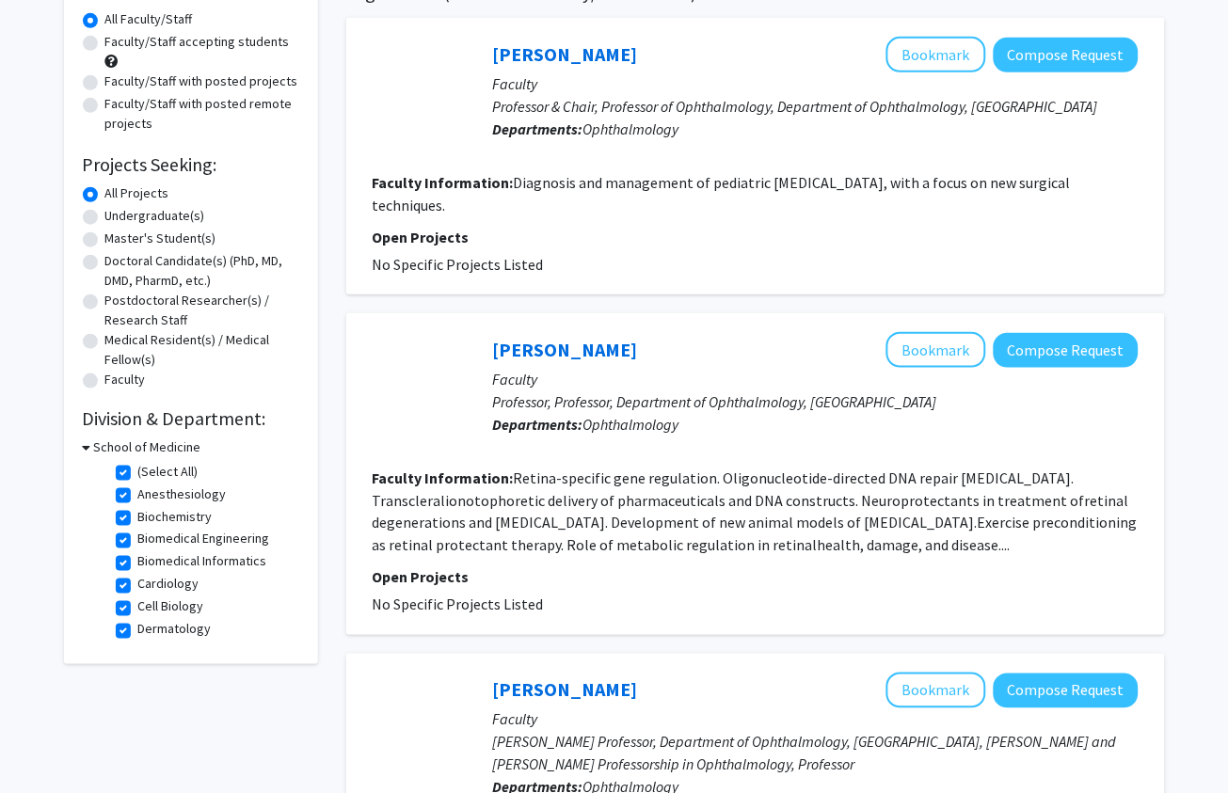
scroll to position [164, 0]
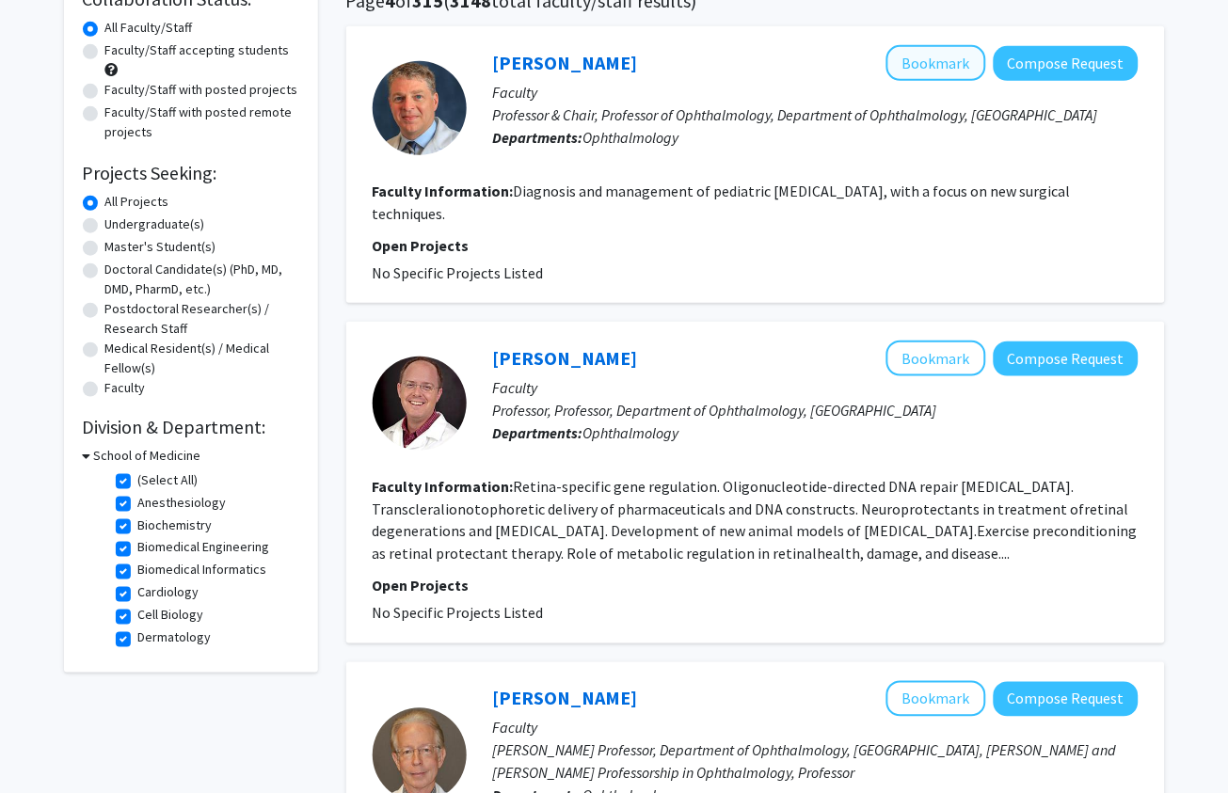
click at [931, 71] on button "Bookmark" at bounding box center [936, 63] width 100 height 36
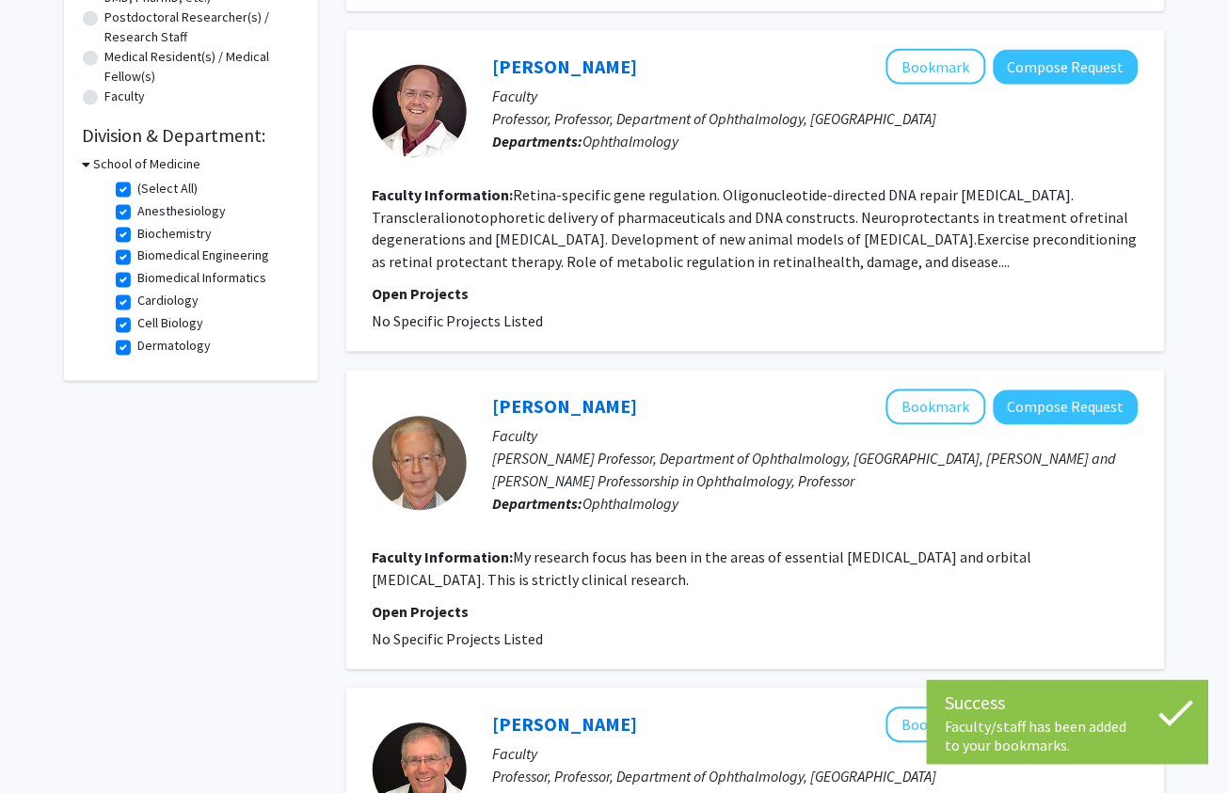
scroll to position [441, 0]
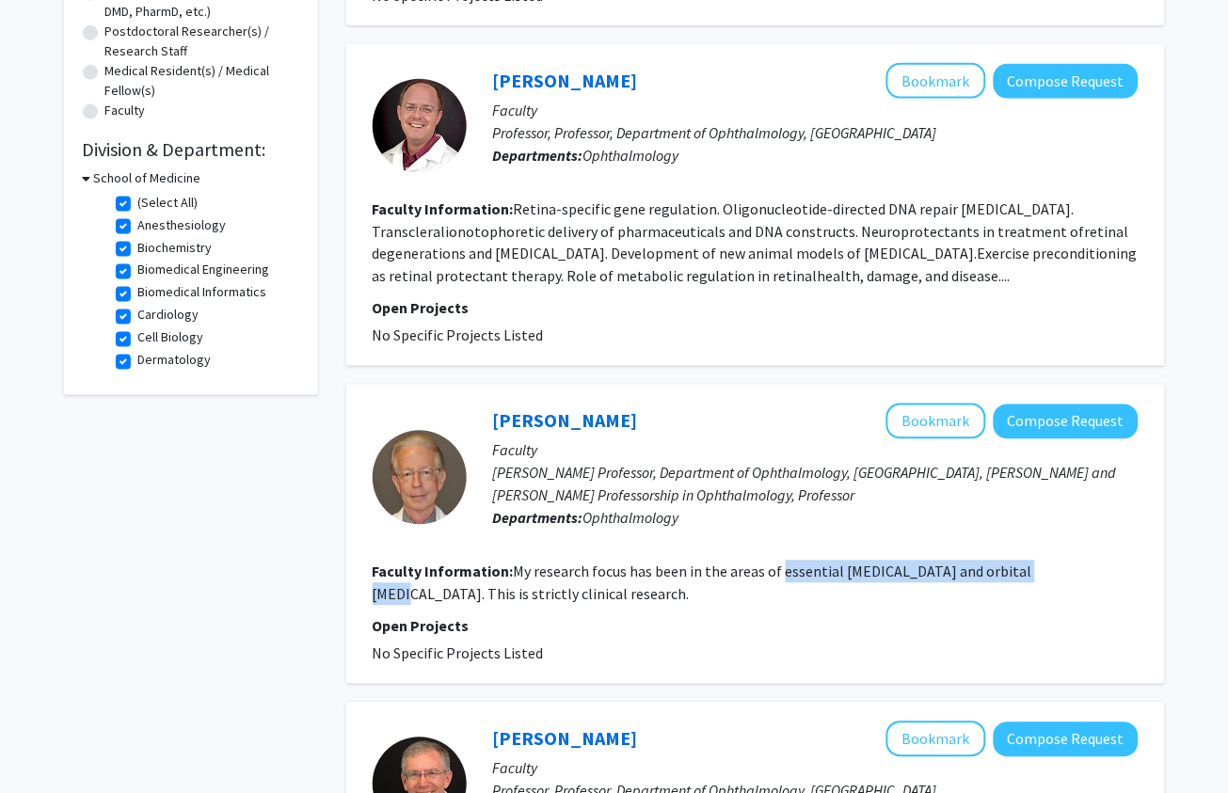
drag, startPoint x: 776, startPoint y: 559, endPoint x: 1053, endPoint y: 563, distance: 276.7
click at [1032, 563] on fg-read-more "My research focus has been in the areas of essential [MEDICAL_DATA] and orbital…" at bounding box center [703, 583] width 660 height 41
copy fg-read-more "essential [MEDICAL_DATA] and orbital [MEDICAL_DATA]"
click at [954, 412] on button "Bookmark" at bounding box center [936, 422] width 100 height 36
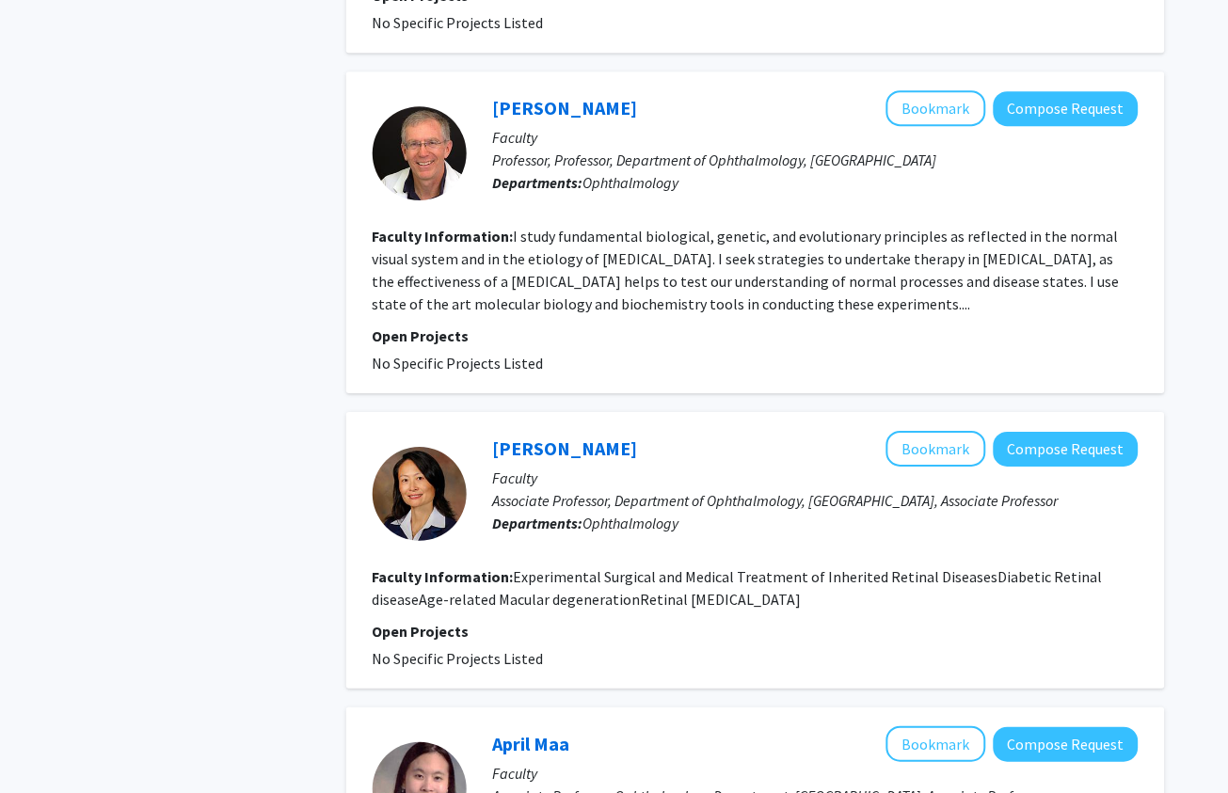
scroll to position [1074, 0]
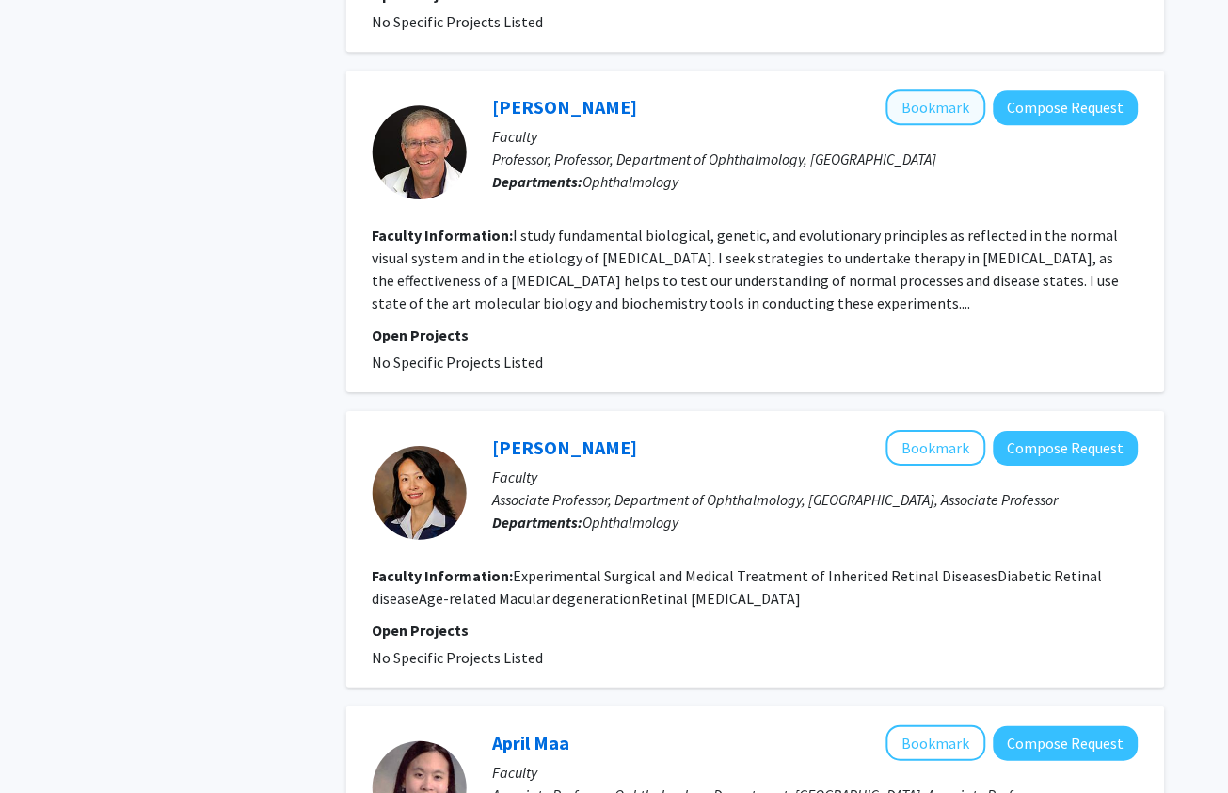
click at [933, 102] on button "Bookmark" at bounding box center [936, 107] width 100 height 36
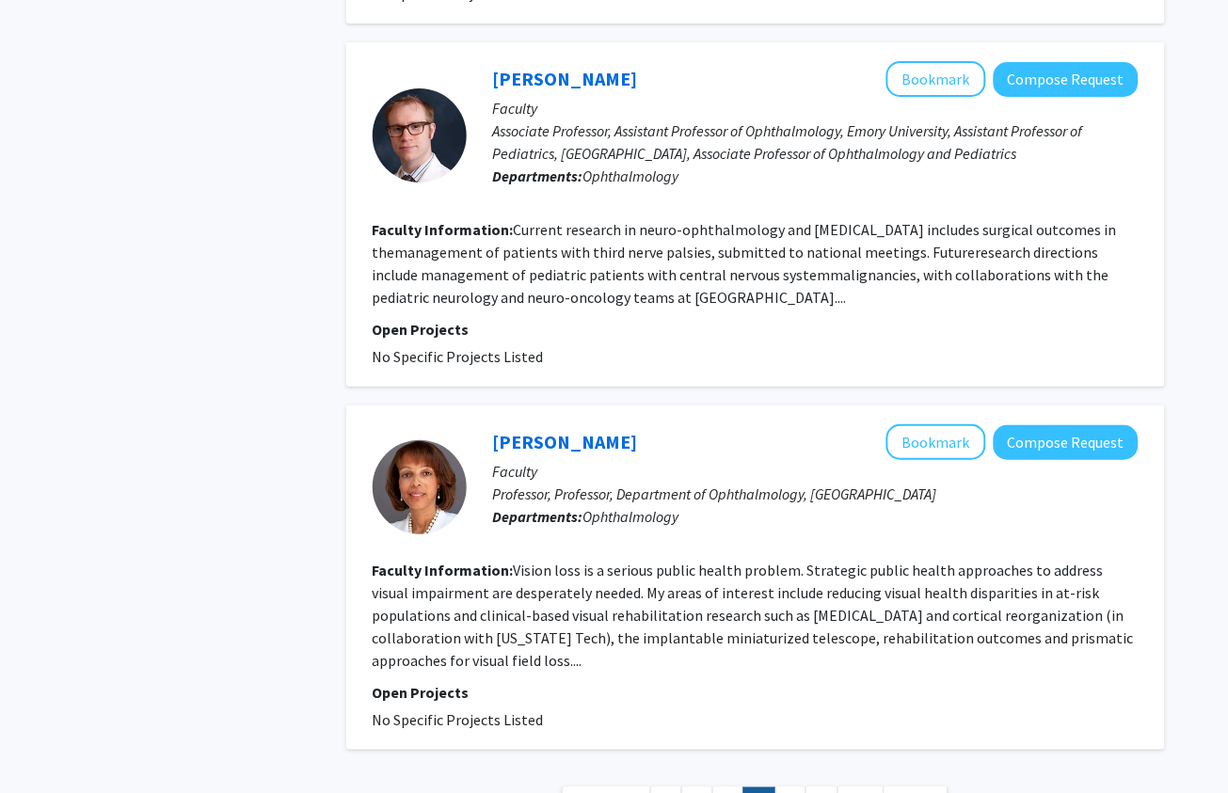
scroll to position [2691, 0]
click at [907, 79] on button "Bookmark" at bounding box center [936, 80] width 100 height 36
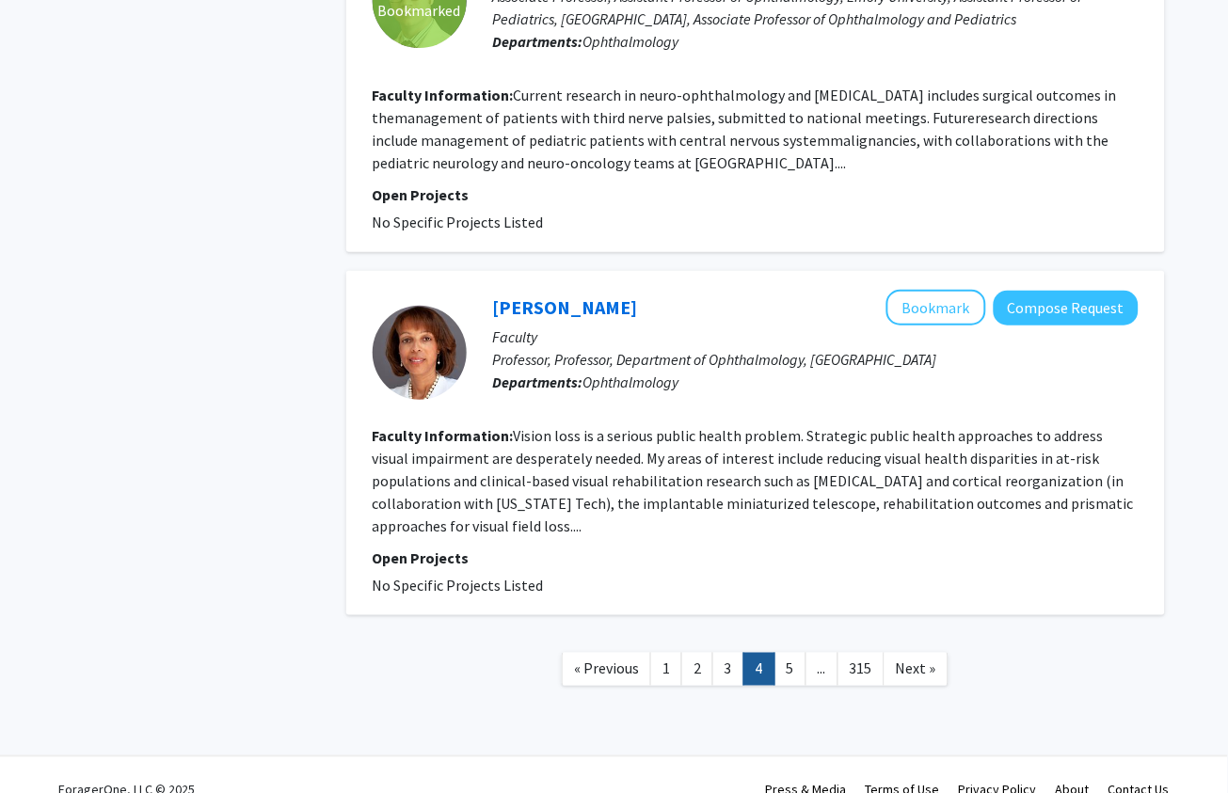
scroll to position [2831, 0]
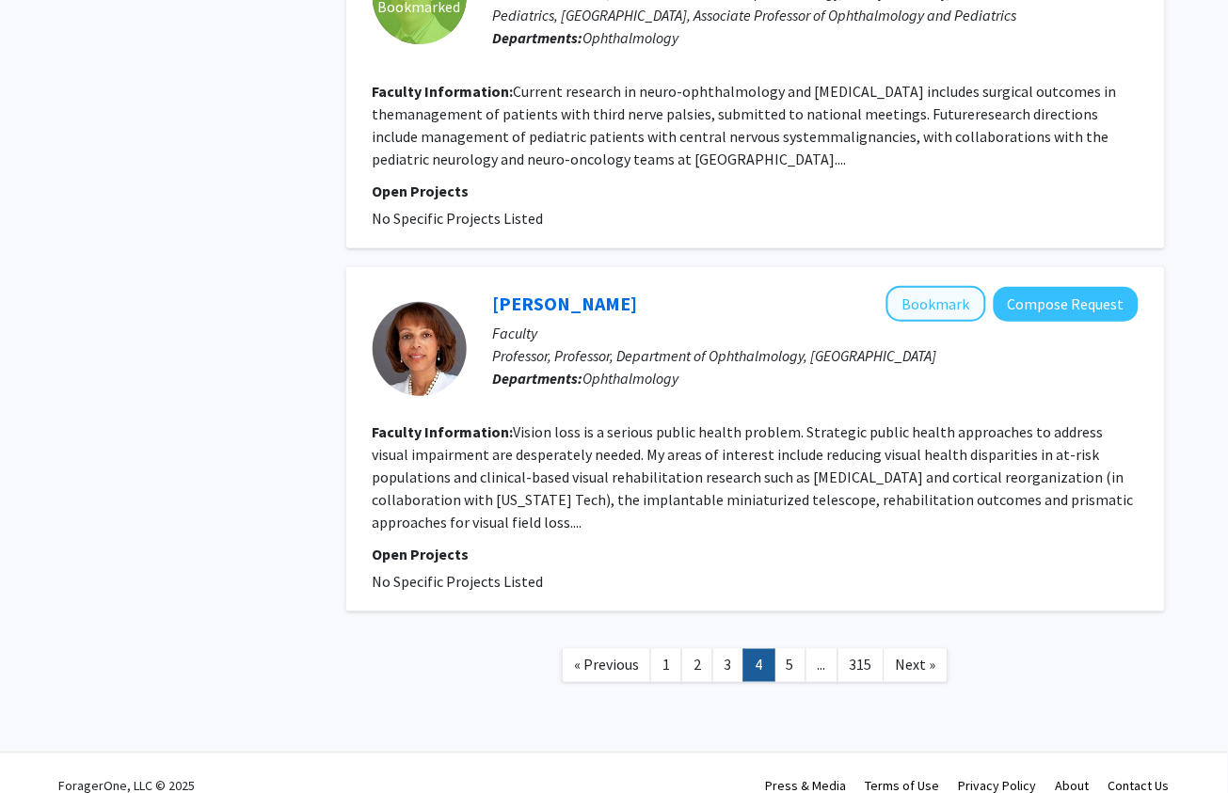
click at [952, 291] on button "Bookmark" at bounding box center [936, 304] width 100 height 36
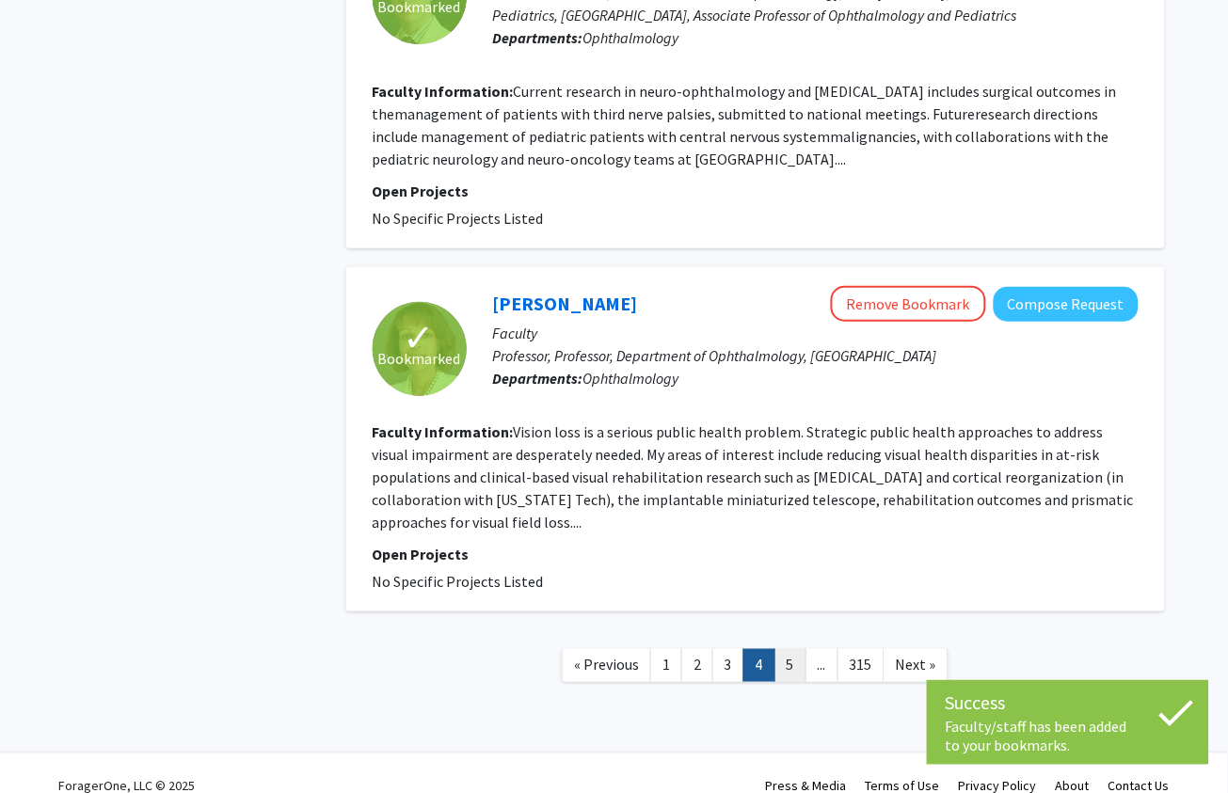
click at [788, 653] on link "5" at bounding box center [790, 665] width 32 height 33
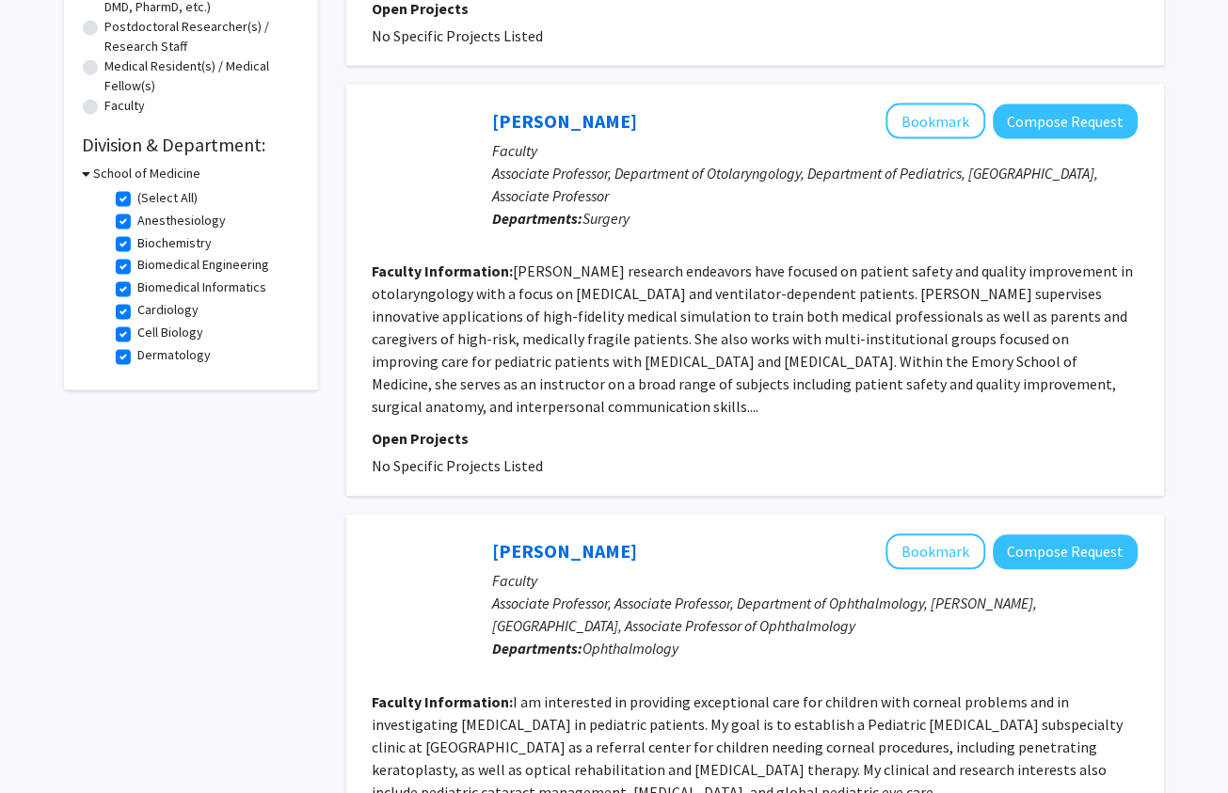
scroll to position [460, 0]
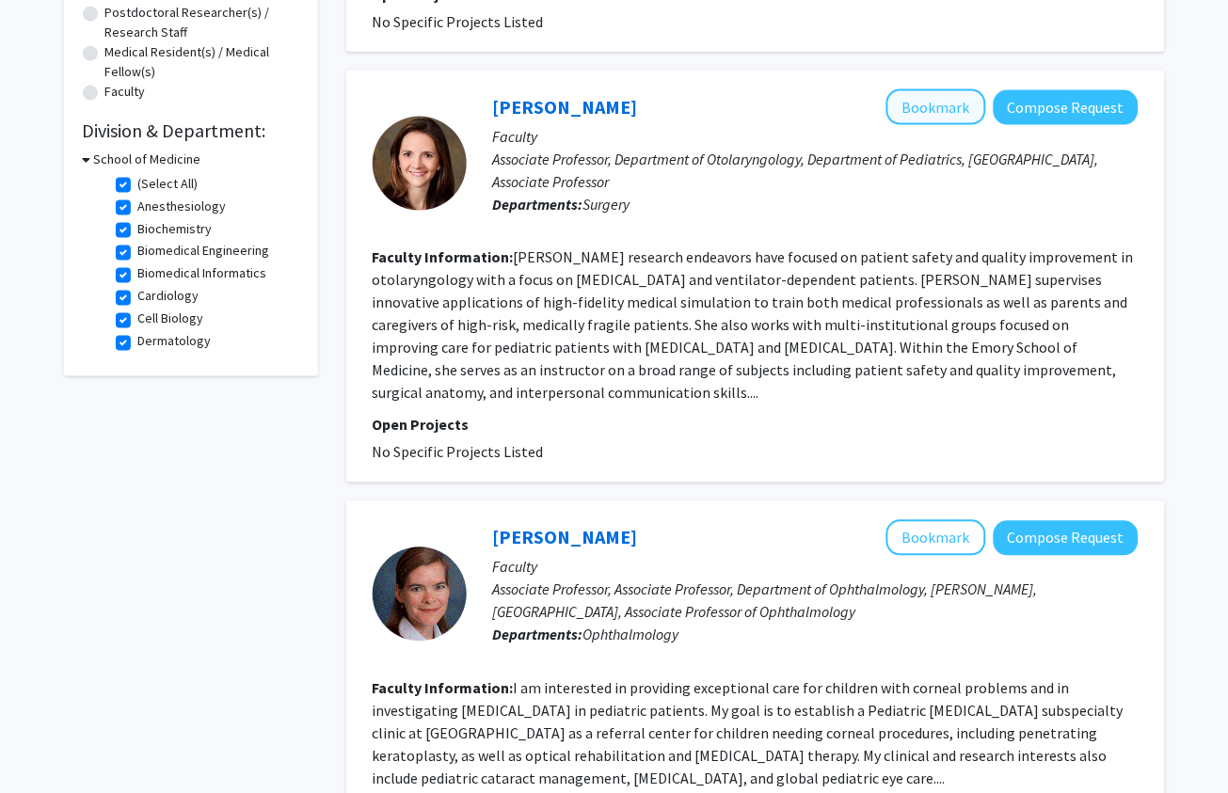
click at [933, 99] on button "Bookmark" at bounding box center [936, 107] width 100 height 36
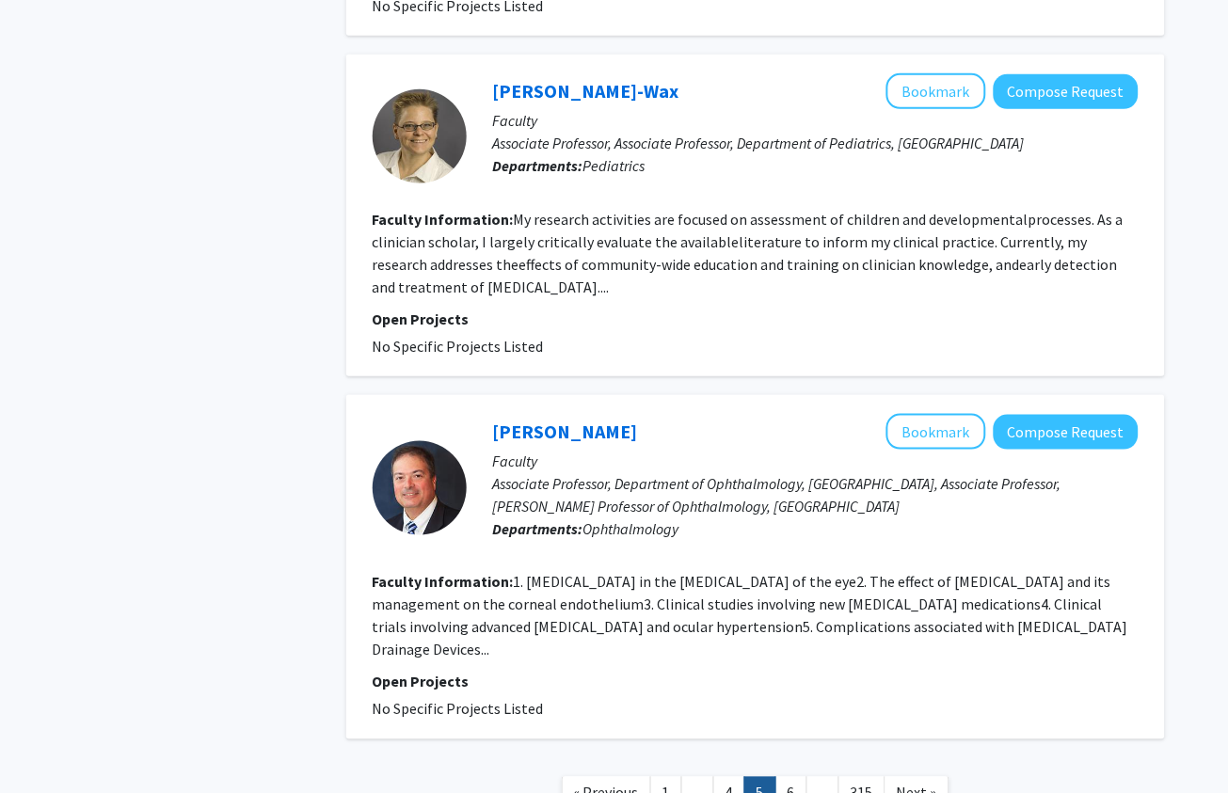
scroll to position [2972, 0]
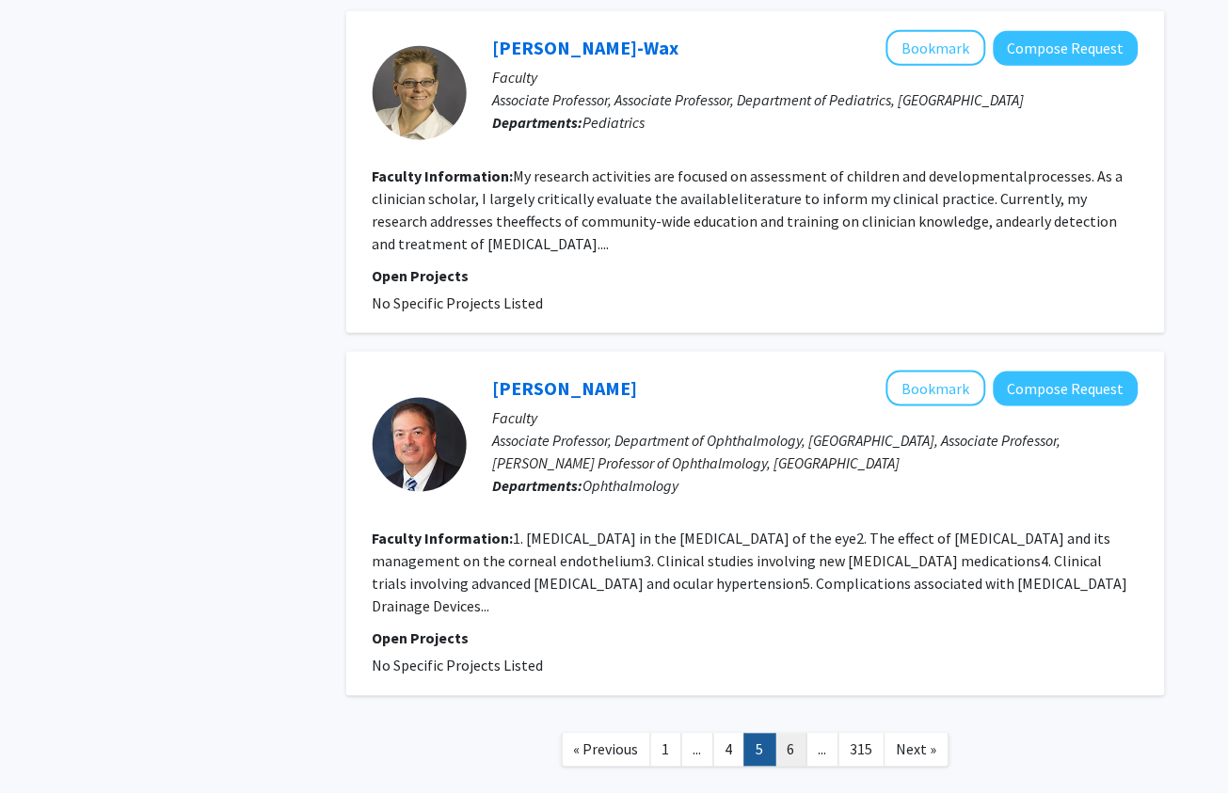
click at [792, 660] on link "6" at bounding box center [791, 750] width 32 height 33
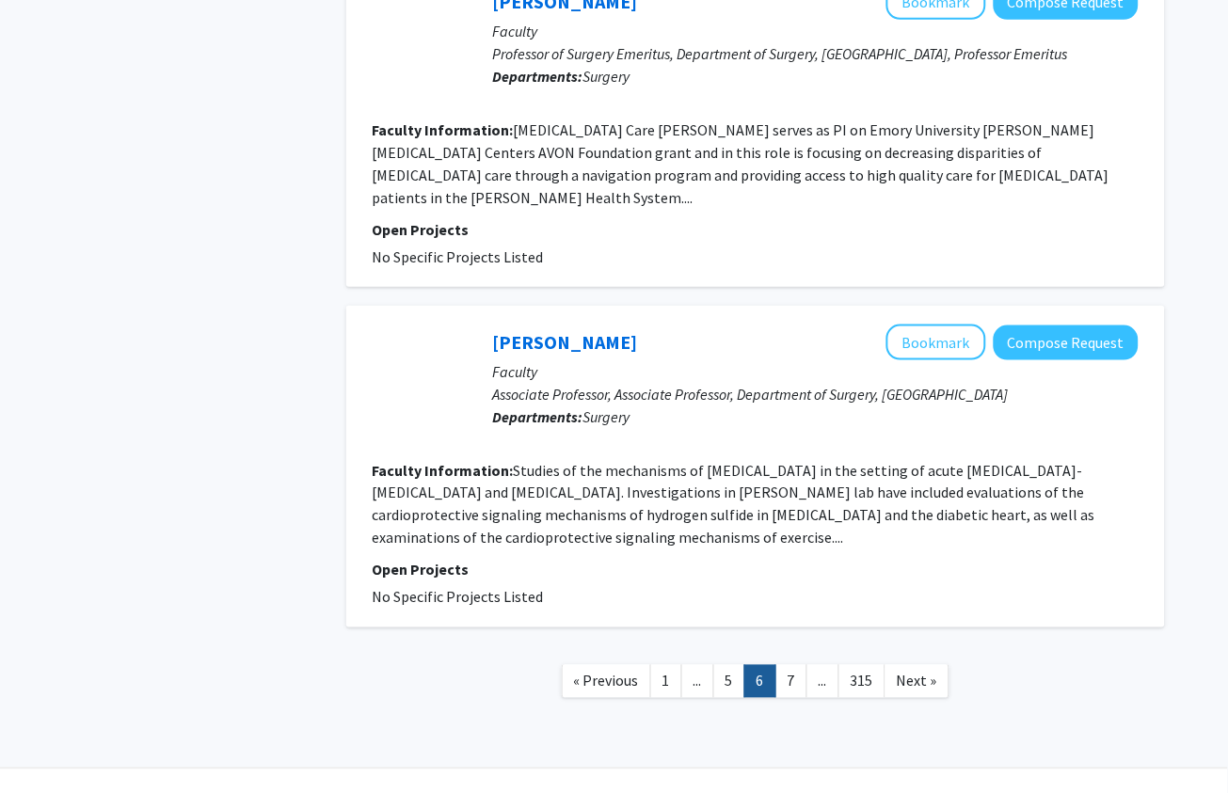
scroll to position [2994, 0]
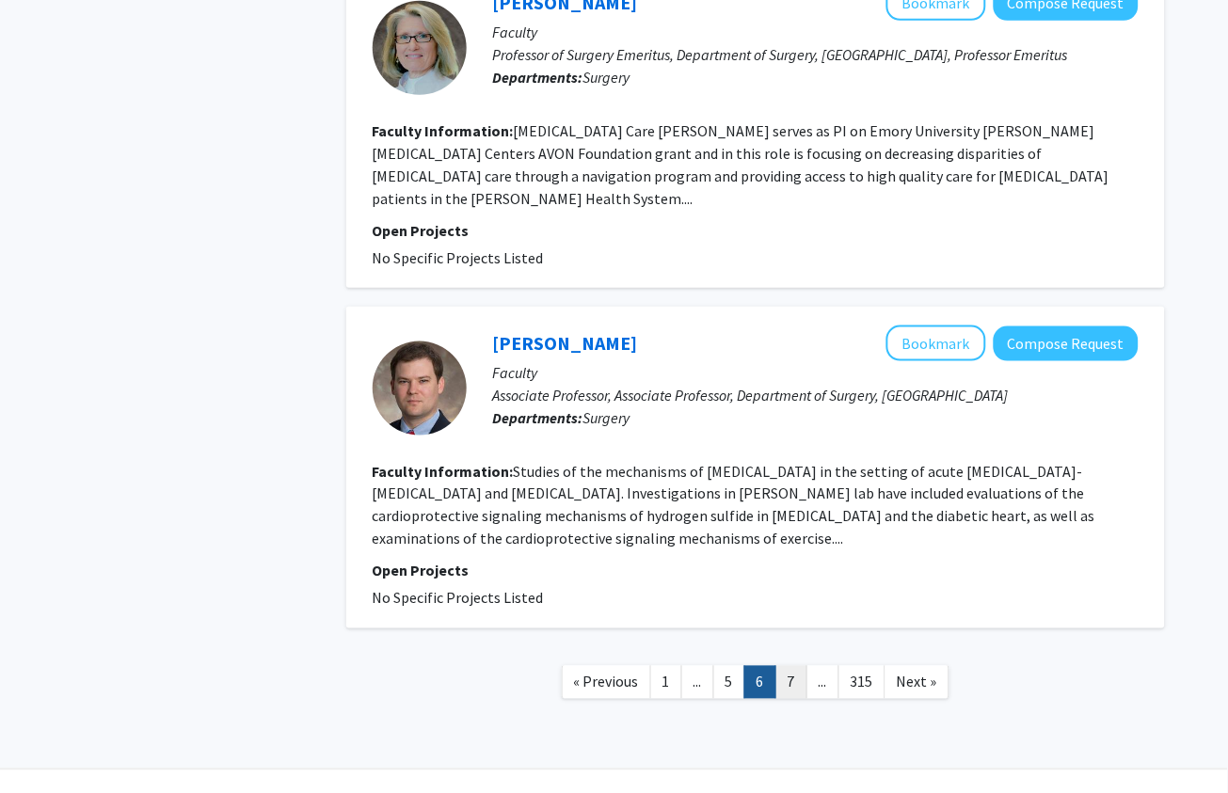
click at [791, 660] on link "7" at bounding box center [791, 682] width 32 height 33
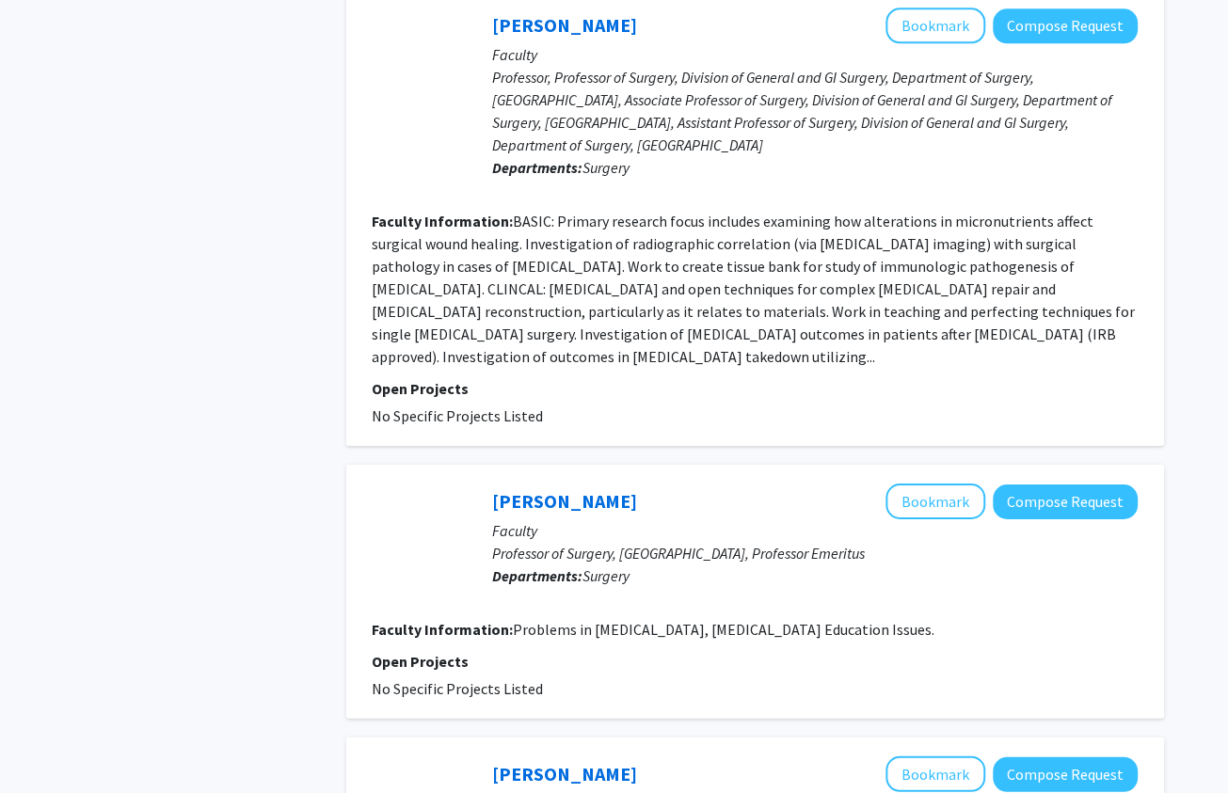
scroll to position [2296, 0]
